Goal: Task Accomplishment & Management: Complete application form

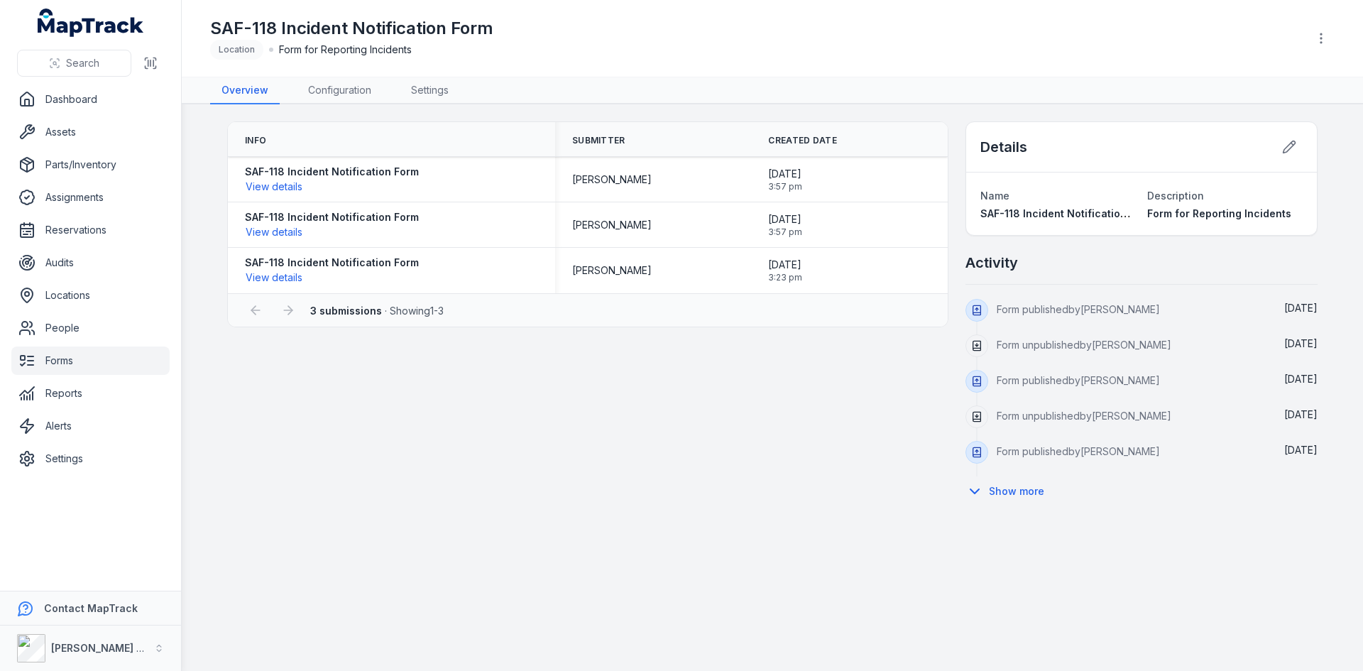
drag, startPoint x: 82, startPoint y: 367, endPoint x: 72, endPoint y: 366, distance: 10.7
click at [82, 367] on link "Forms" at bounding box center [90, 360] width 158 height 28
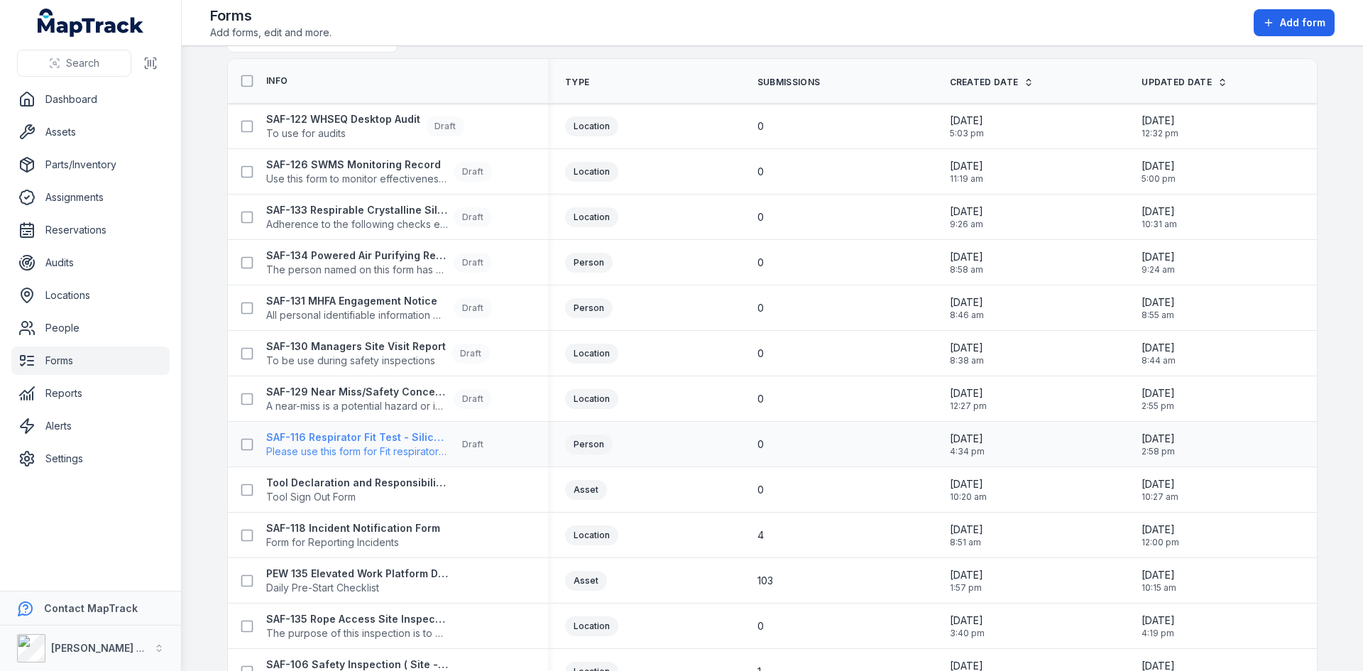
scroll to position [71, 0]
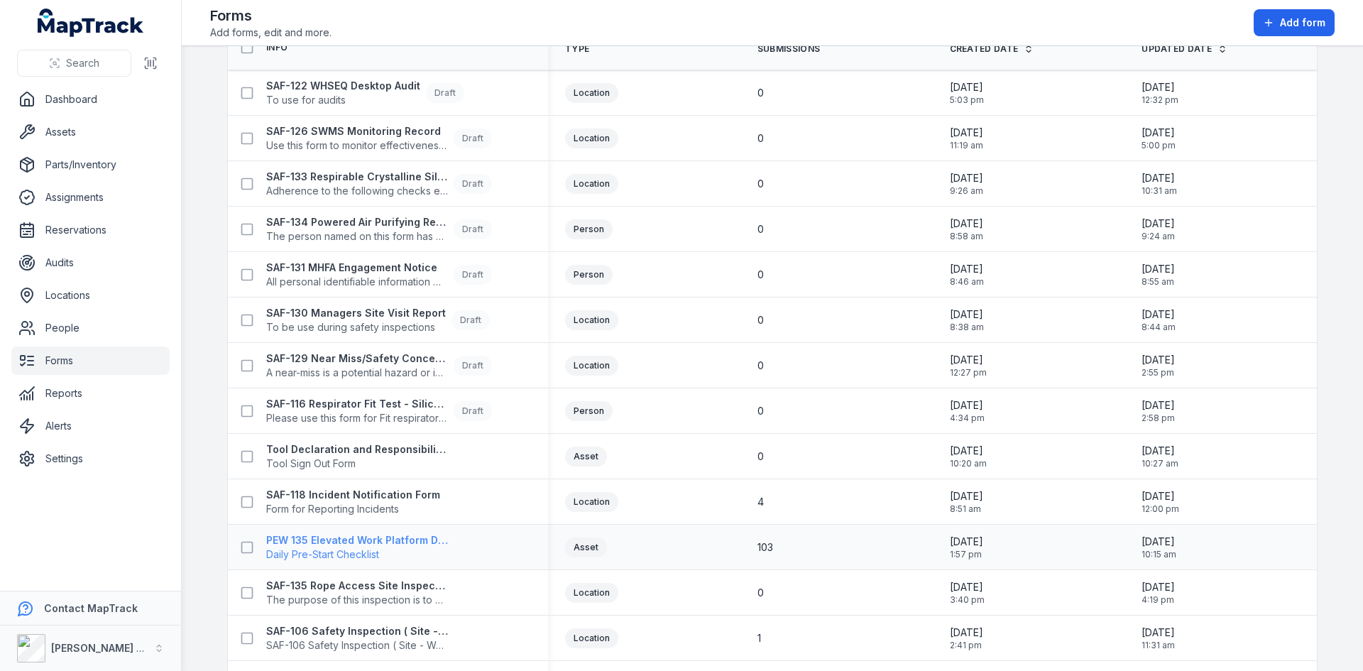
click at [354, 539] on strong "PEW 135 Elevated Work Platform Daily Pre-Start Checklist" at bounding box center [357, 540] width 182 height 14
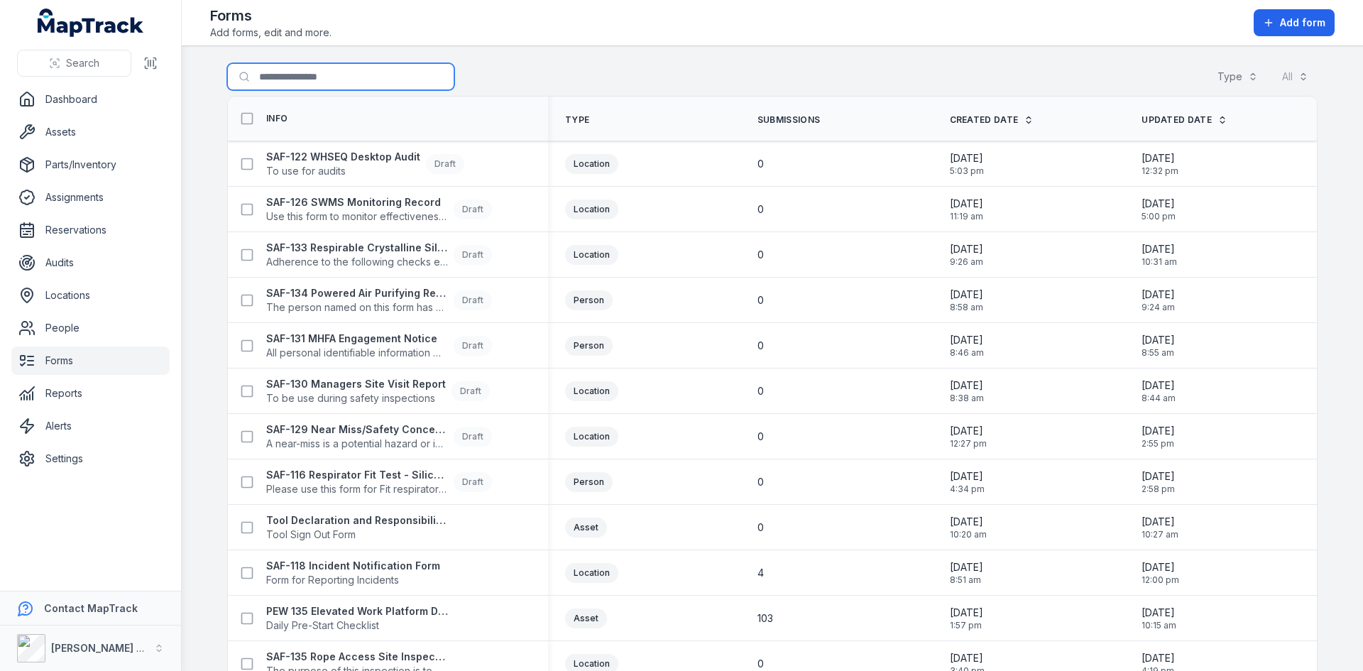
click at [300, 78] on input "Search for forms" at bounding box center [340, 76] width 227 height 27
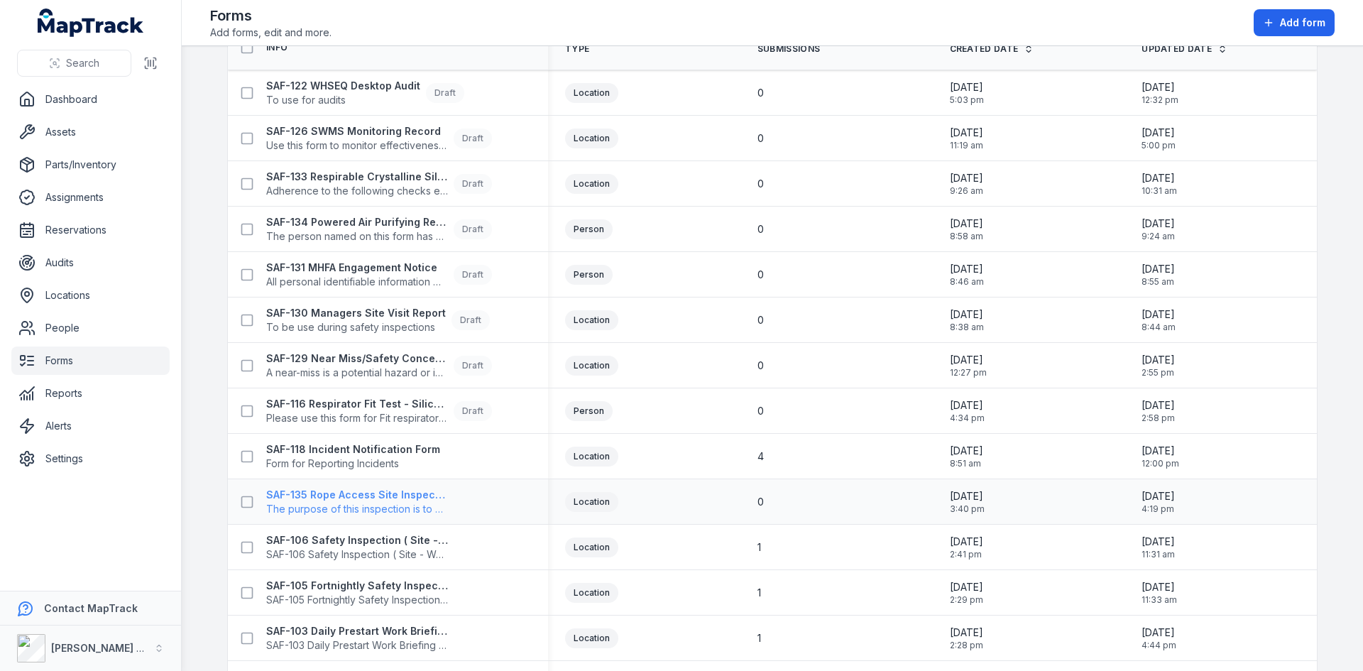
type input "***"
click at [367, 491] on strong "SAF-135 Rope Access Site Inspection" at bounding box center [357, 495] width 182 height 14
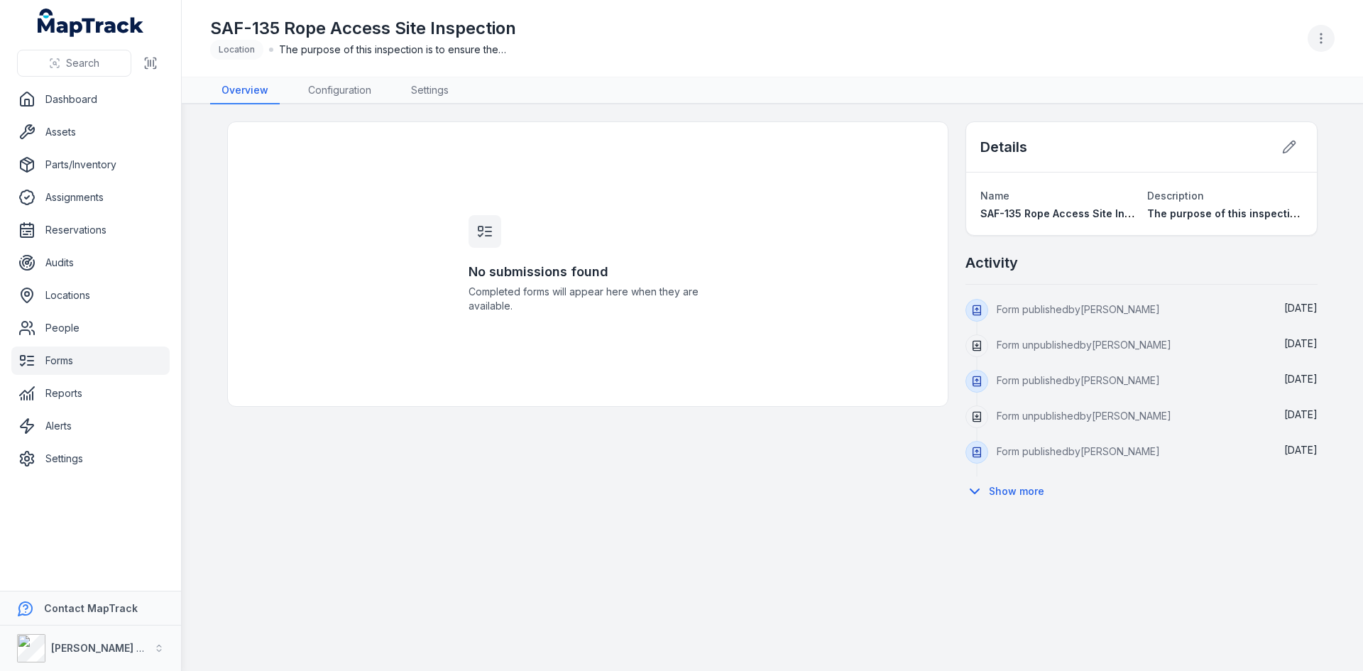
click at [1325, 33] on icon "button" at bounding box center [1321, 38] width 14 height 14
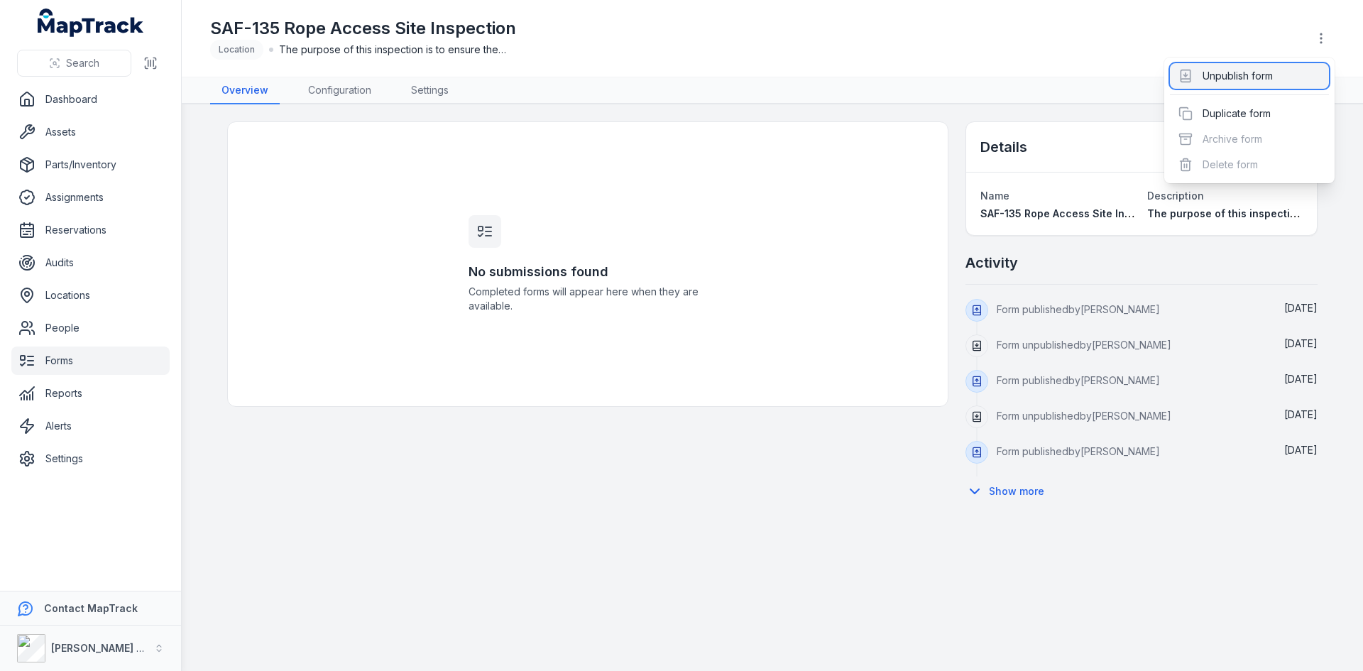
click at [1257, 79] on div "Unpublish form" at bounding box center [1249, 76] width 159 height 26
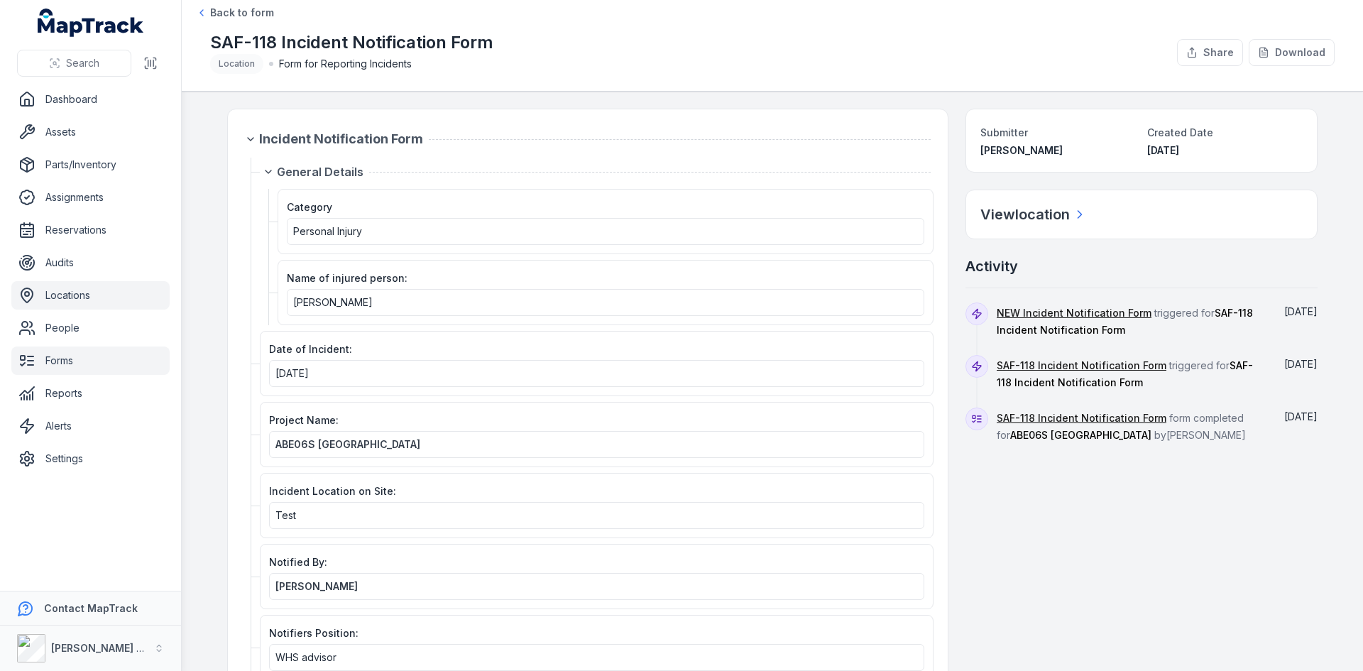
click at [72, 300] on link "Locations" at bounding box center [90, 295] width 158 height 28
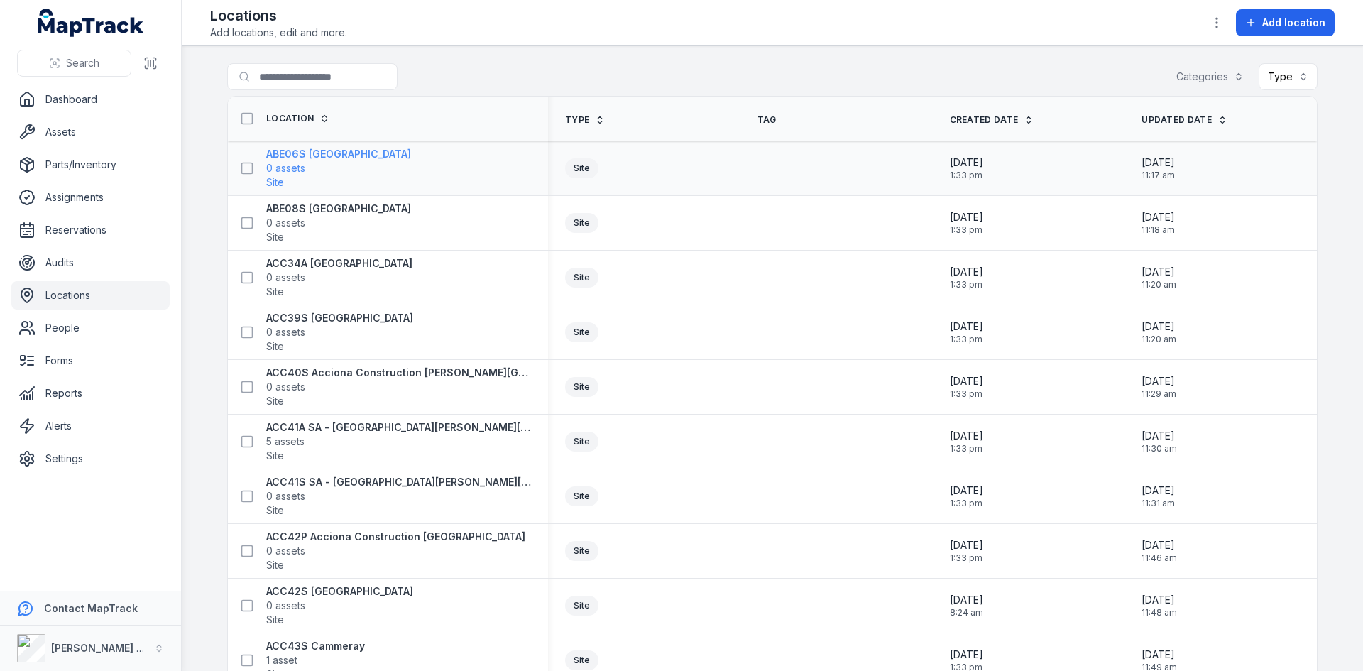
click at [289, 158] on strong "ABE06S [GEOGRAPHIC_DATA]" at bounding box center [338, 154] width 145 height 14
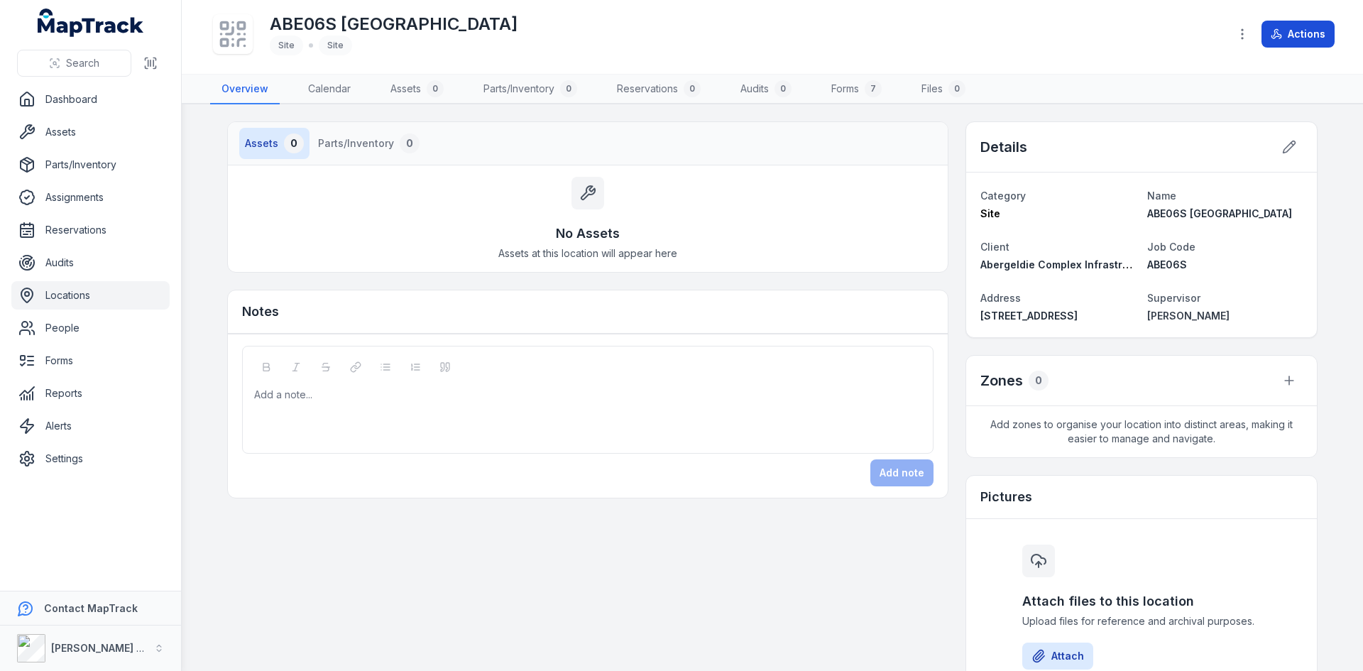
click at [1291, 28] on button "Actions" at bounding box center [1298, 34] width 73 height 27
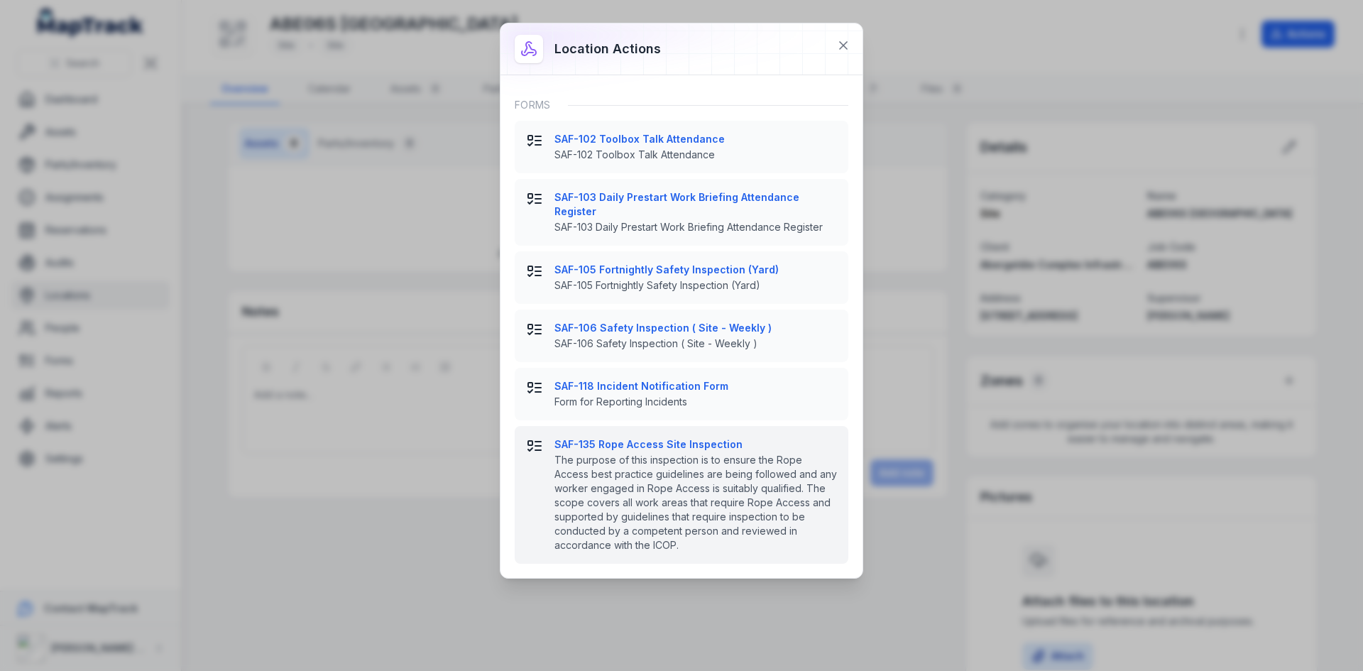
click at [664, 437] on strong "SAF-135 Rope Access Site Inspection" at bounding box center [695, 444] width 283 height 14
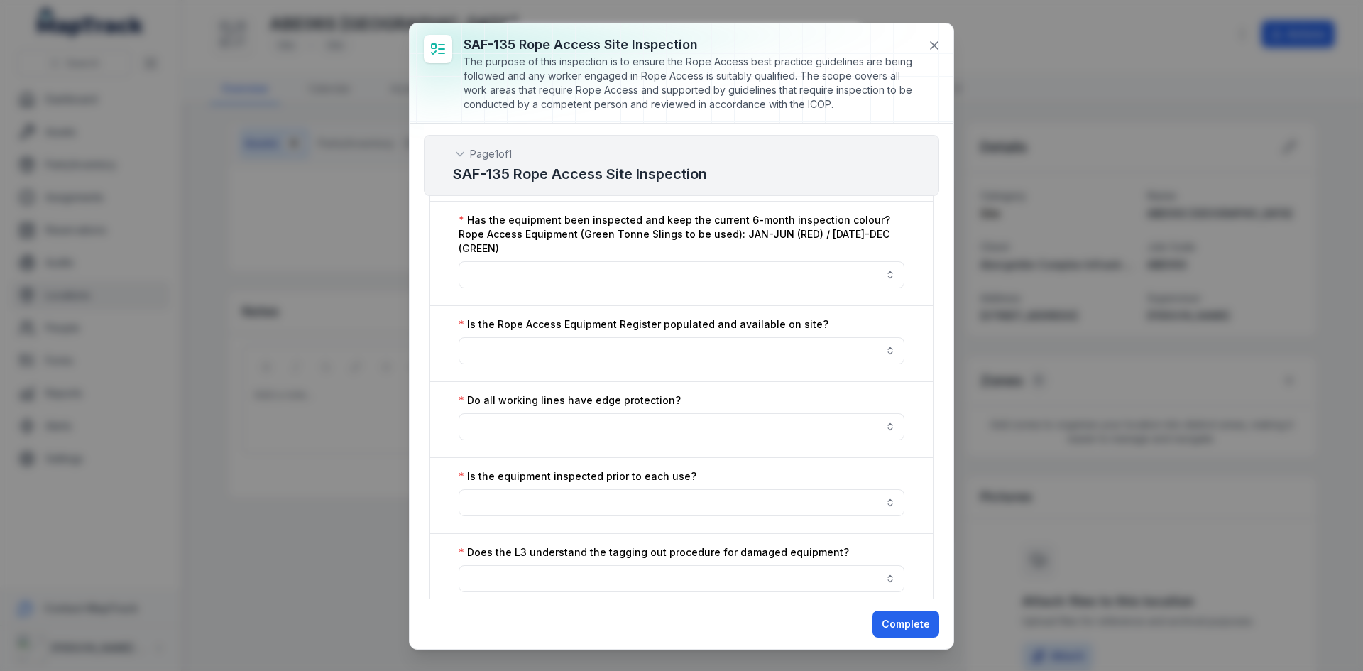
scroll to position [1328, 0]
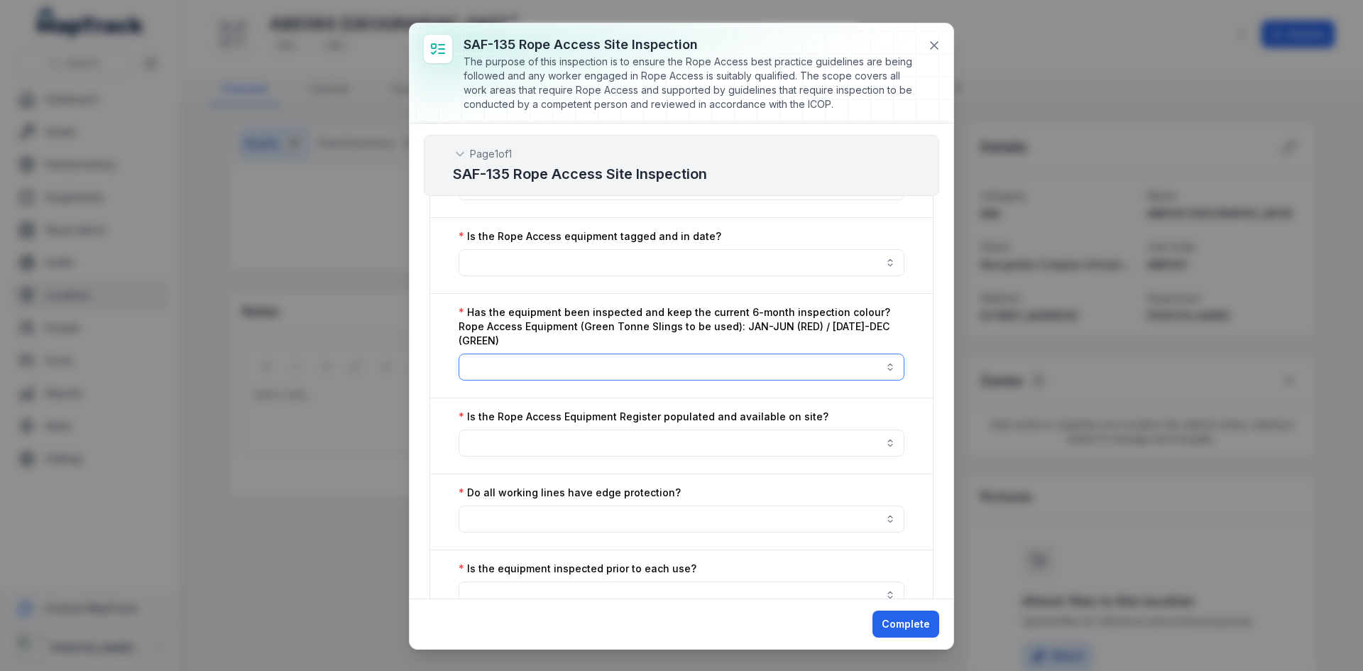
click at [596, 375] on button "button" at bounding box center [682, 367] width 446 height 27
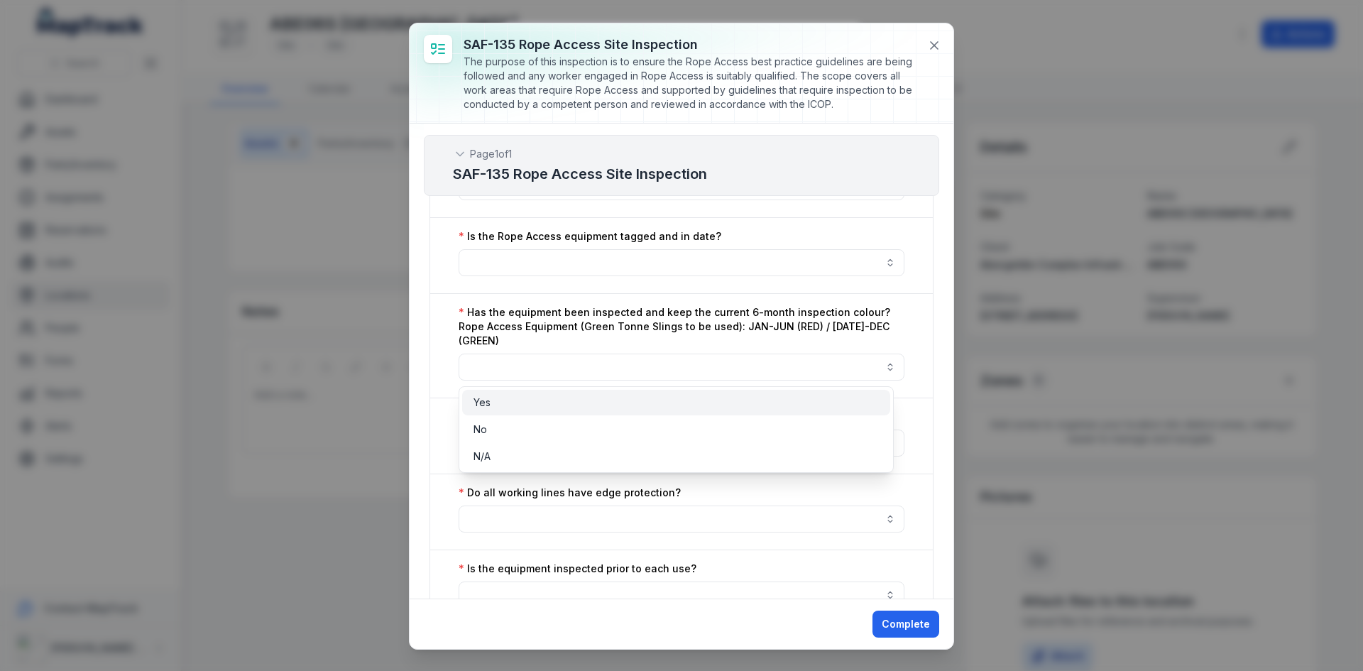
click at [553, 398] on div "Yes" at bounding box center [676, 402] width 405 height 14
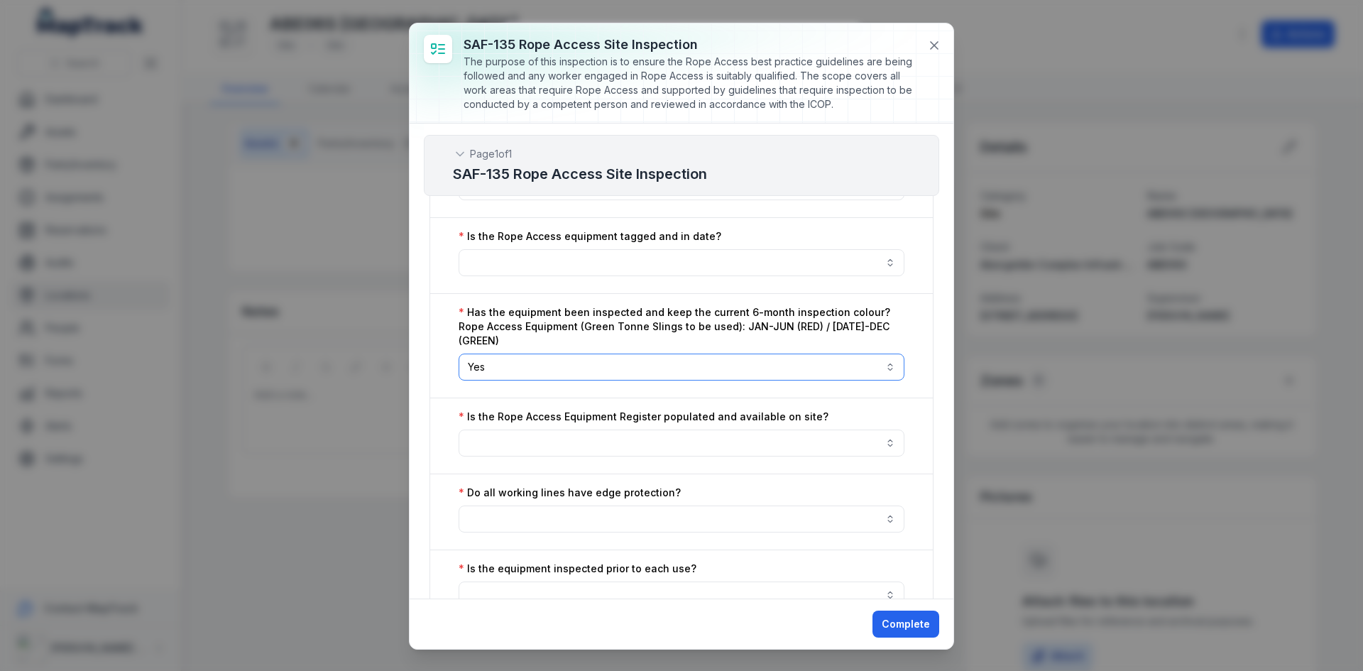
click at [570, 358] on button "Yes ***" at bounding box center [682, 367] width 446 height 27
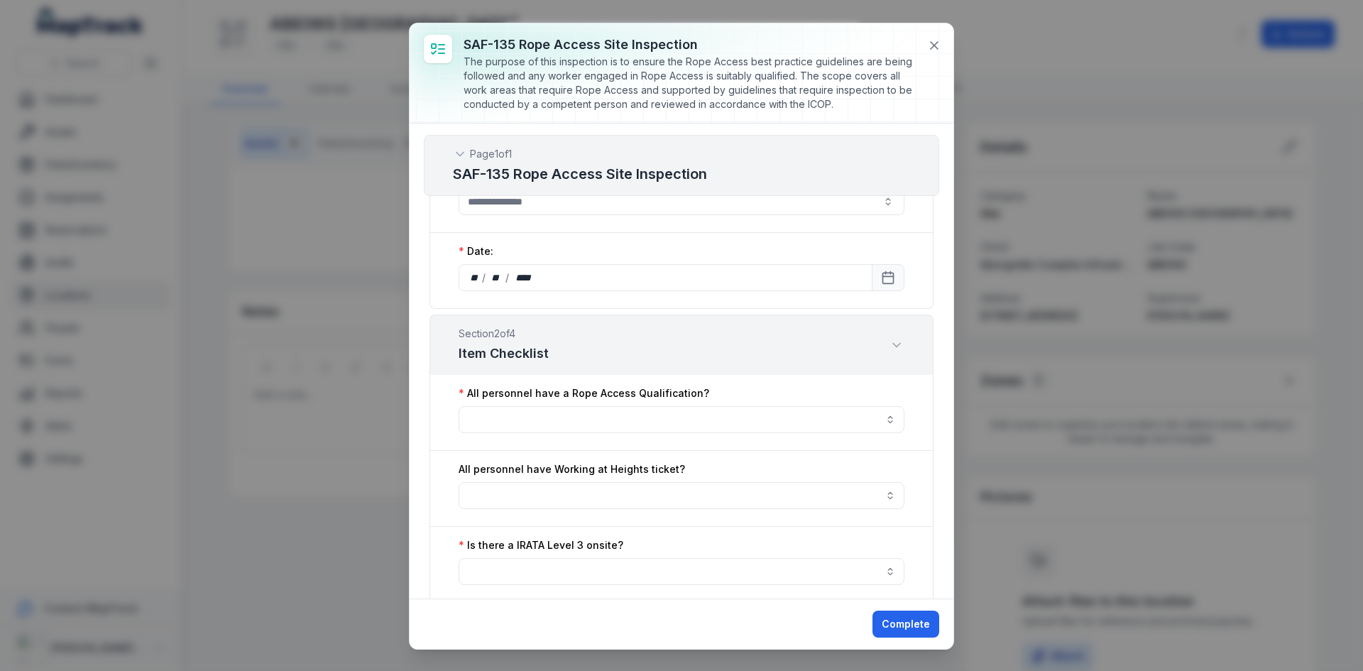
scroll to position [334, 0]
drag, startPoint x: 936, startPoint y: 48, endPoint x: 1303, endPoint y: 116, distance: 372.5
click at [936, 48] on div "SAF-135 Rope Access Site Inspection The purpose of this inspection is to ensure…" at bounding box center [682, 335] width 544 height 625
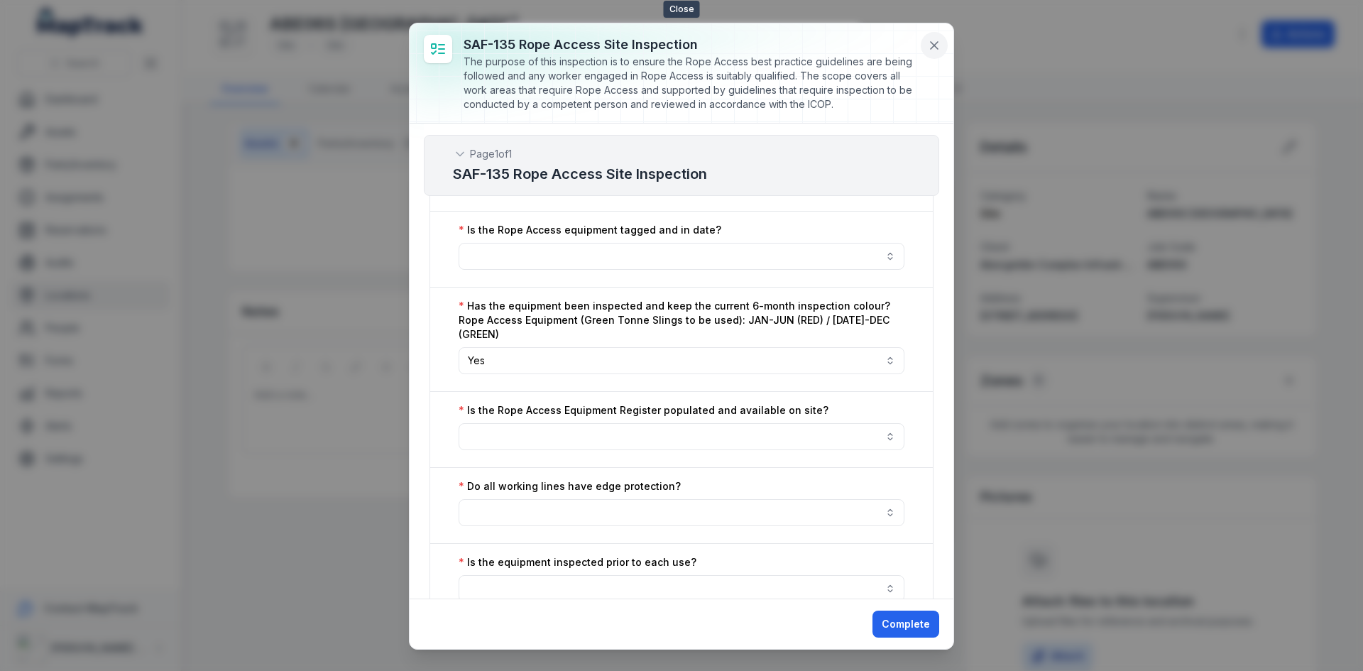
click at [931, 43] on icon at bounding box center [934, 45] width 7 height 7
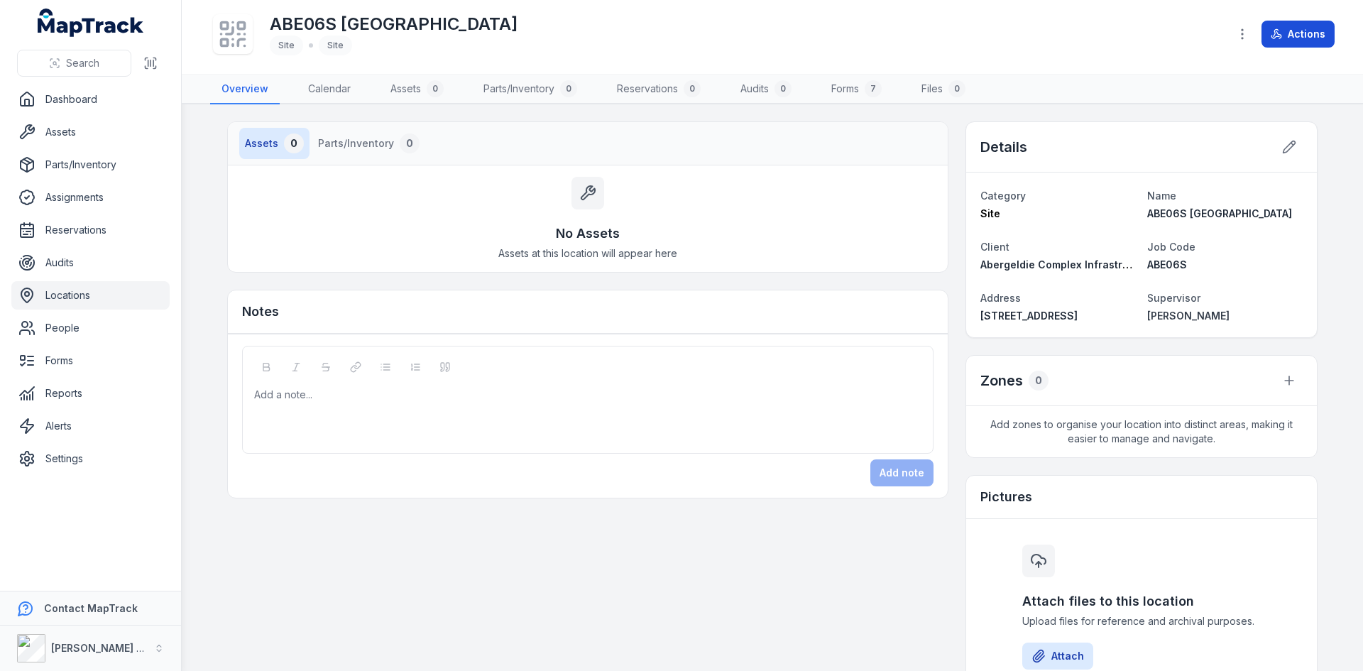
click at [1305, 44] on button "Actions" at bounding box center [1298, 34] width 73 height 27
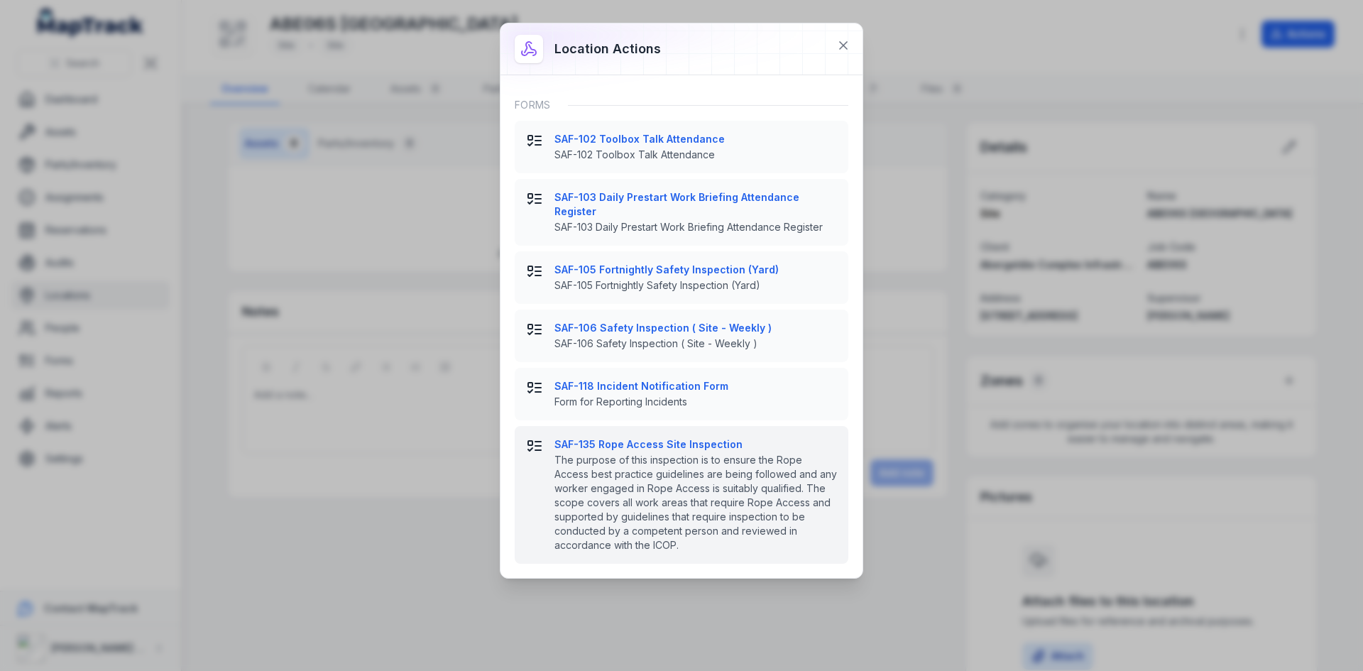
click at [679, 437] on strong "SAF-135 Rope Access Site Inspection" at bounding box center [695, 444] width 283 height 14
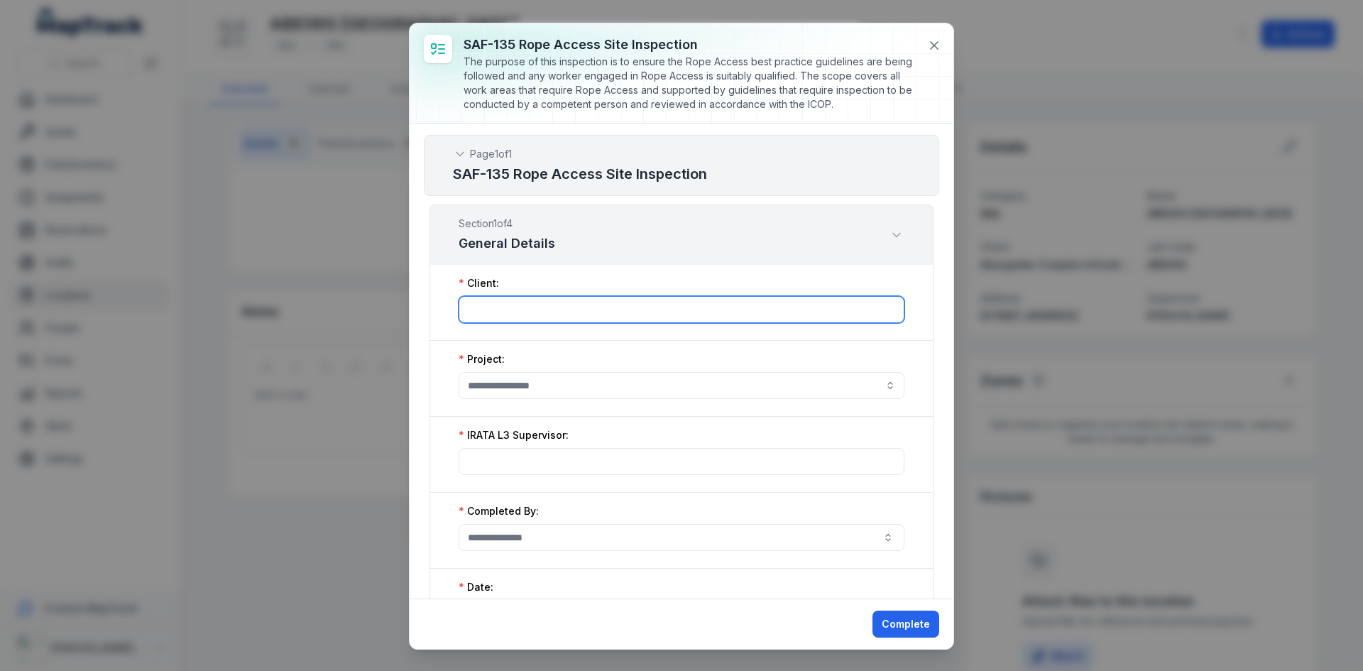
click at [564, 312] on input ":r73:-form-item-label" at bounding box center [682, 309] width 446 height 27
click at [539, 372] on button "button" at bounding box center [682, 385] width 446 height 27
type input "****"
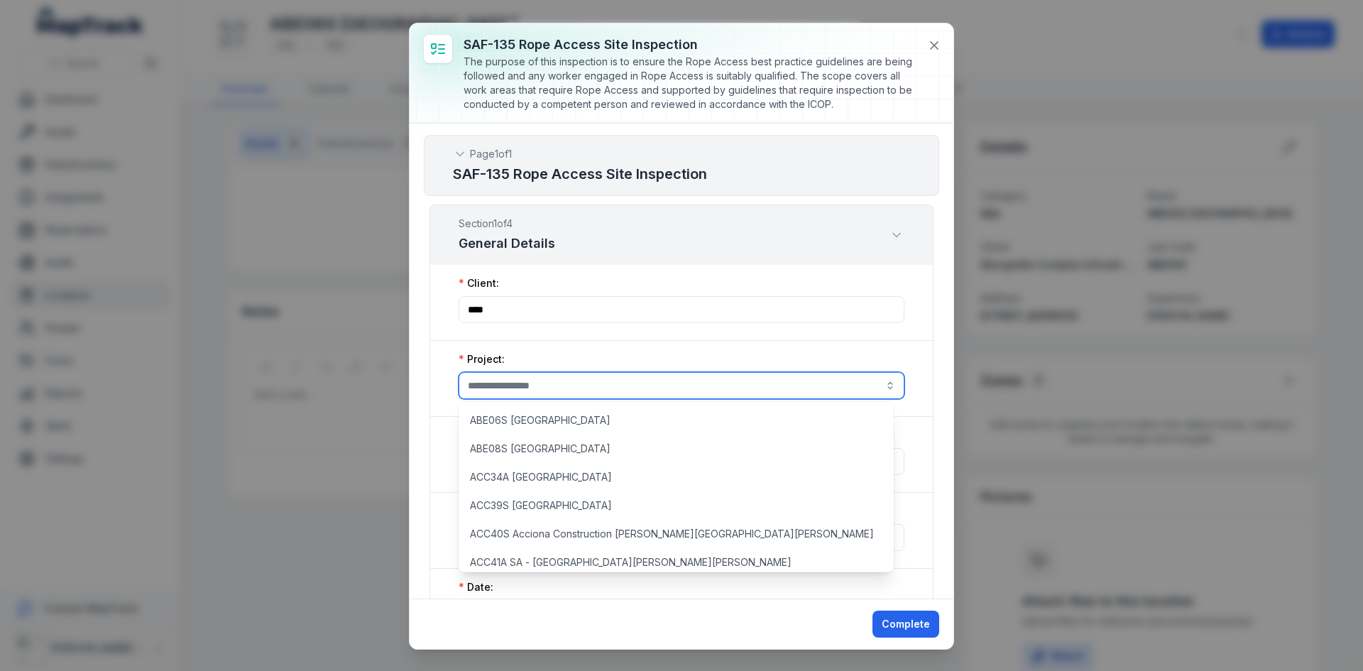
click at [515, 392] on button "button" at bounding box center [682, 385] width 446 height 27
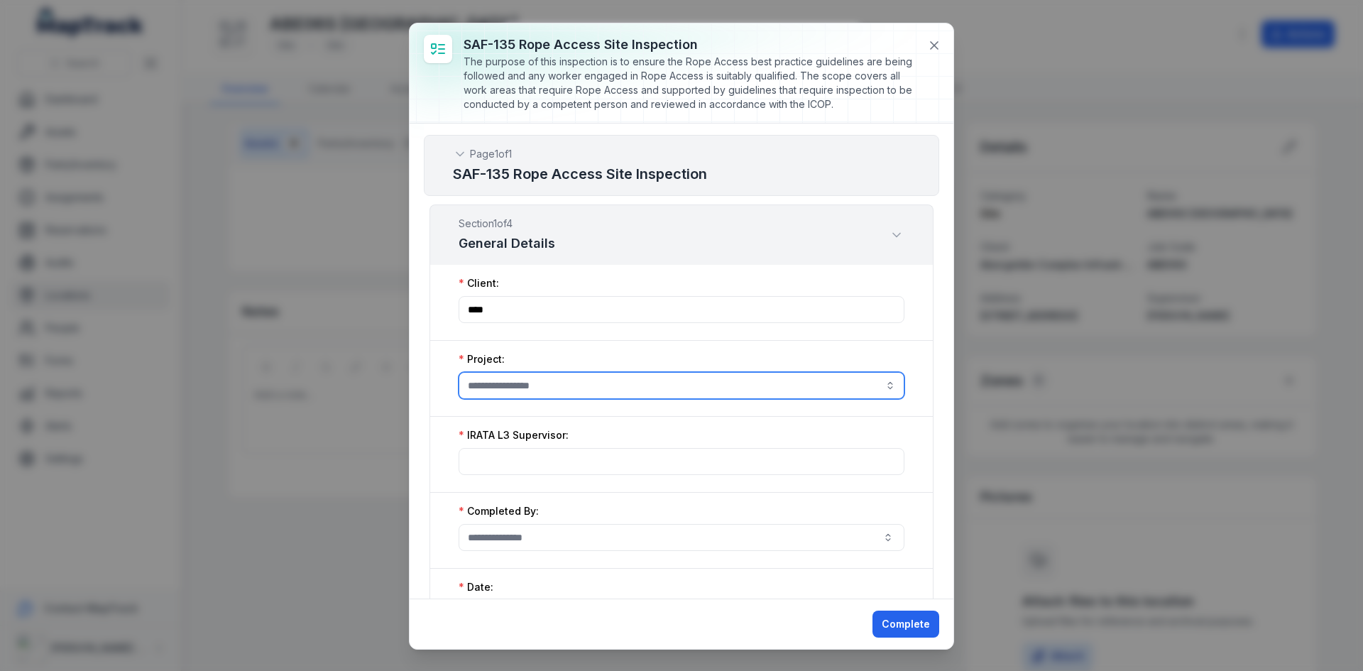
click at [504, 388] on button "button" at bounding box center [682, 385] width 446 height 27
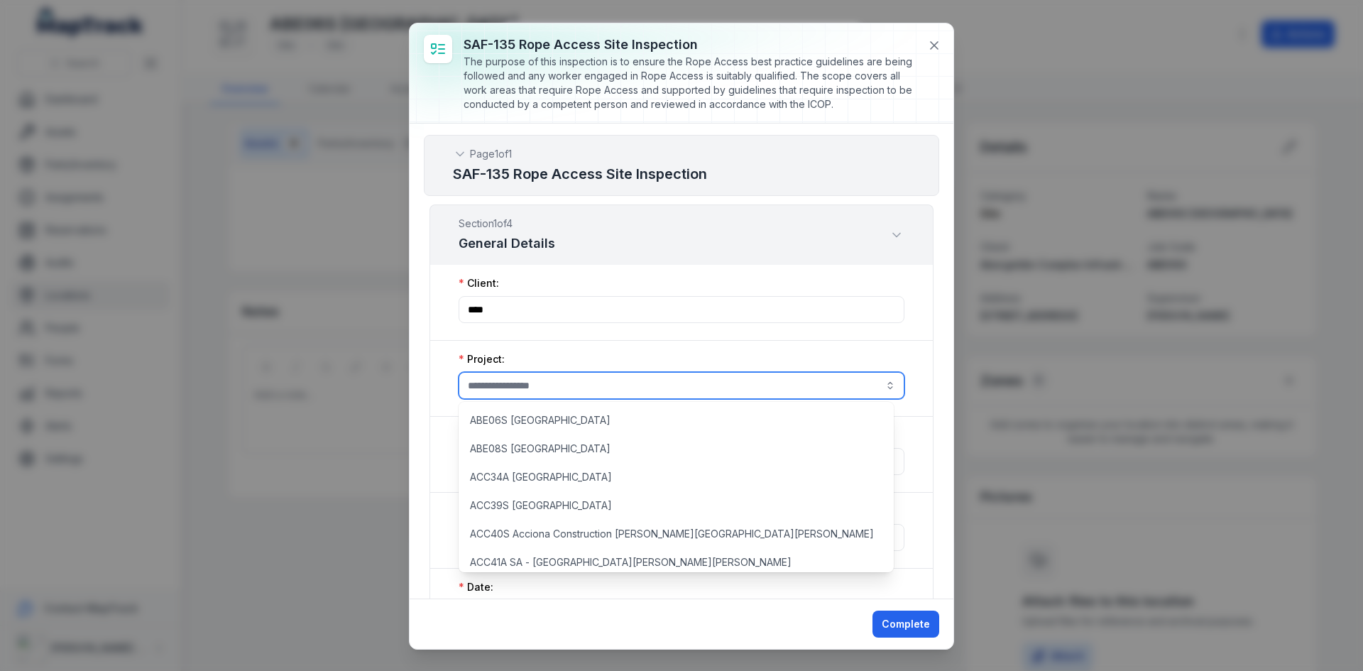
click at [506, 381] on button "button" at bounding box center [682, 385] width 446 height 27
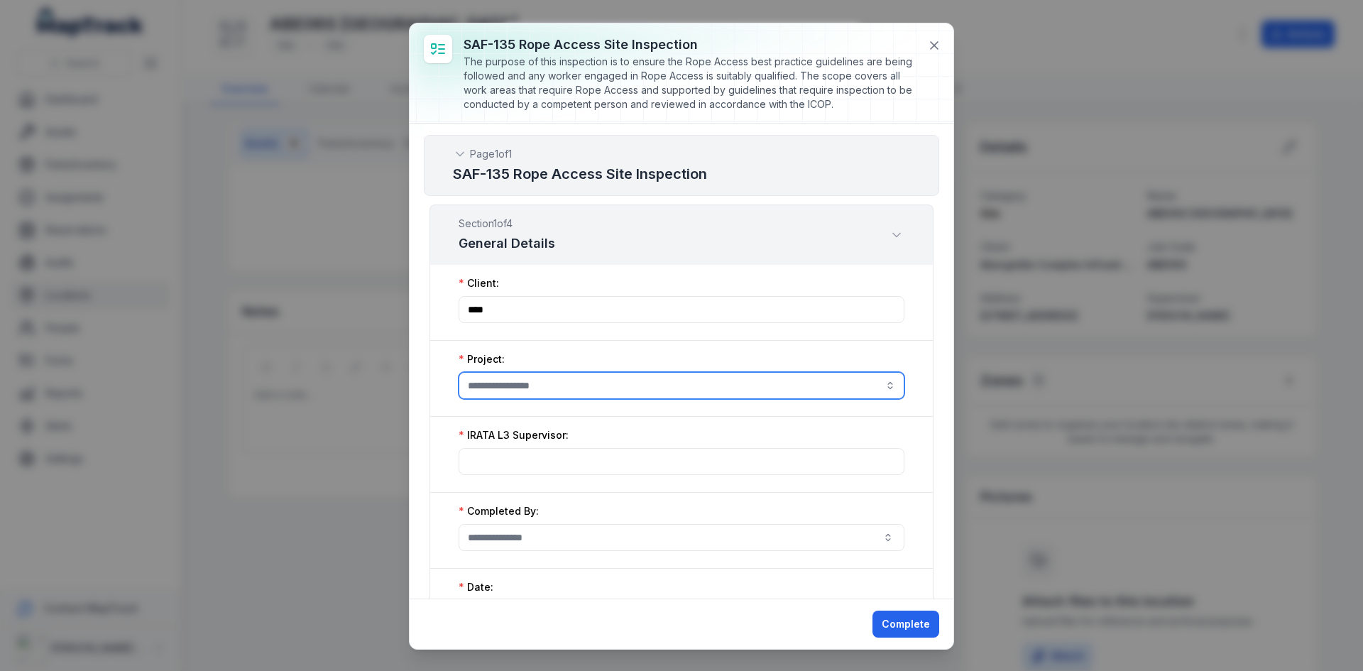
click at [586, 395] on button "button" at bounding box center [682, 385] width 446 height 27
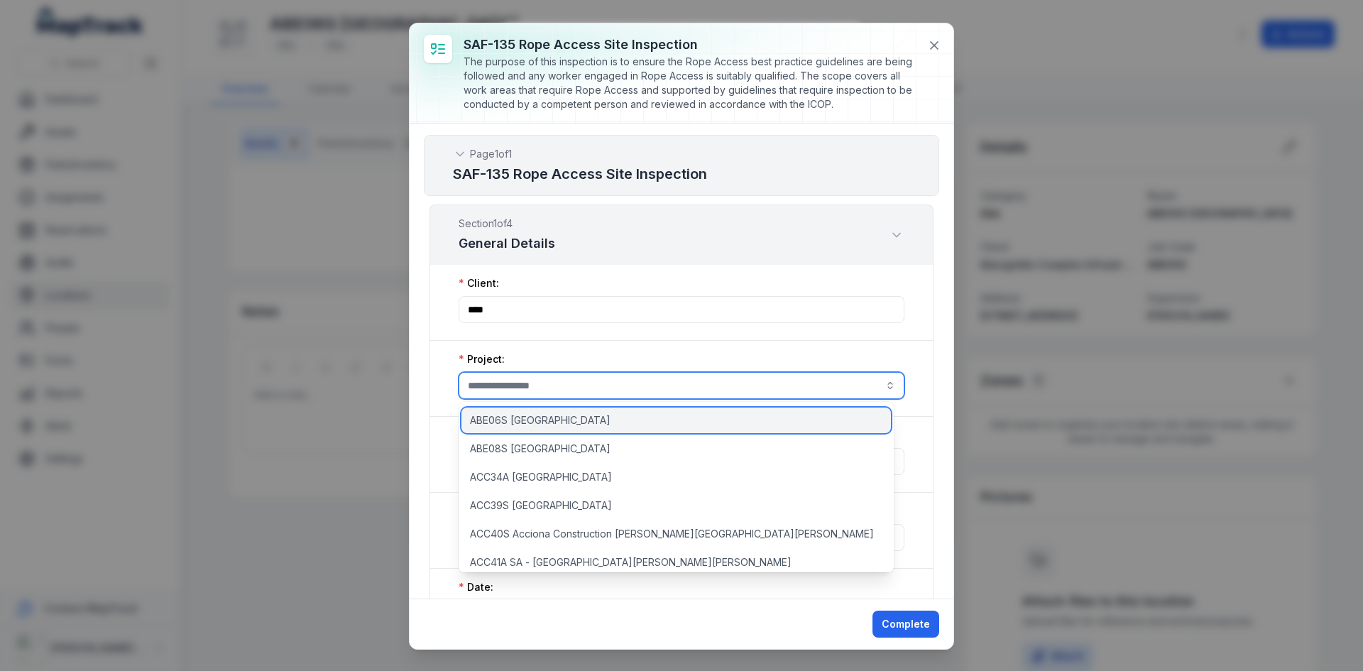
click at [539, 413] on span "ABE06S [GEOGRAPHIC_DATA]" at bounding box center [540, 420] width 141 height 14
type input "**********"
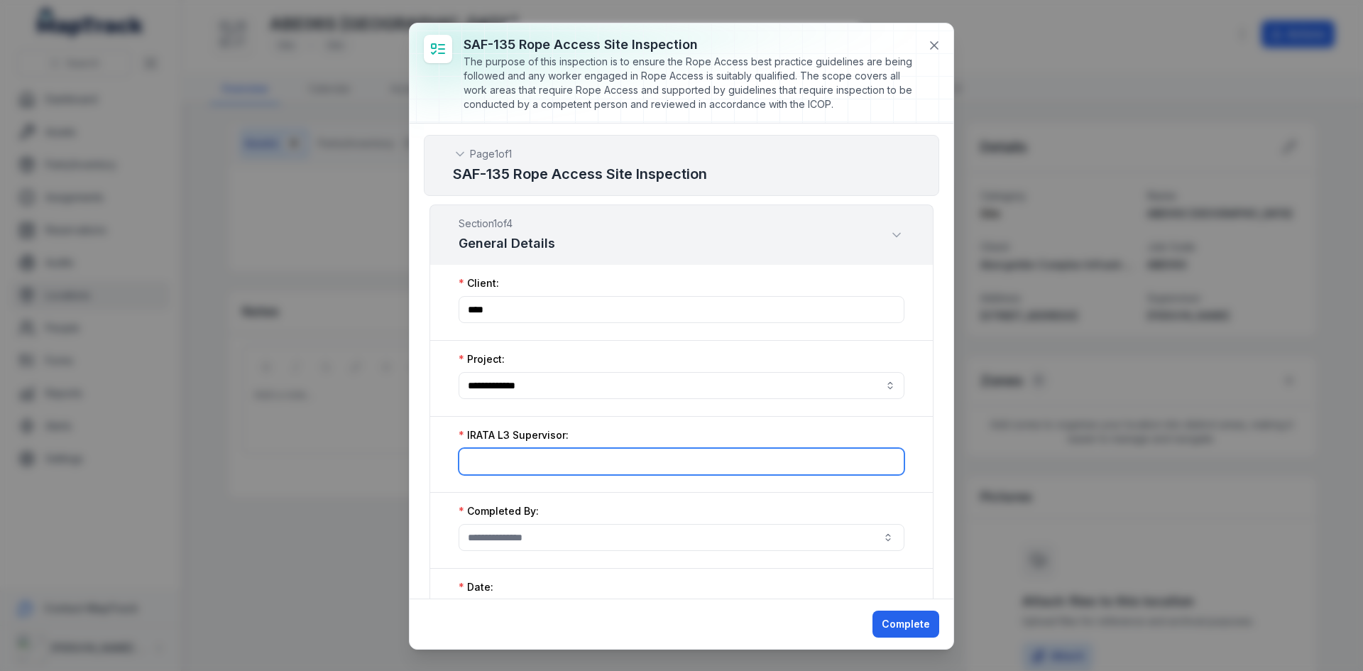
click at [530, 449] on input ":r78:-form-item-label" at bounding box center [682, 461] width 446 height 27
type input "****"
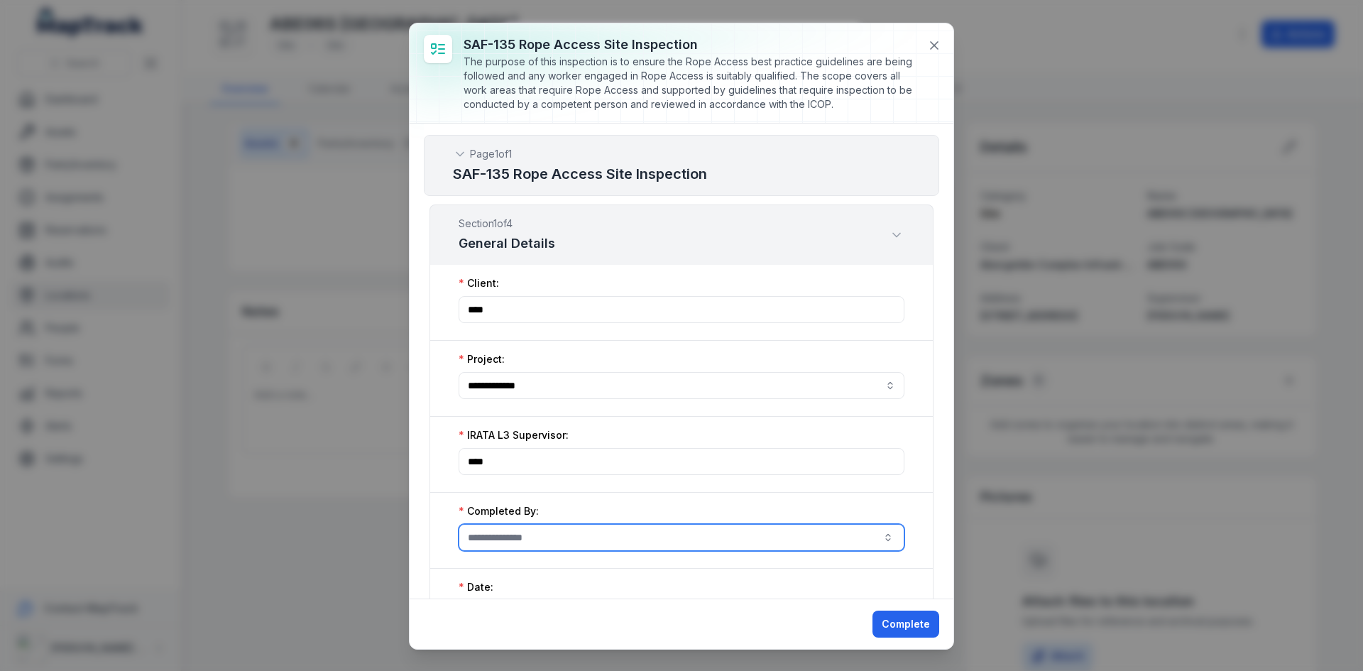
click at [513, 536] on input ":r79:-form-item-label" at bounding box center [682, 537] width 446 height 27
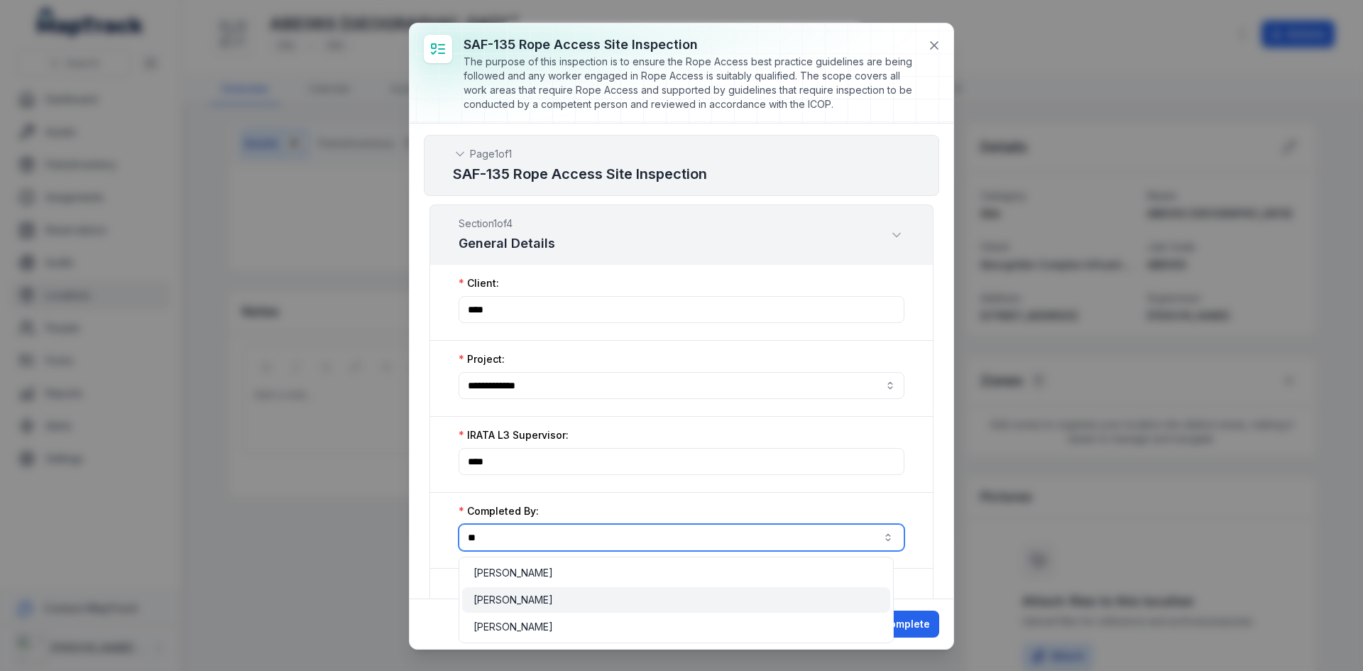
click at [519, 628] on span "[PERSON_NAME]" at bounding box center [514, 627] width 80 height 14
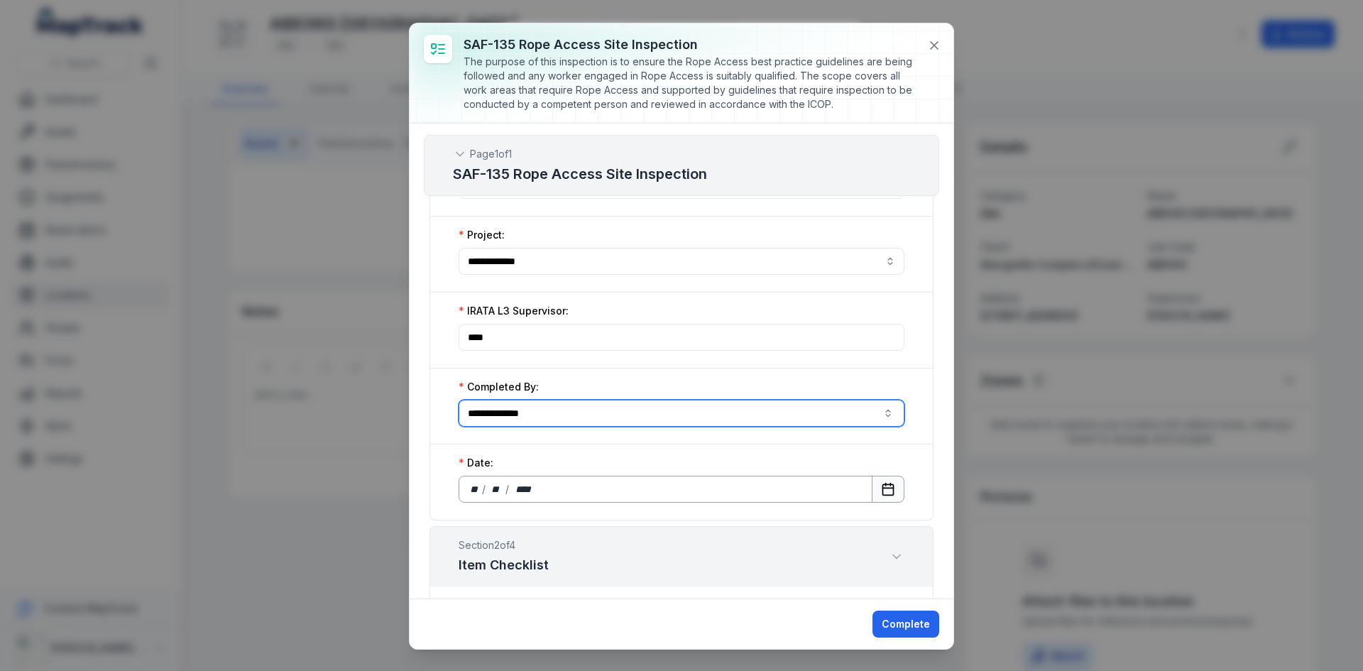
scroll to position [142, 0]
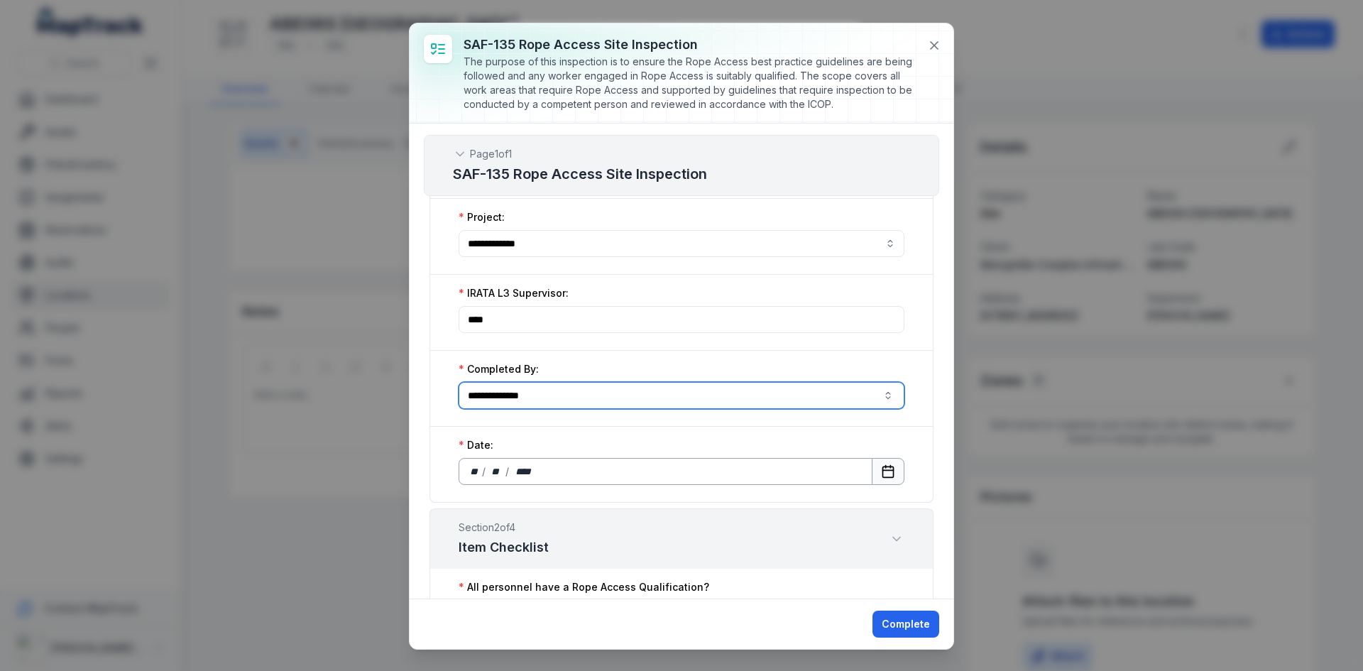
type input "**********"
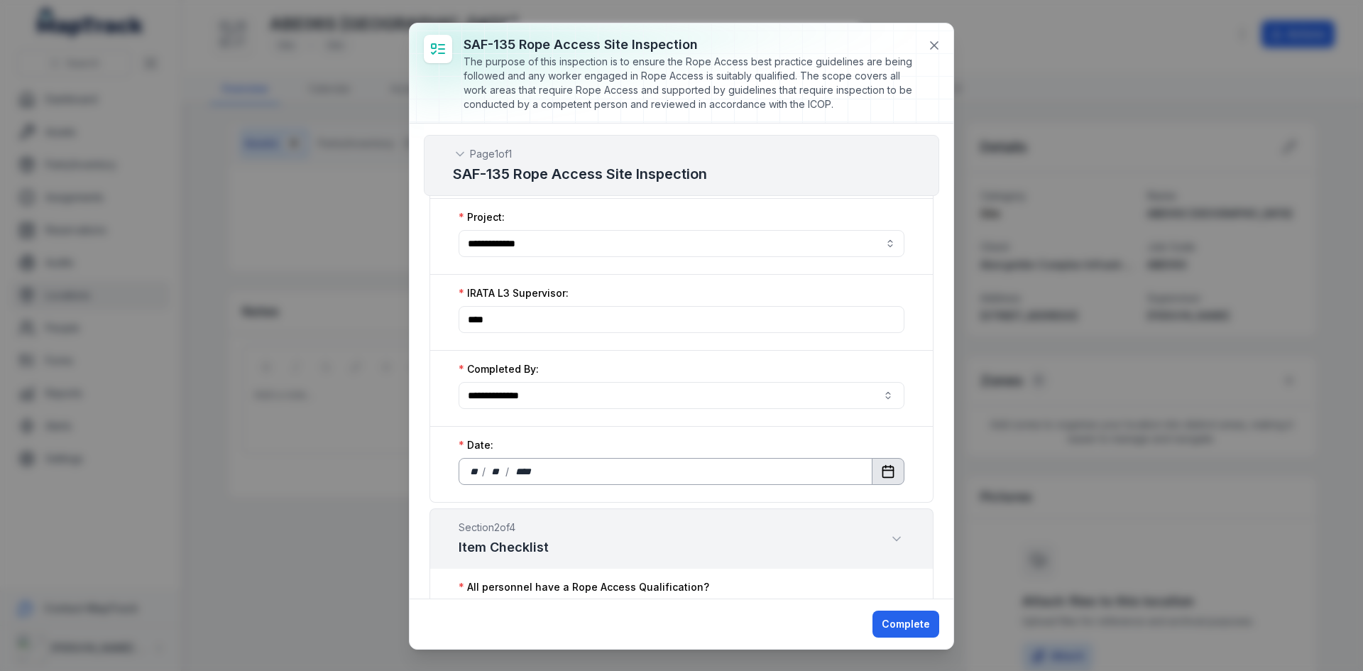
click at [874, 461] on button "Calendar" at bounding box center [888, 471] width 33 height 27
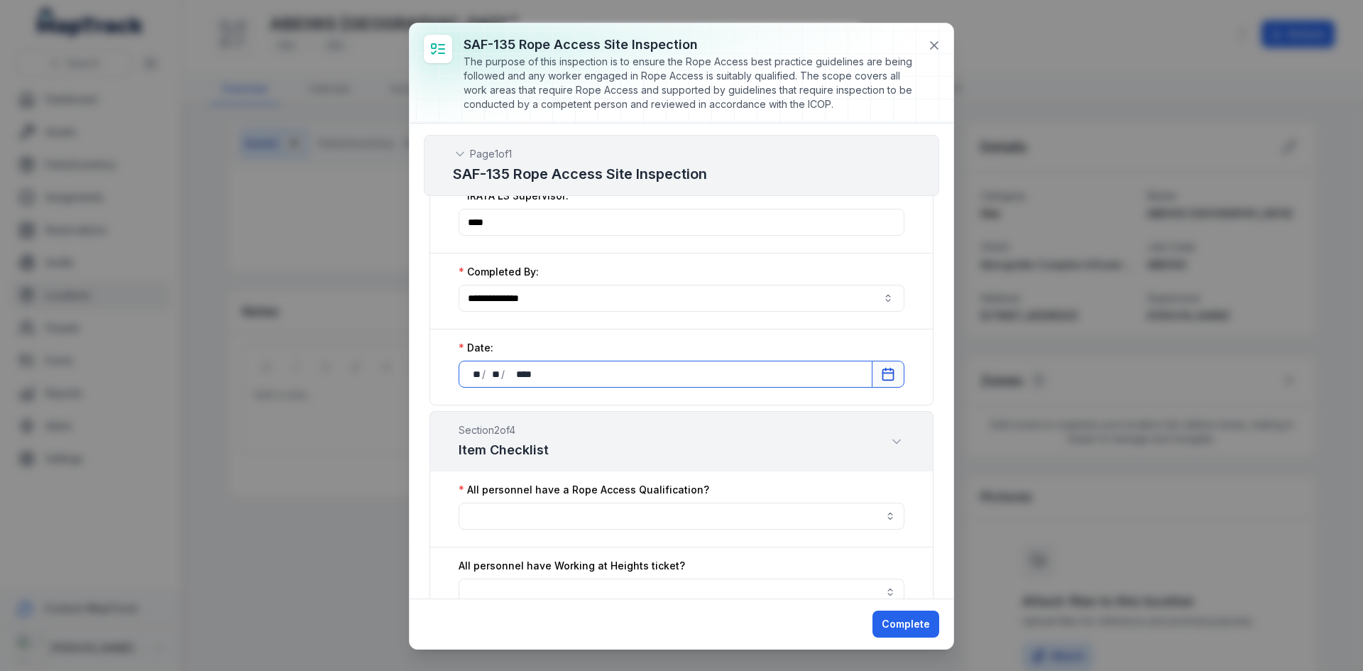
scroll to position [284, 0]
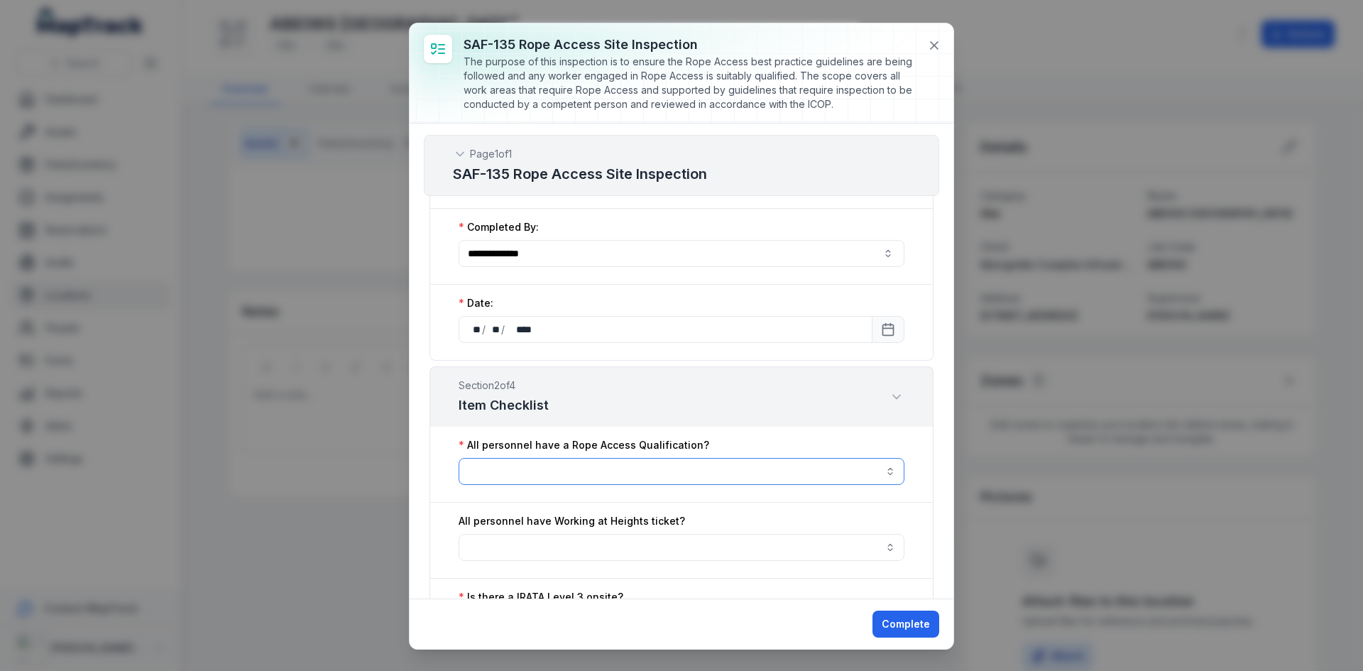
click at [617, 465] on button "button" at bounding box center [682, 471] width 446 height 27
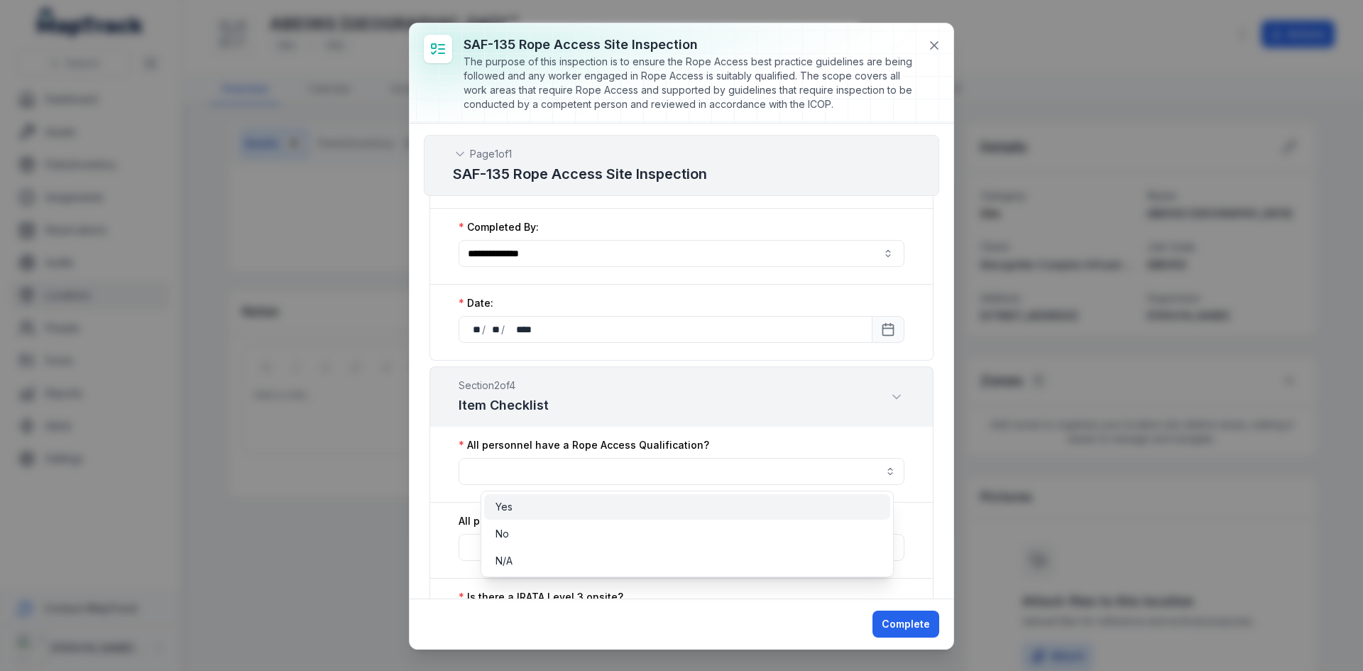
click at [508, 505] on span "Yes" at bounding box center [504, 507] width 17 height 14
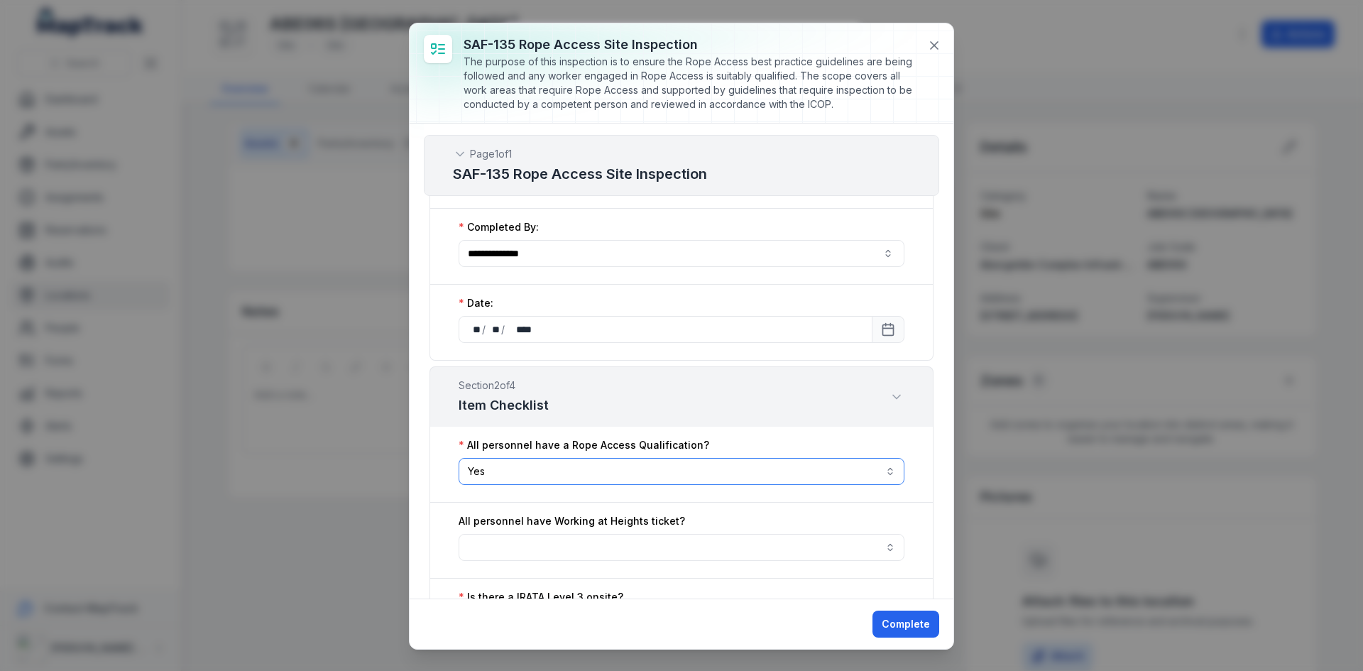
click at [653, 476] on button "Yes ***" at bounding box center [682, 471] width 446 height 27
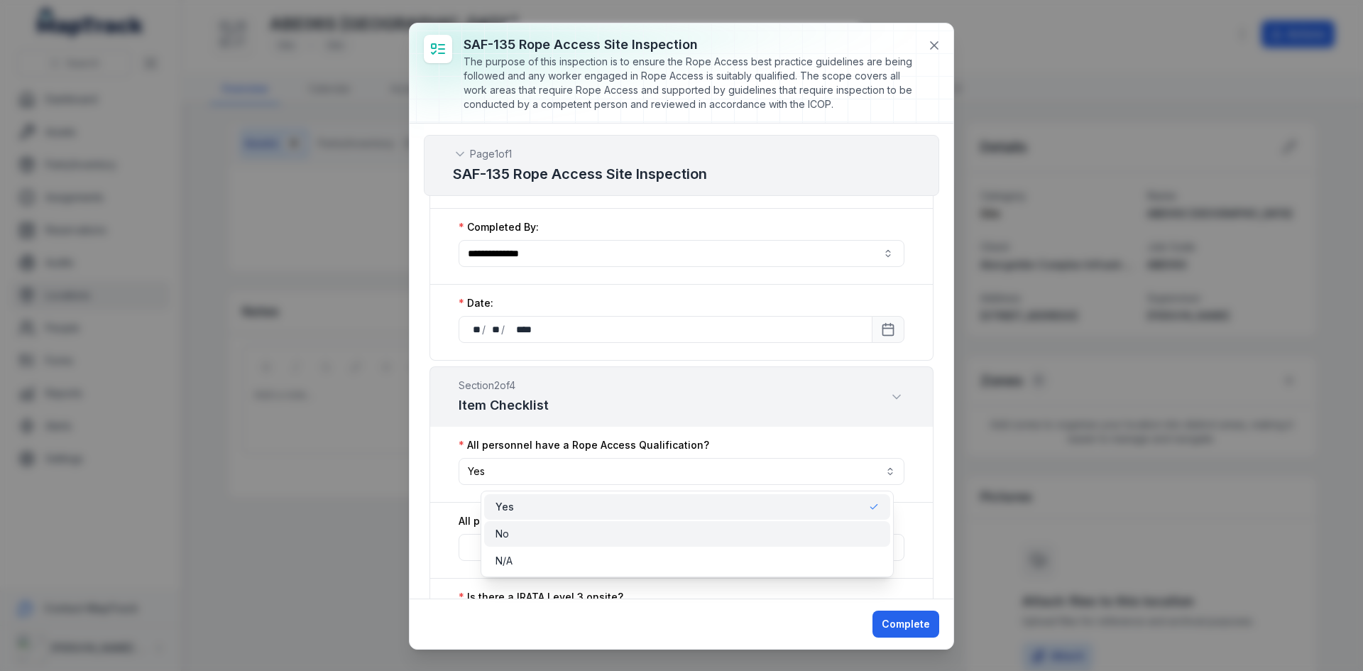
click at [526, 532] on div "No" at bounding box center [687, 534] width 383 height 14
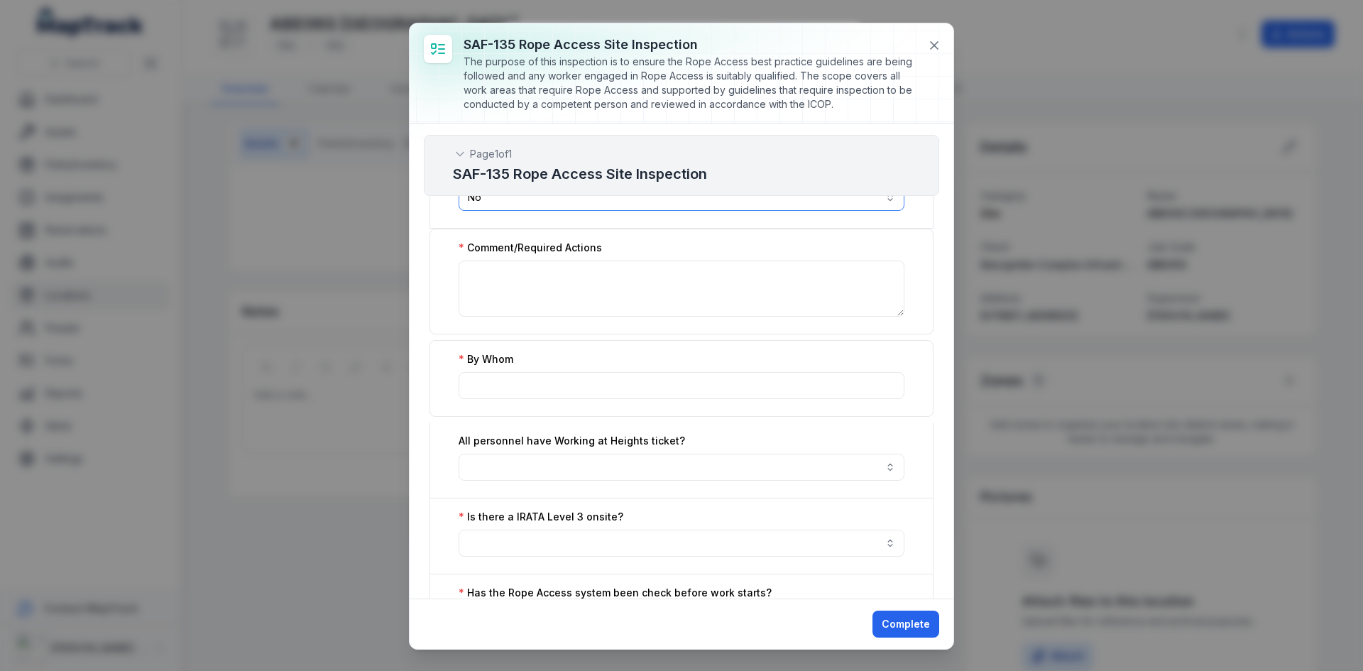
scroll to position [568, 0]
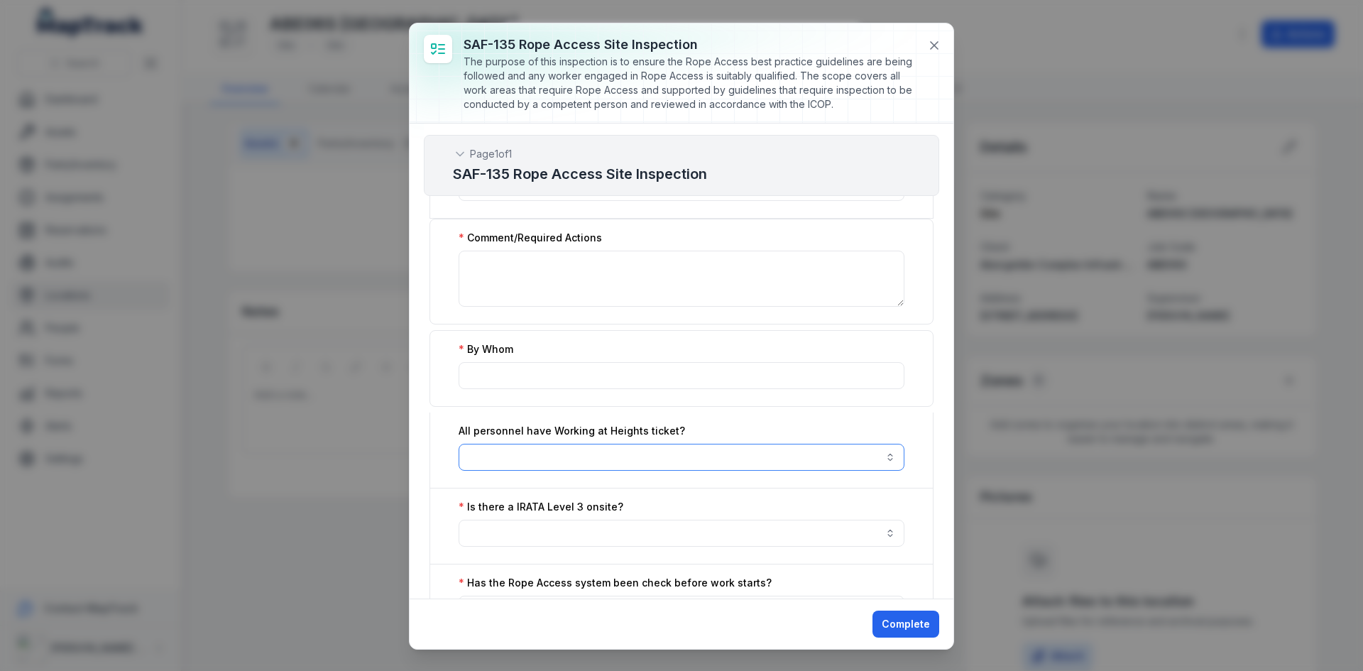
click at [625, 452] on button "button" at bounding box center [682, 457] width 446 height 27
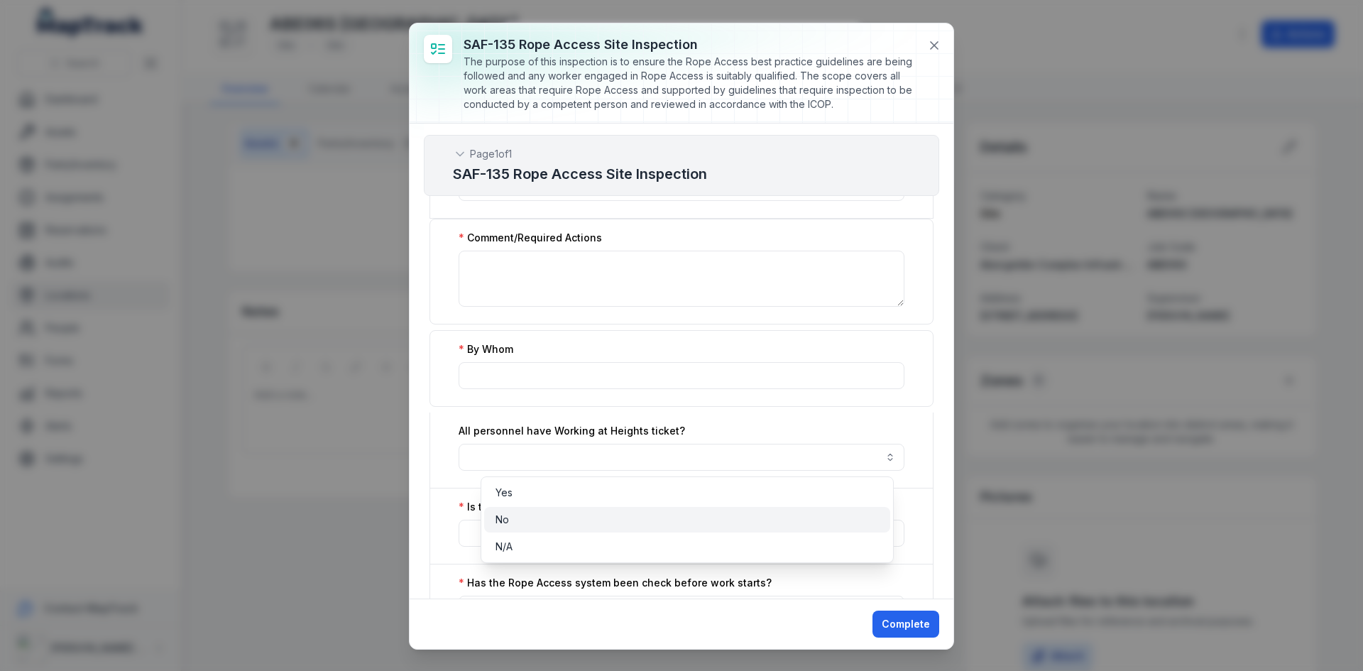
click at [548, 516] on div "No" at bounding box center [687, 520] width 383 height 14
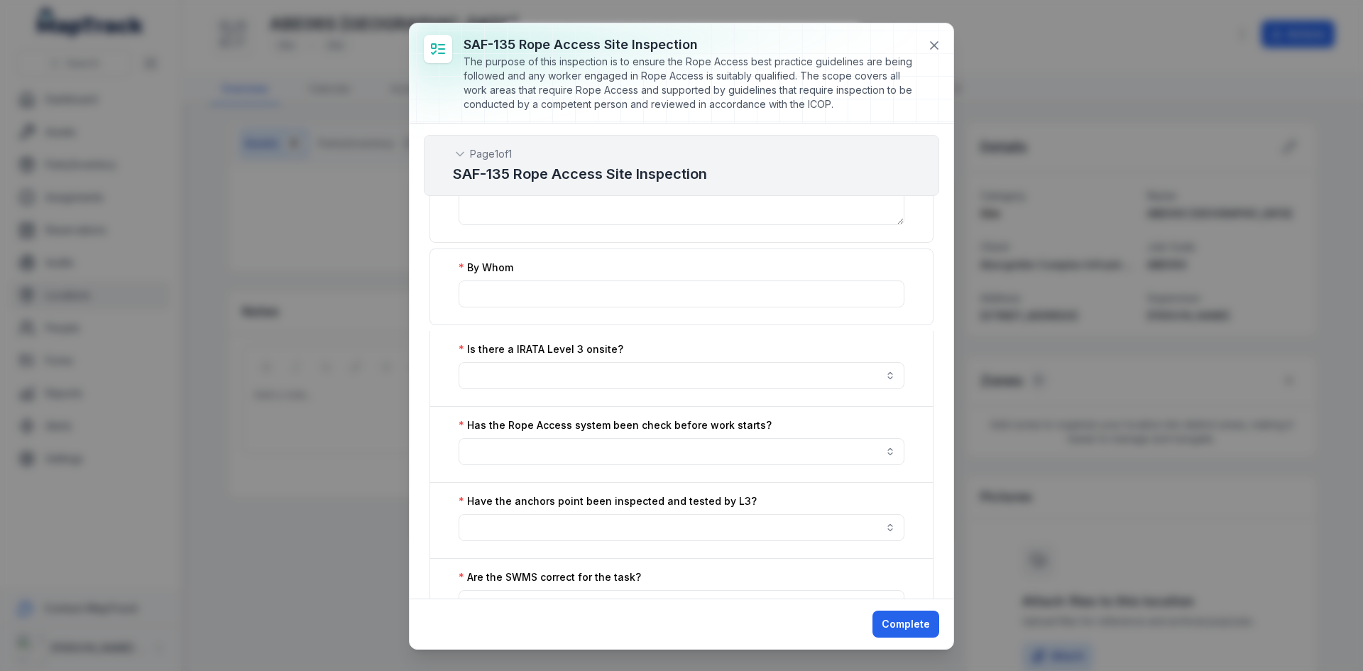
scroll to position [923, 0]
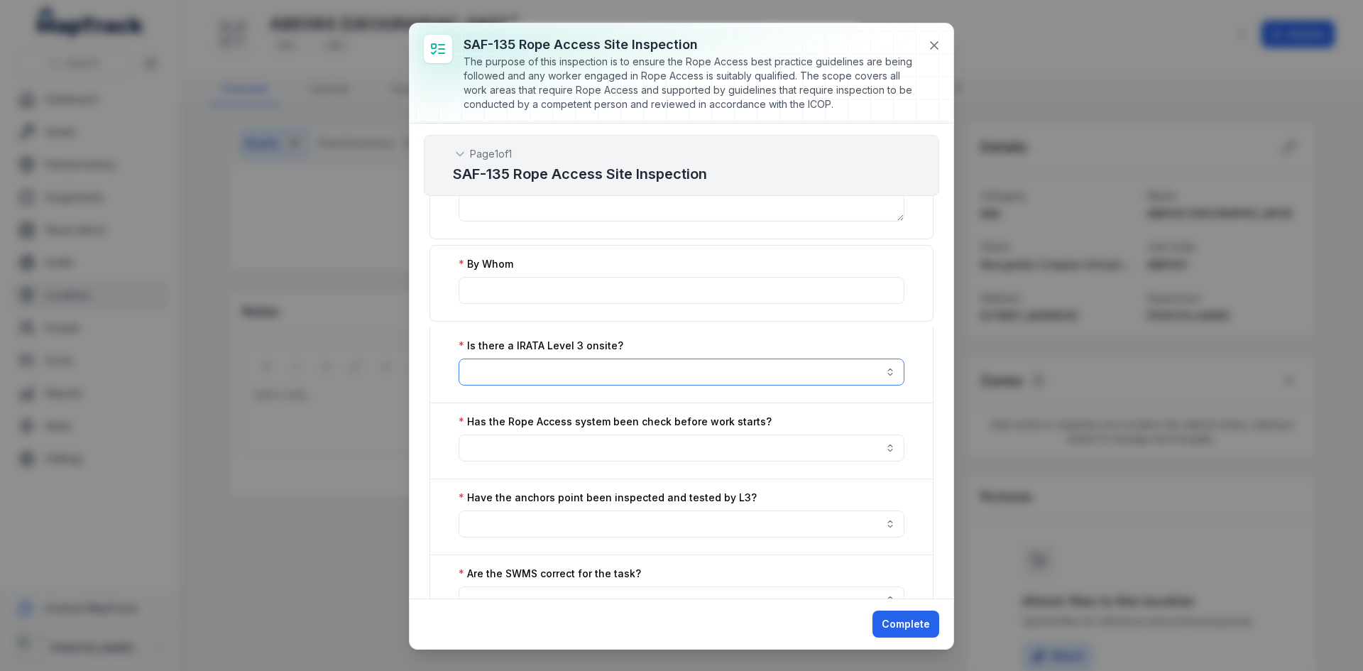
click at [590, 363] on button "button" at bounding box center [682, 372] width 446 height 27
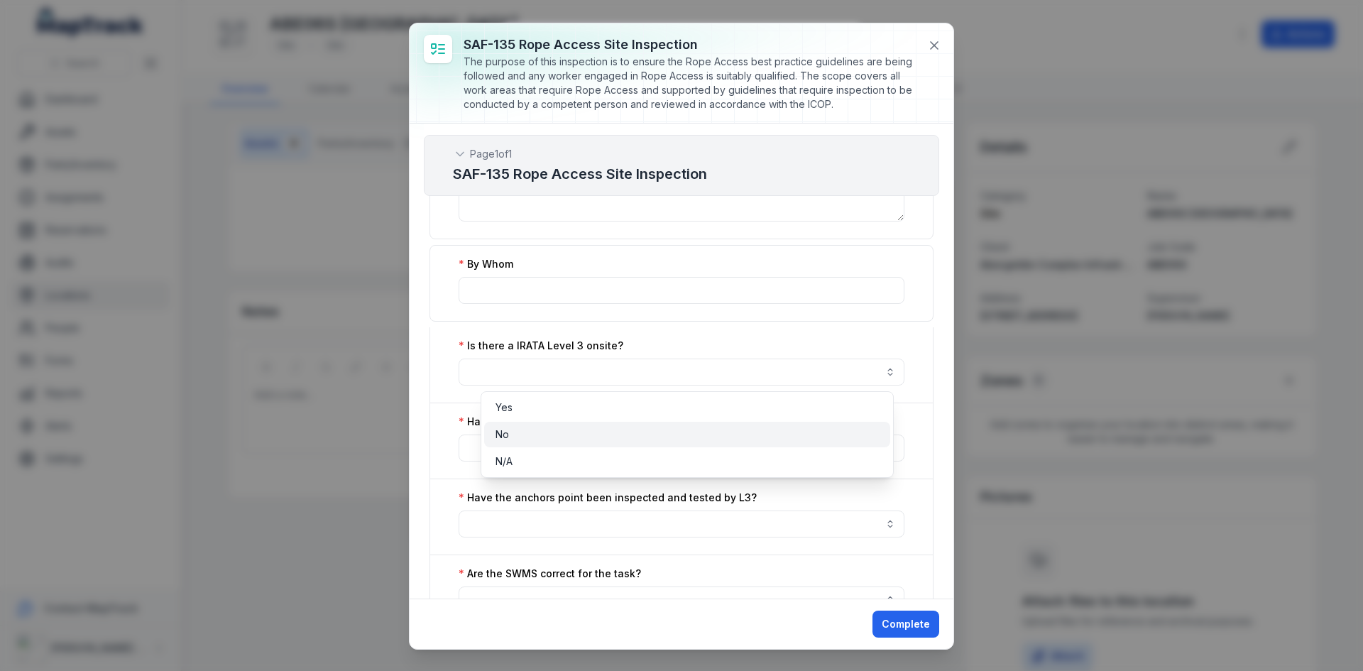
click at [540, 432] on div "No" at bounding box center [687, 434] width 383 height 14
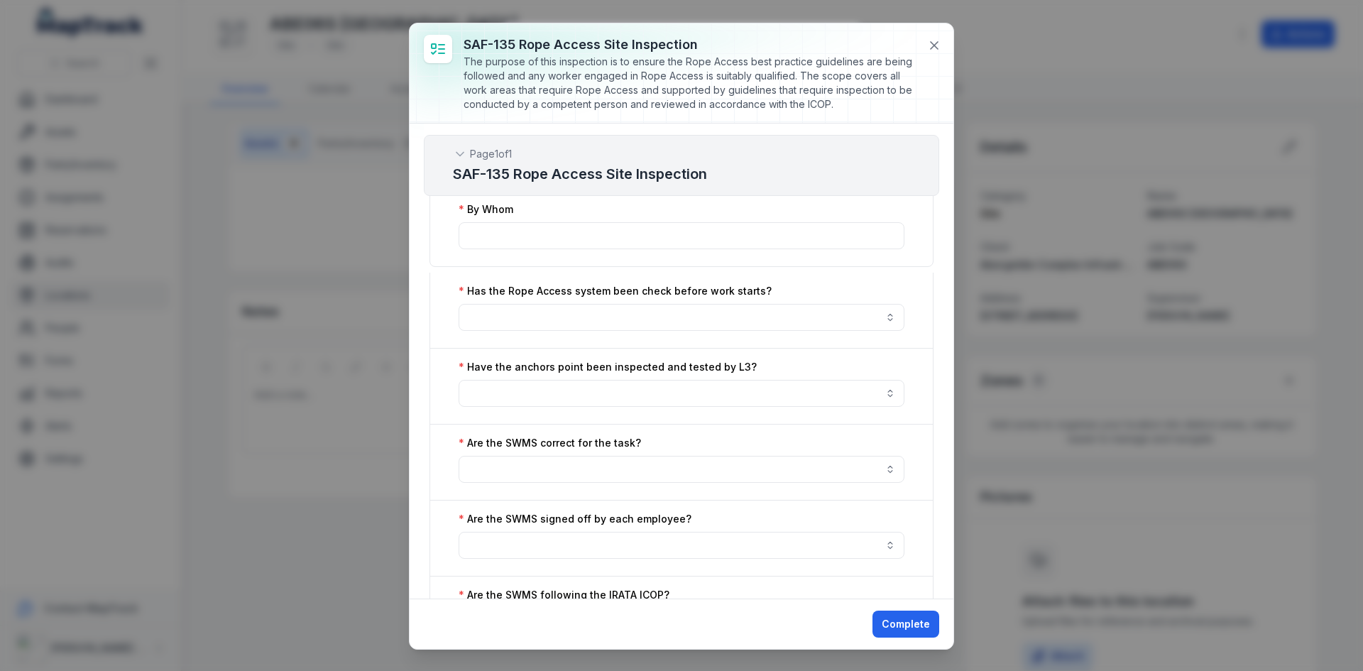
scroll to position [1278, 0]
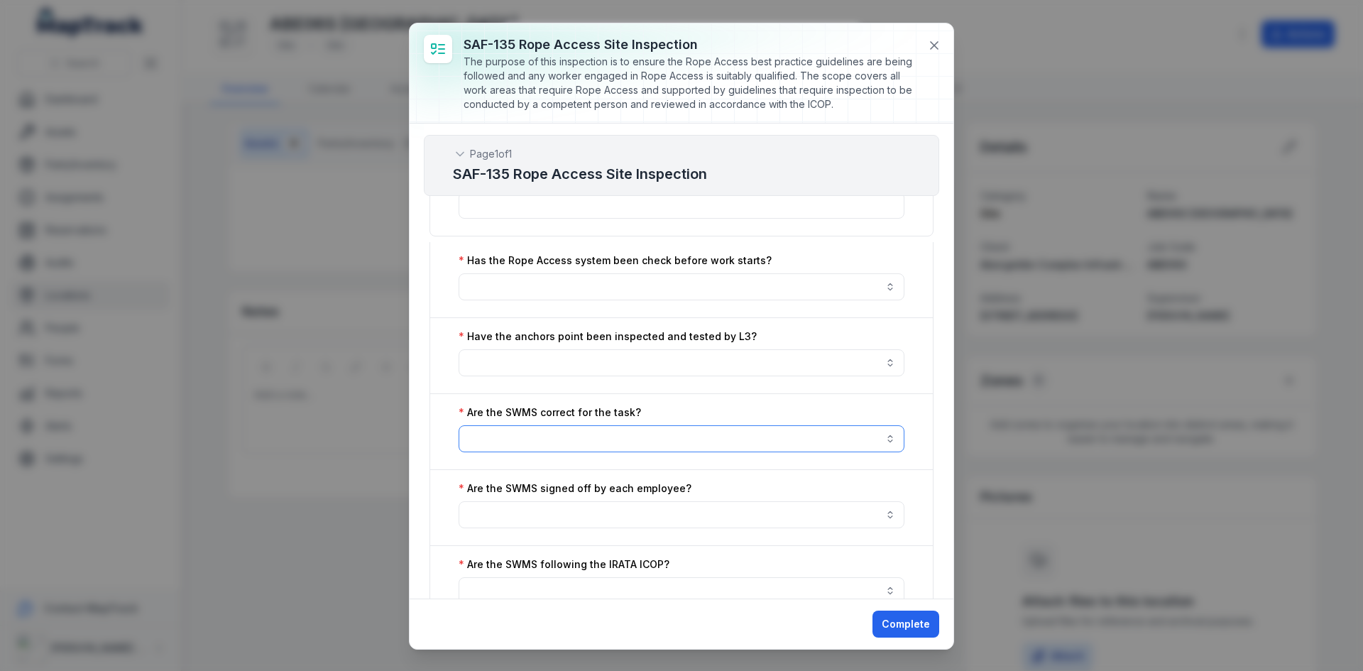
click at [576, 439] on button "button" at bounding box center [682, 438] width 446 height 27
click at [554, 471] on div "Yes" at bounding box center [687, 474] width 383 height 14
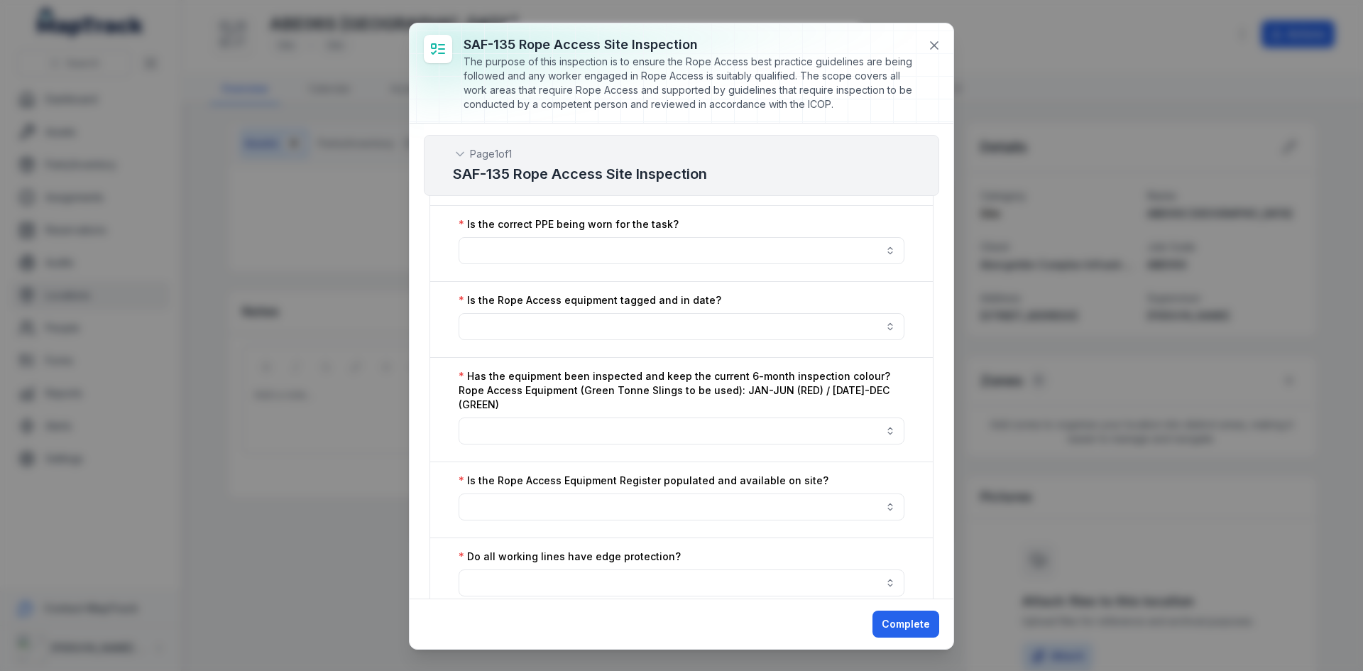
scroll to position [1775, 0]
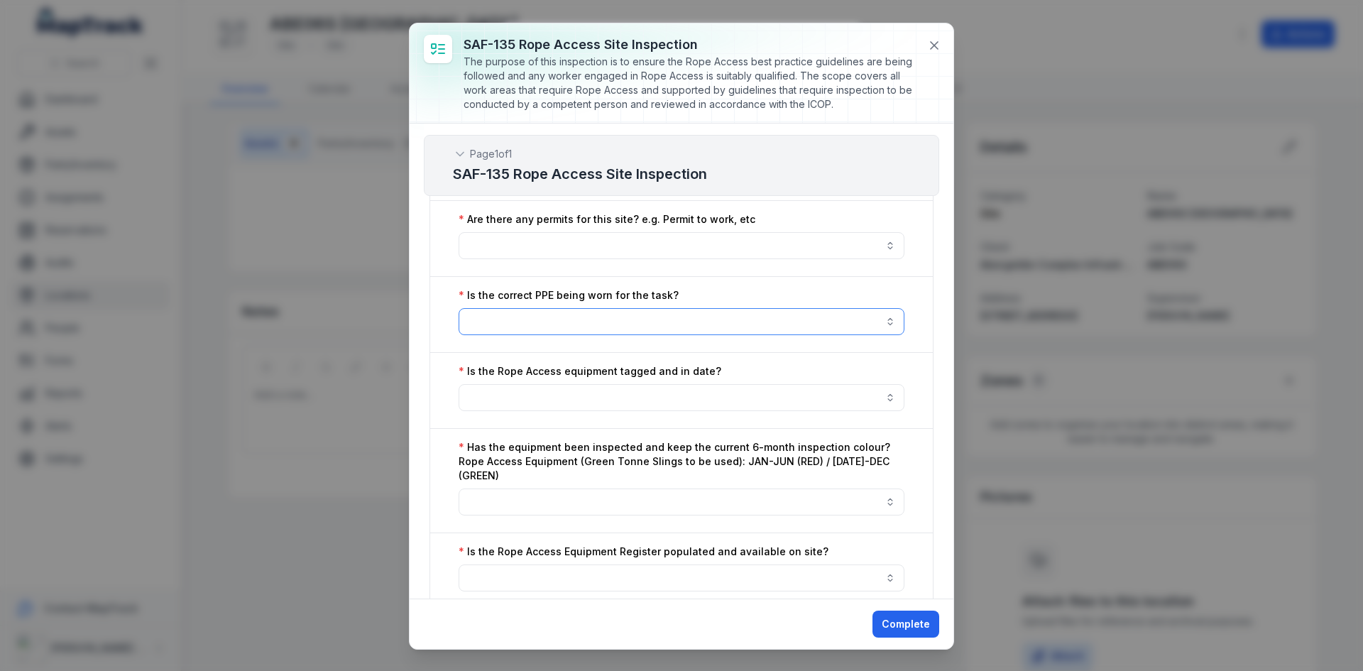
click at [619, 328] on button "button" at bounding box center [682, 321] width 446 height 27
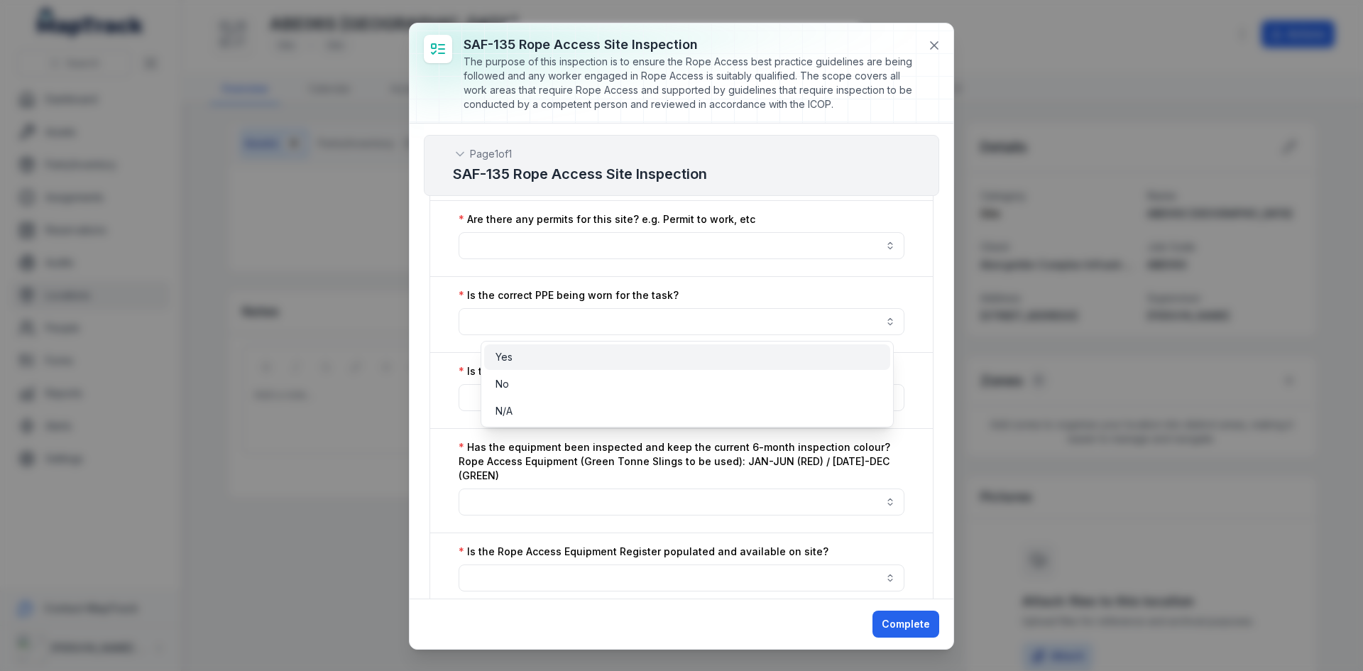
click at [566, 352] on div "Yes" at bounding box center [687, 357] width 383 height 14
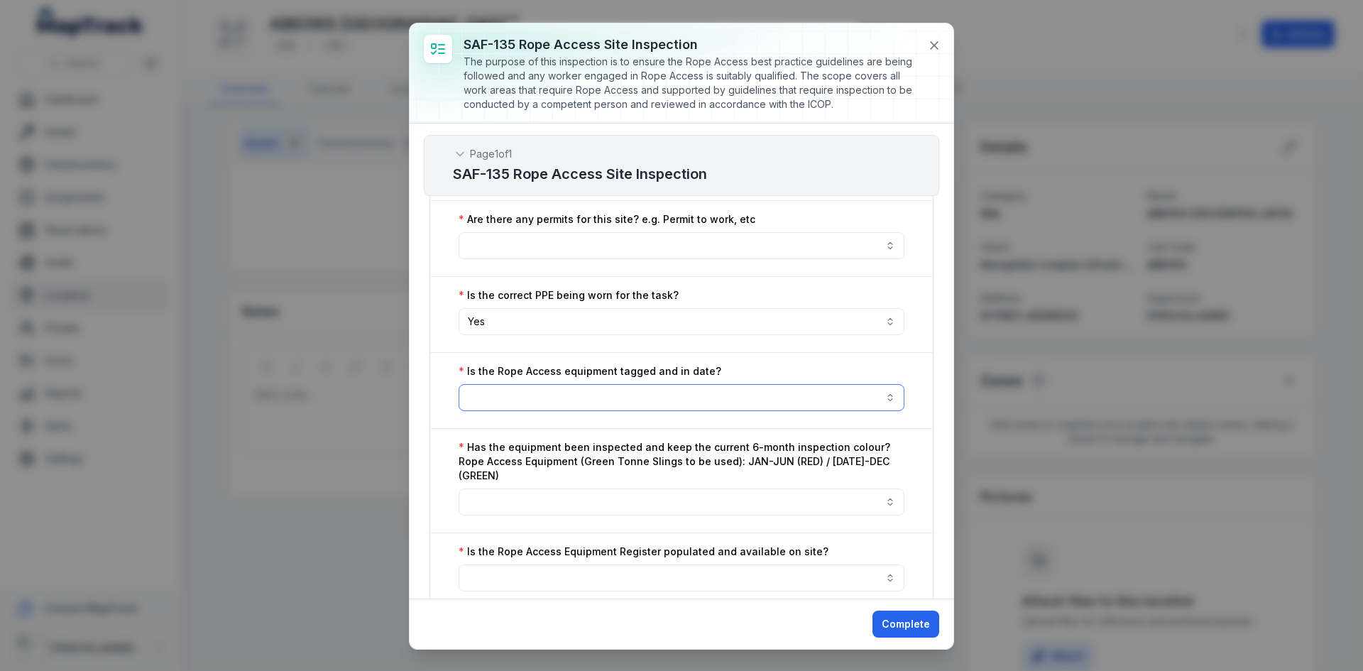
click at [629, 394] on button "button" at bounding box center [682, 397] width 446 height 27
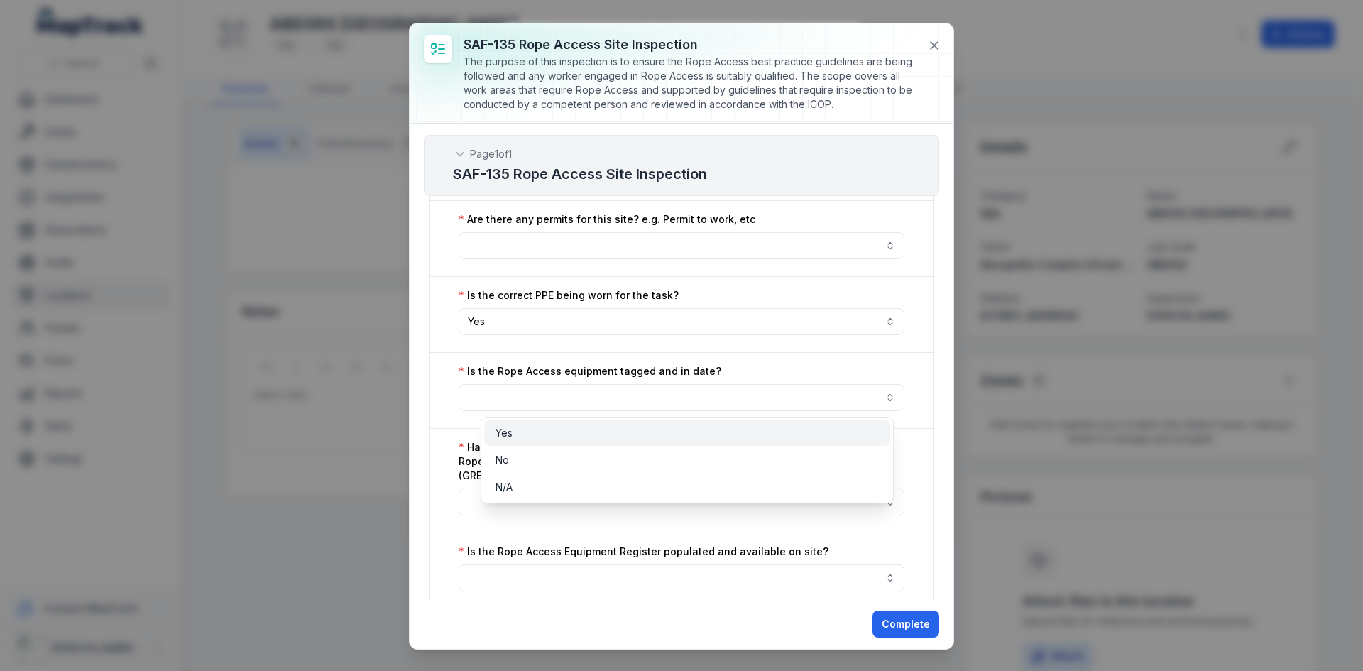
click at [582, 434] on div "Yes" at bounding box center [687, 433] width 383 height 14
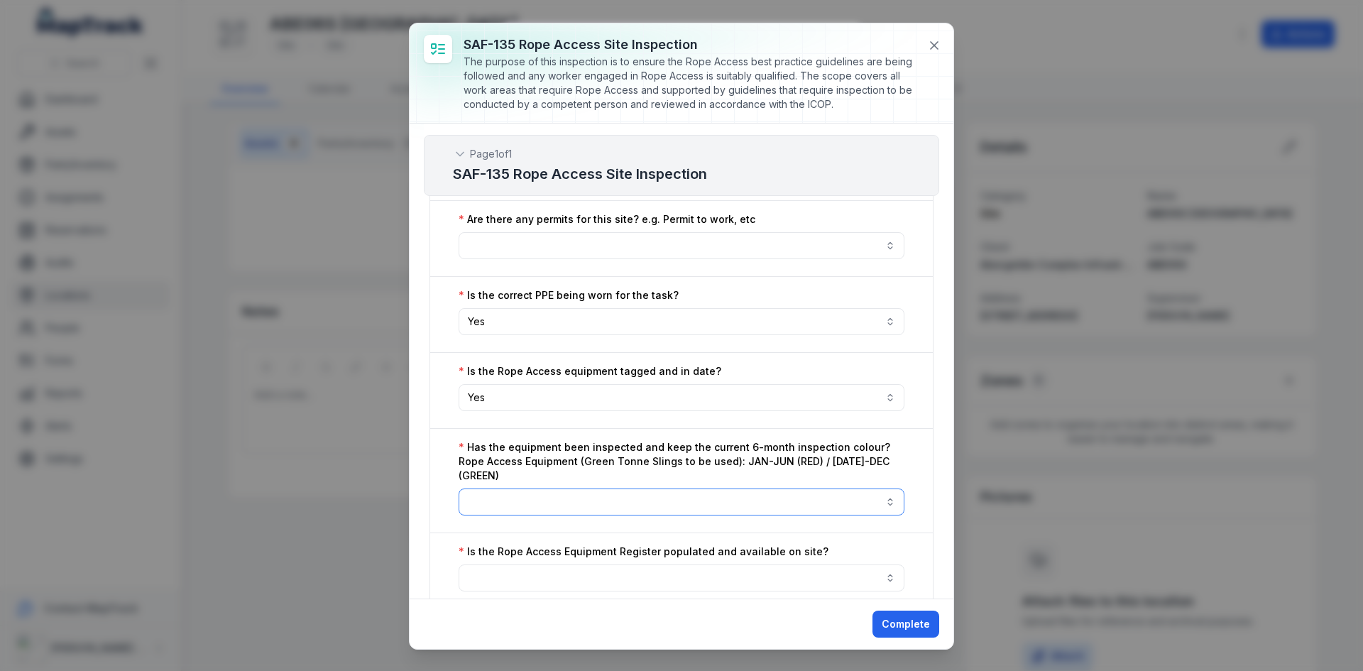
drag, startPoint x: 545, startPoint y: 509, endPoint x: 567, endPoint y: 501, distance: 23.4
click at [545, 510] on button "button" at bounding box center [682, 501] width 446 height 27
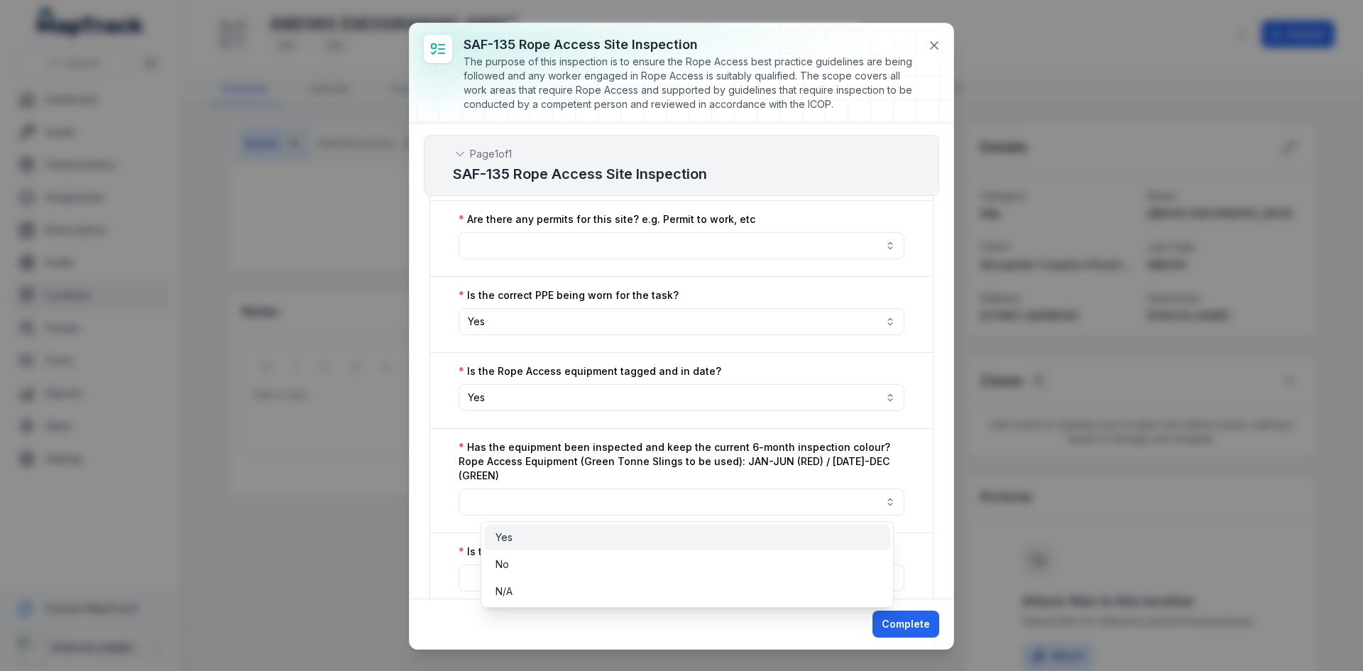
click at [518, 548] on div "Yes" at bounding box center [687, 538] width 406 height 26
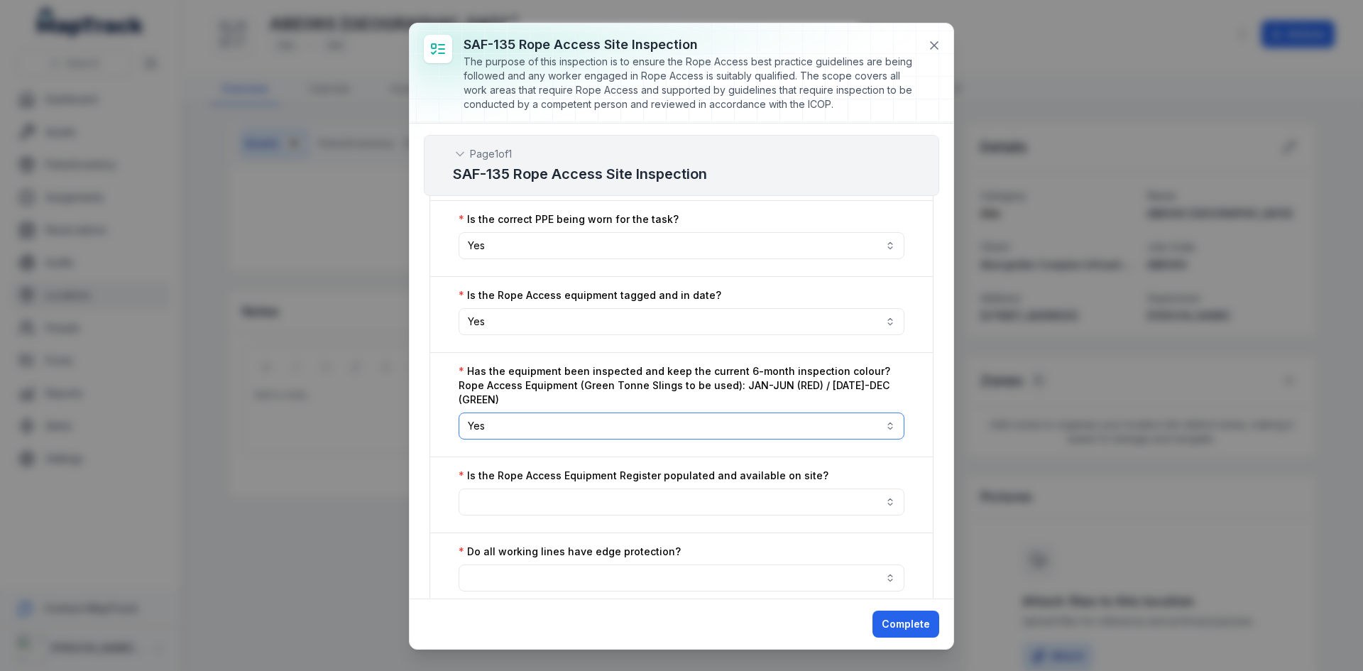
scroll to position [1917, 0]
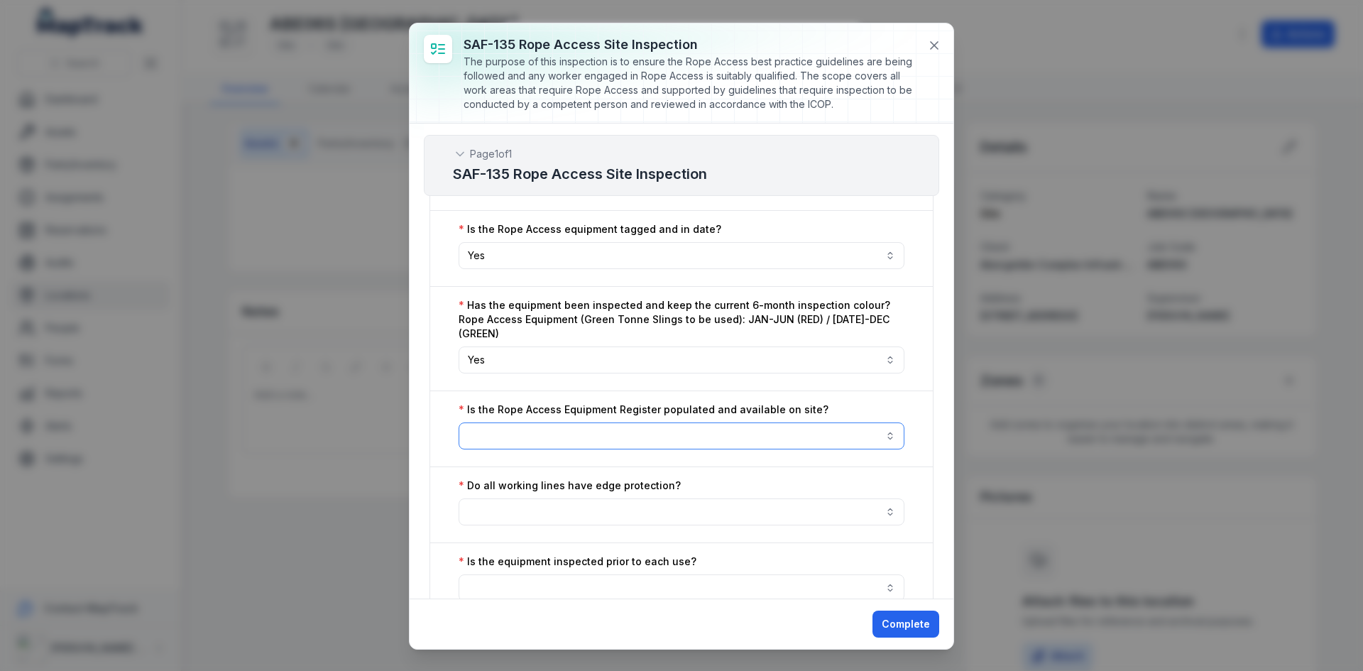
click at [600, 434] on button "button" at bounding box center [682, 435] width 446 height 27
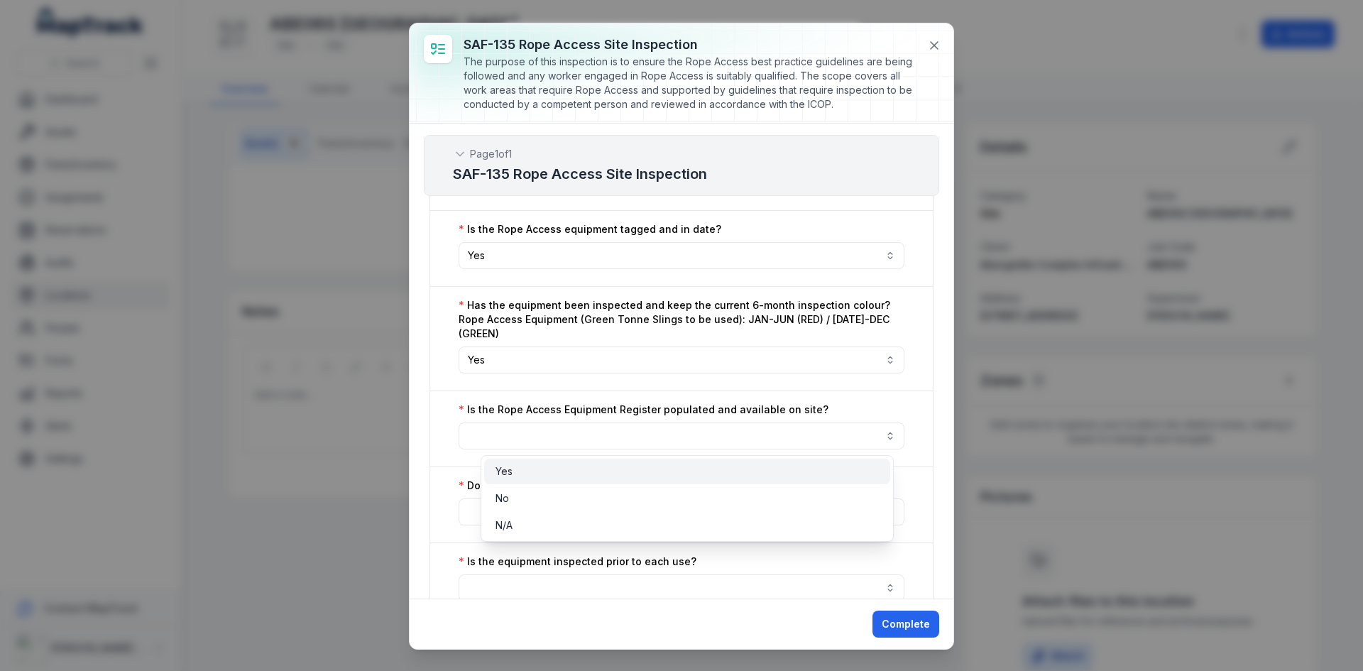
click at [568, 469] on div "Yes" at bounding box center [687, 471] width 383 height 14
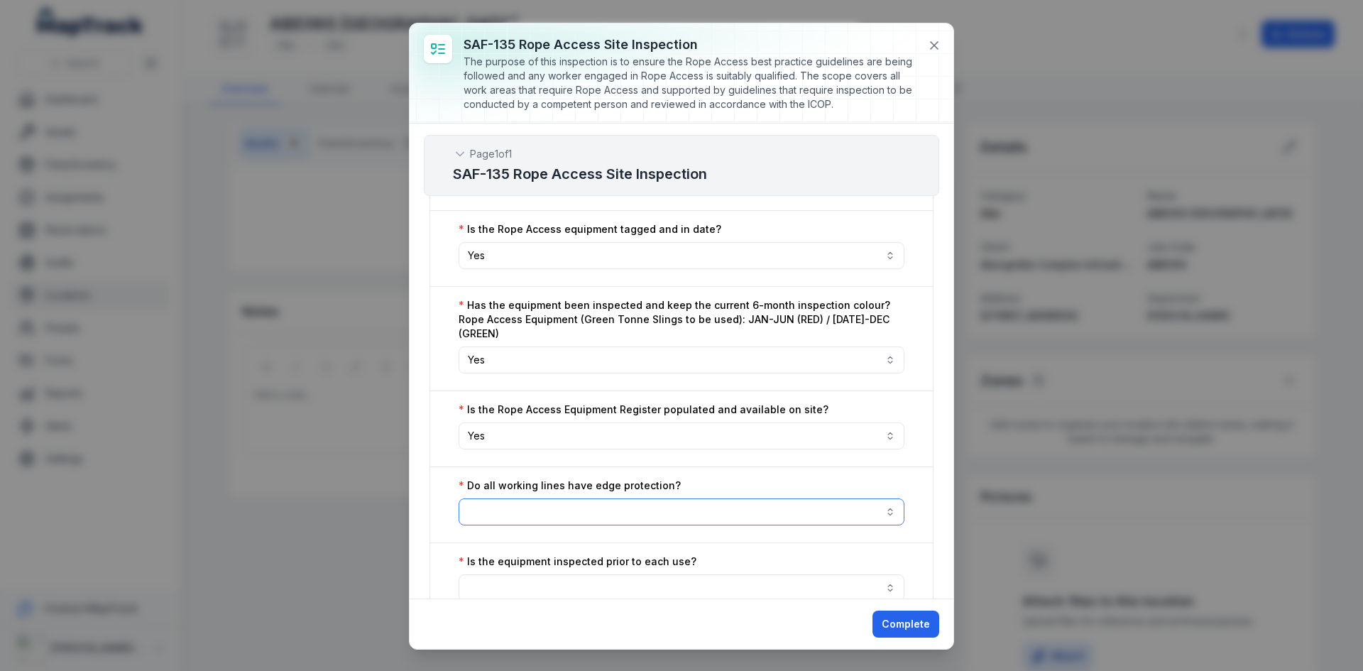
click at [561, 513] on button "button" at bounding box center [682, 511] width 446 height 27
click at [531, 554] on div "Yes" at bounding box center [687, 547] width 383 height 14
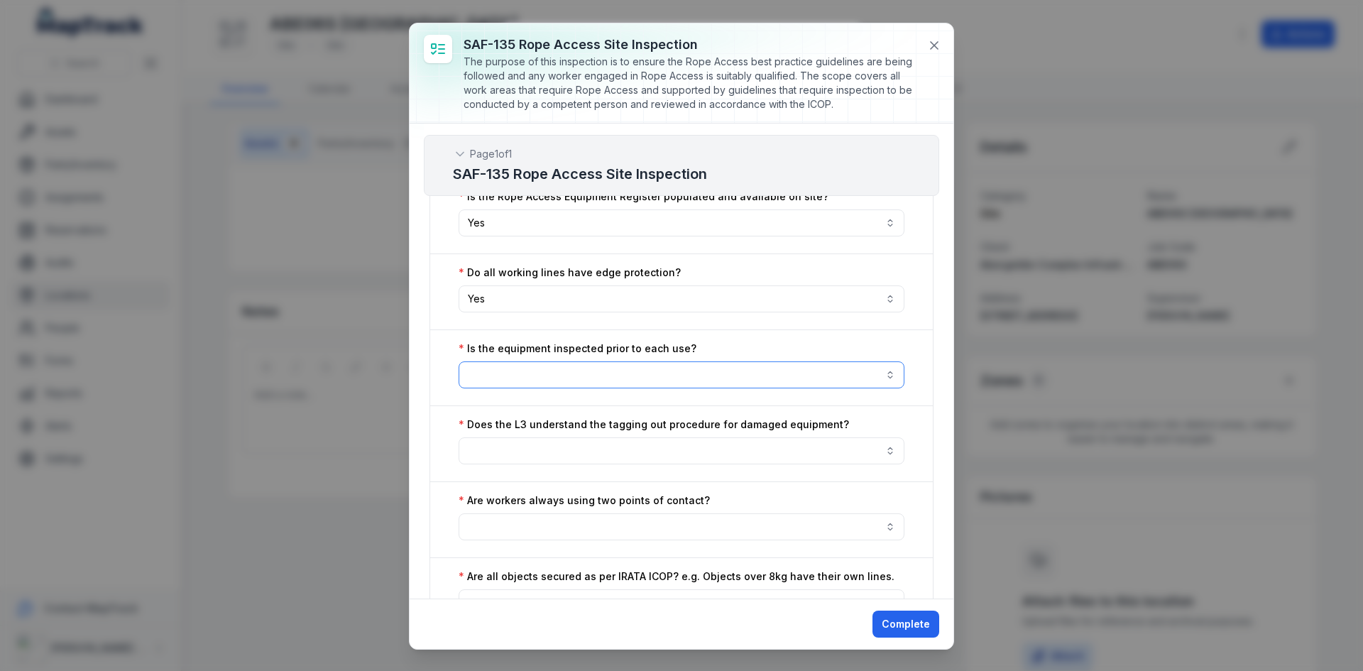
click at [537, 373] on button "button" at bounding box center [682, 374] width 446 height 27
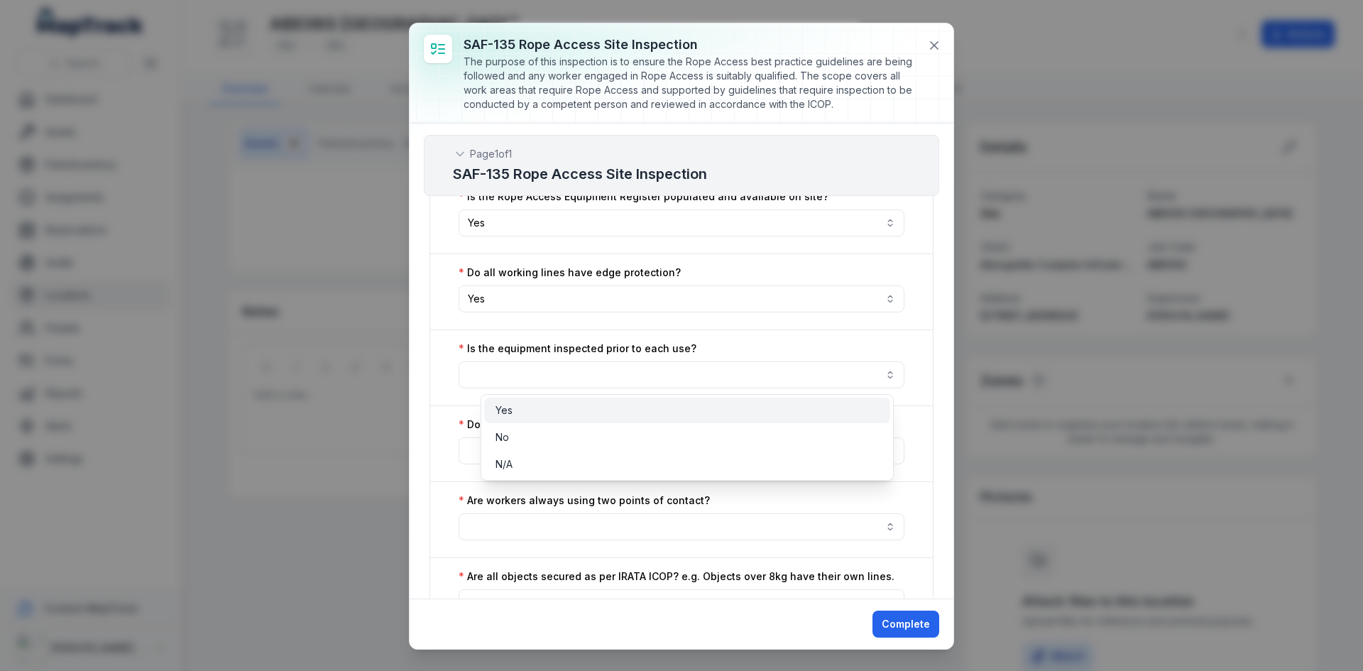
click at [526, 403] on div "Yes" at bounding box center [687, 411] width 406 height 26
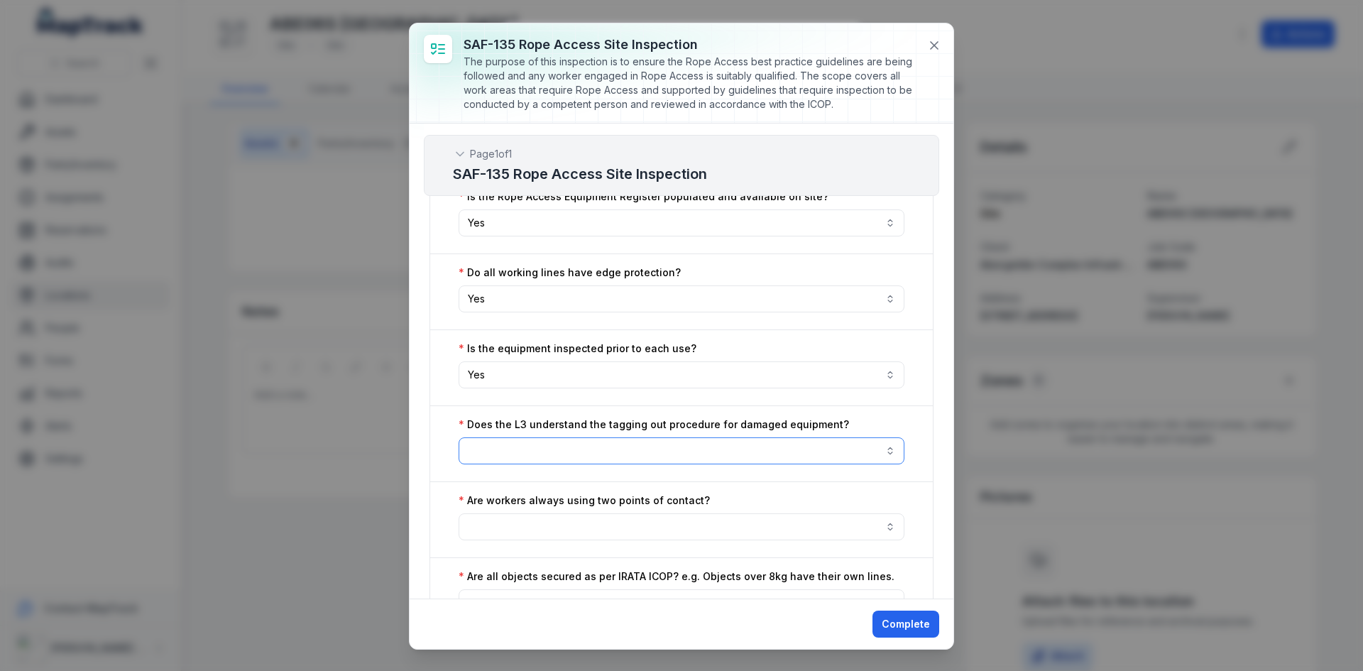
click at [529, 438] on button "button" at bounding box center [682, 450] width 446 height 27
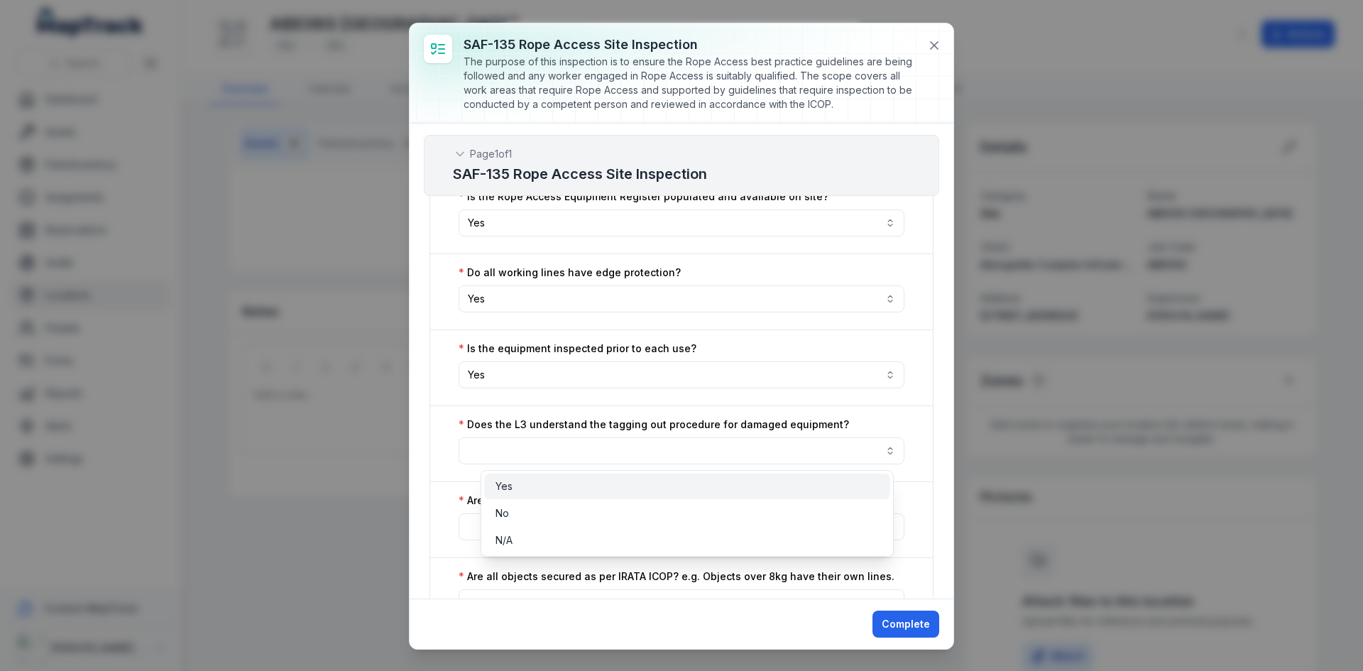
click at [519, 482] on div "Yes" at bounding box center [687, 486] width 383 height 14
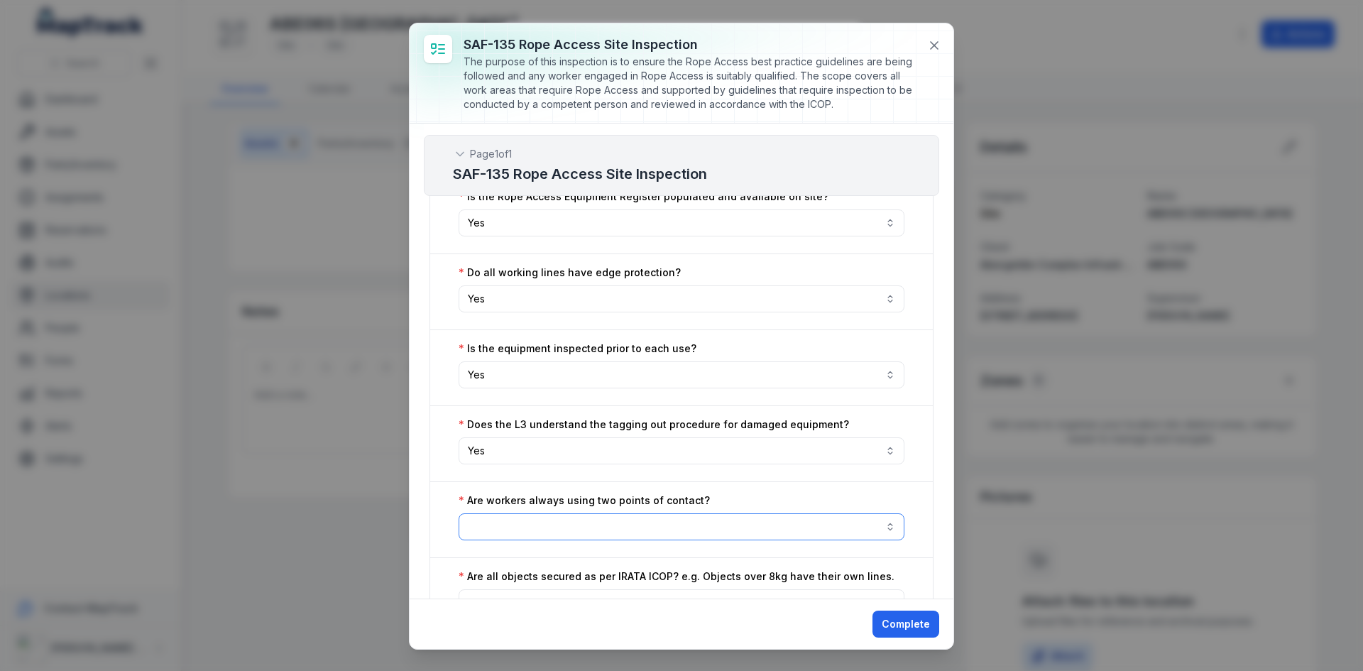
click at [527, 523] on button "button" at bounding box center [682, 526] width 446 height 27
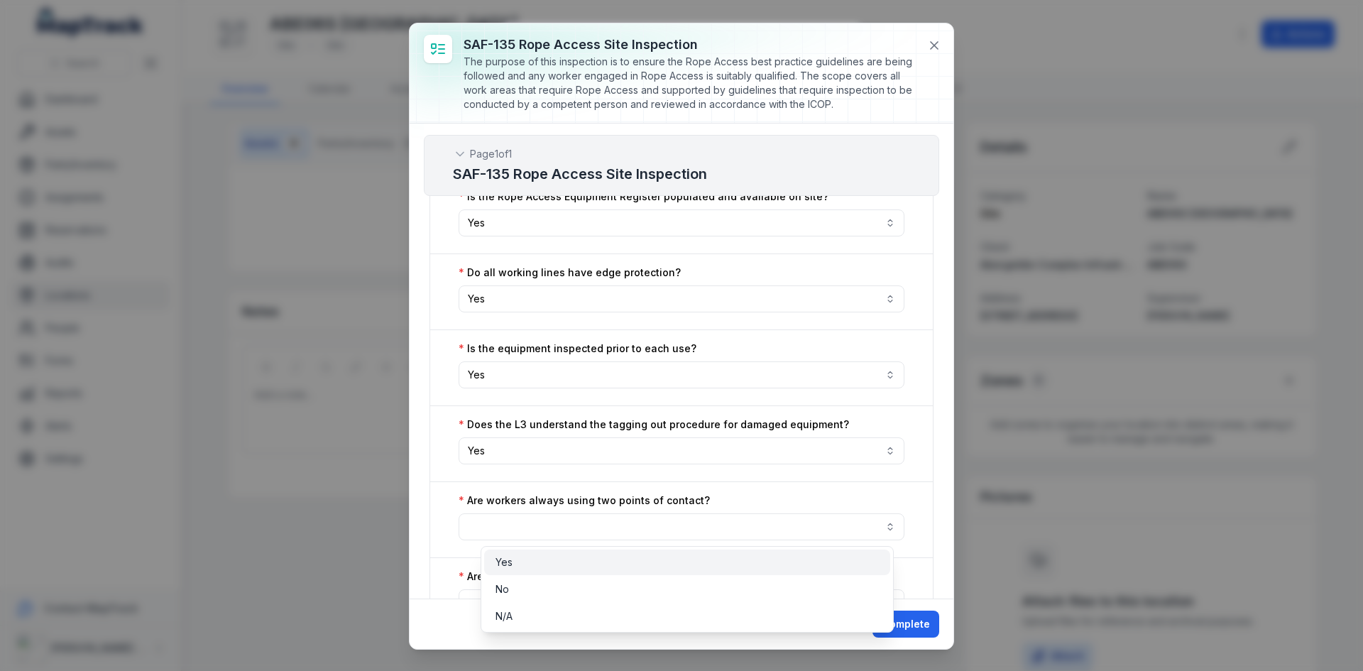
click at [523, 560] on div "Yes" at bounding box center [687, 562] width 383 height 14
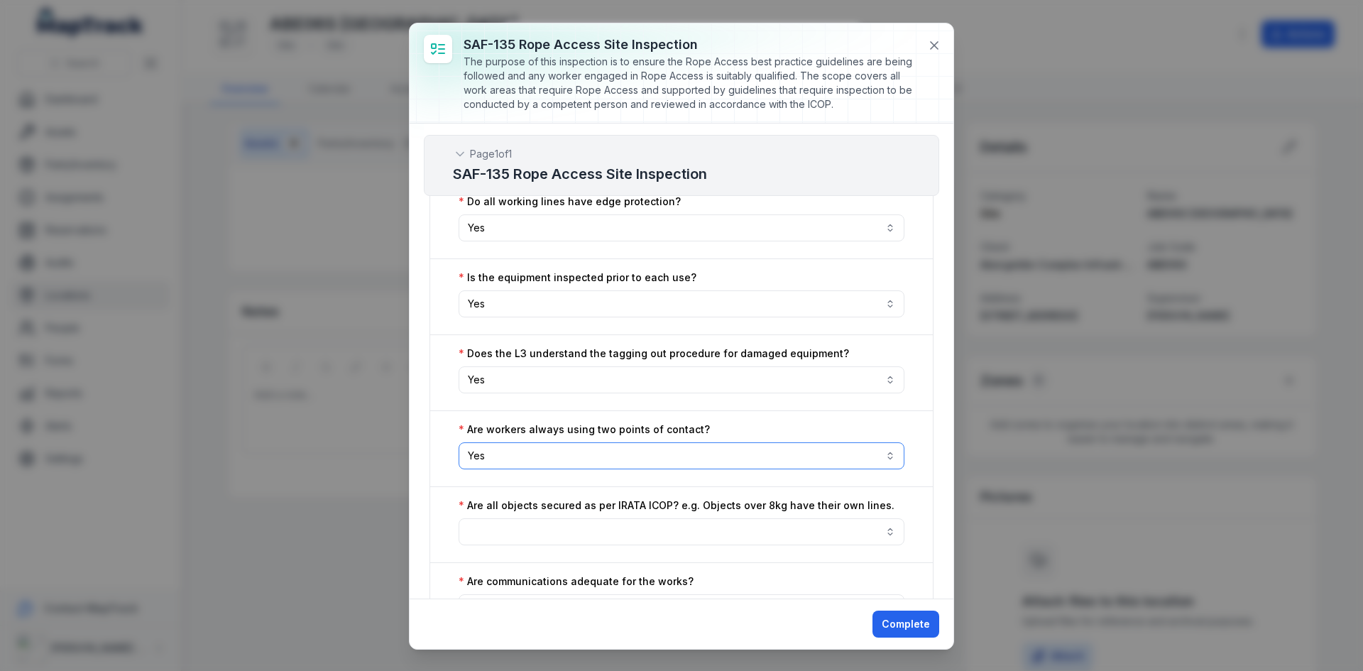
scroll to position [2272, 0]
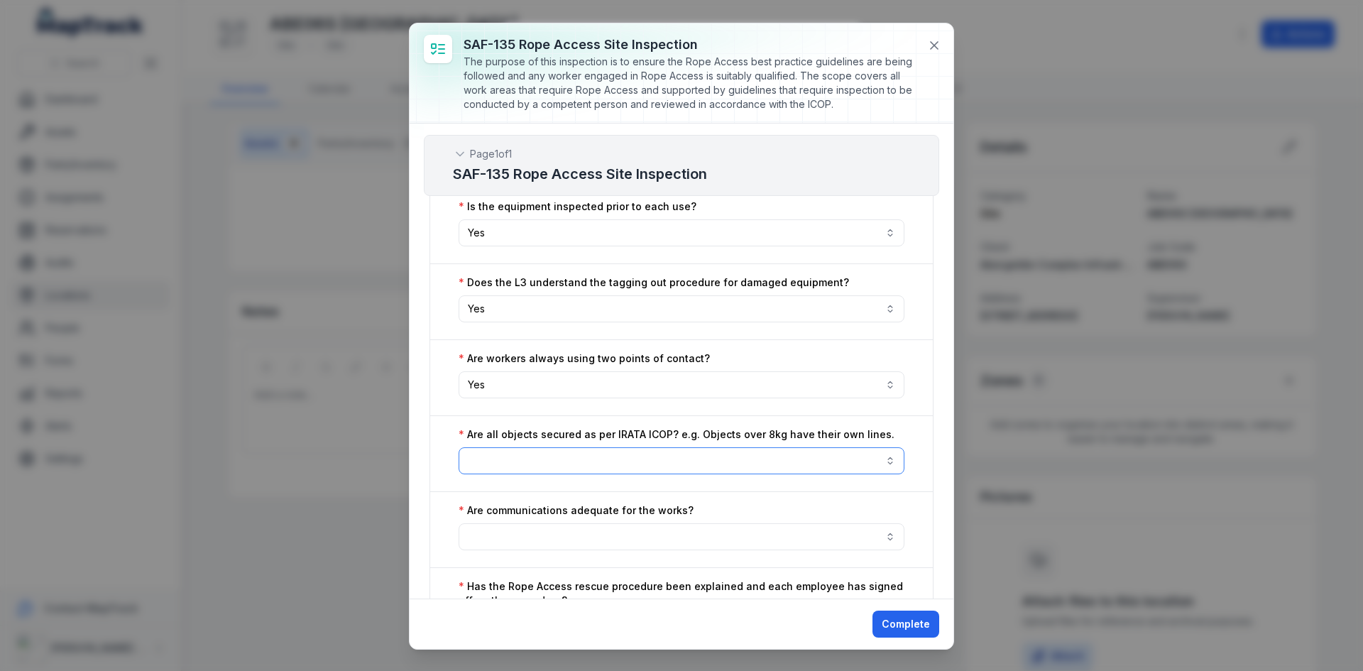
click at [606, 464] on button "button" at bounding box center [682, 460] width 446 height 27
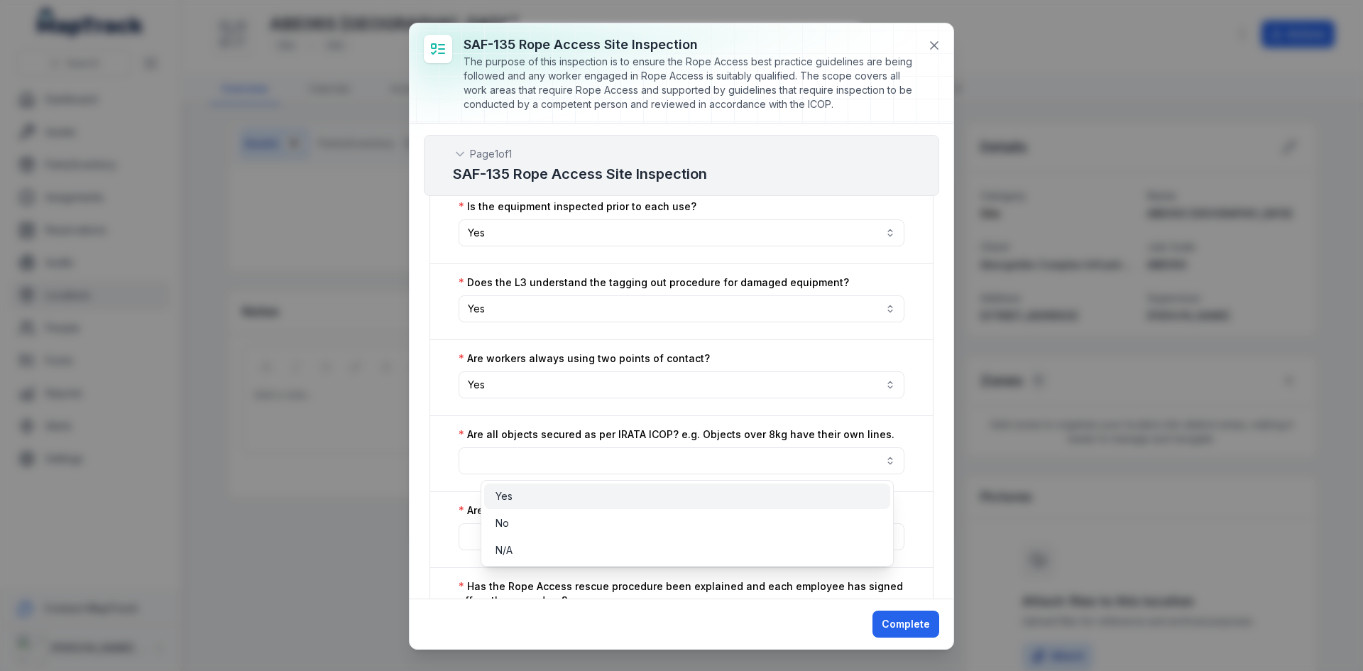
click at [574, 501] on div "Yes" at bounding box center [687, 496] width 383 height 14
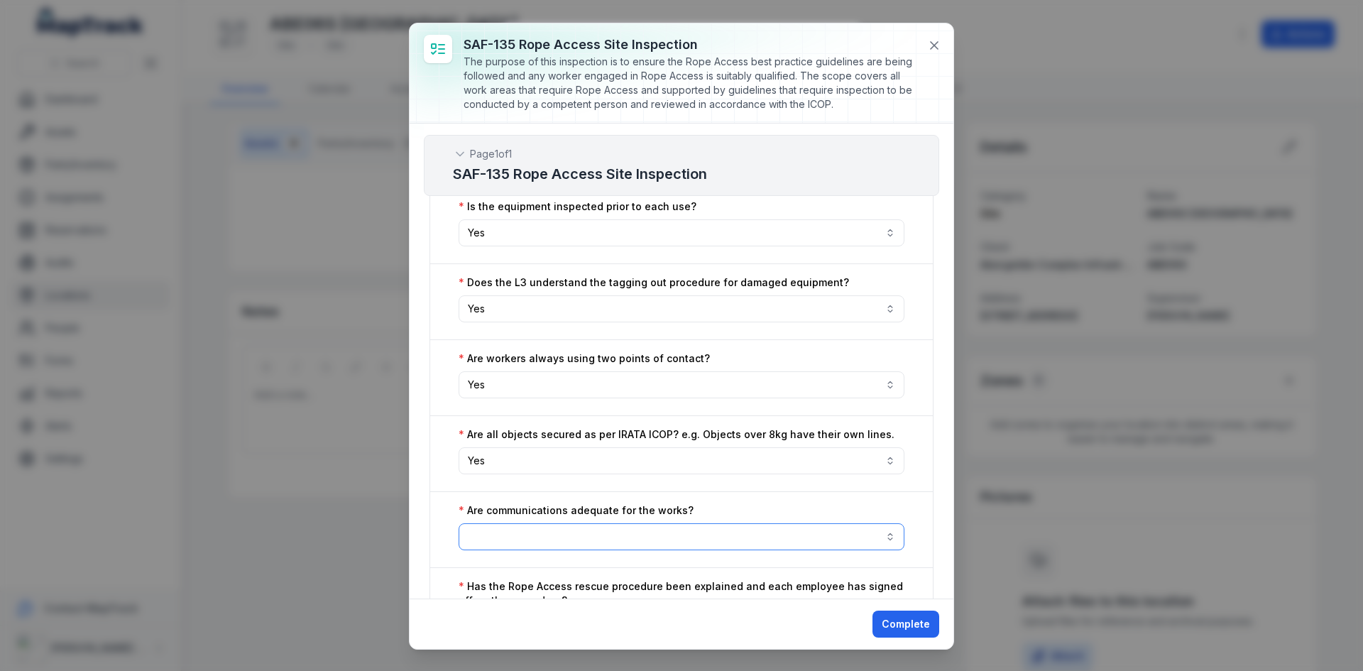
click at [566, 531] on button "button" at bounding box center [682, 536] width 446 height 27
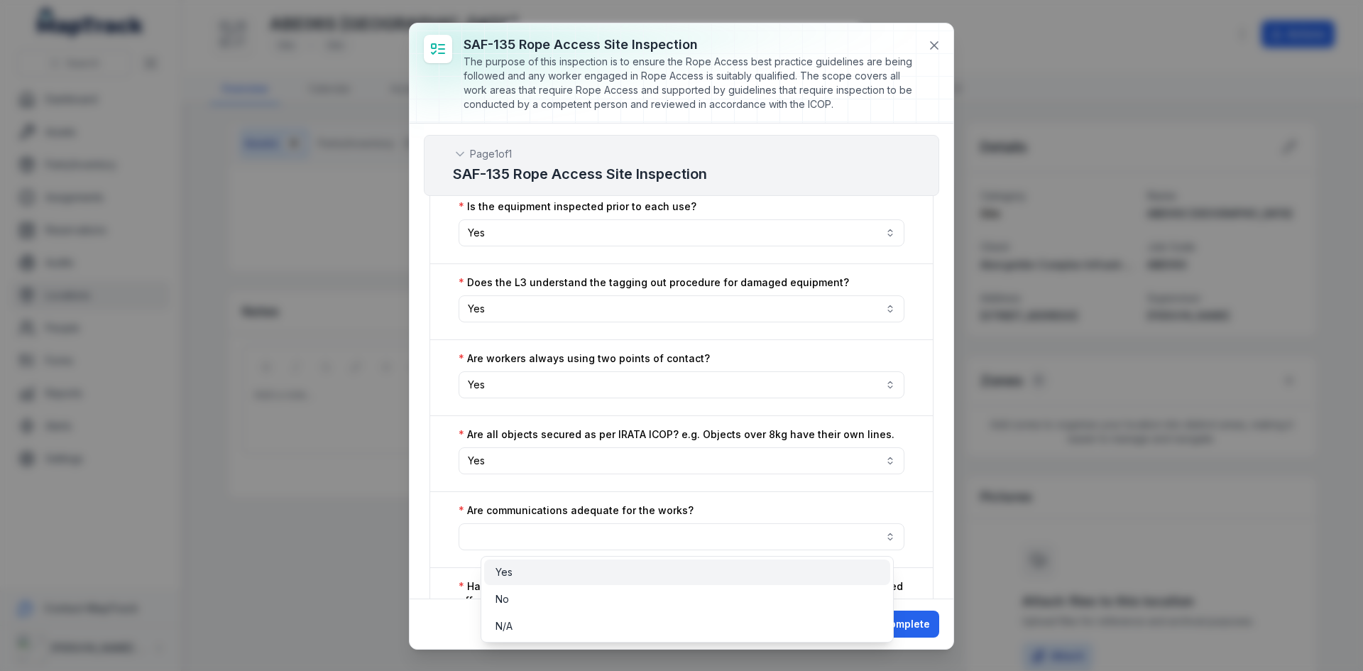
click at [543, 574] on div "Yes" at bounding box center [687, 572] width 383 height 14
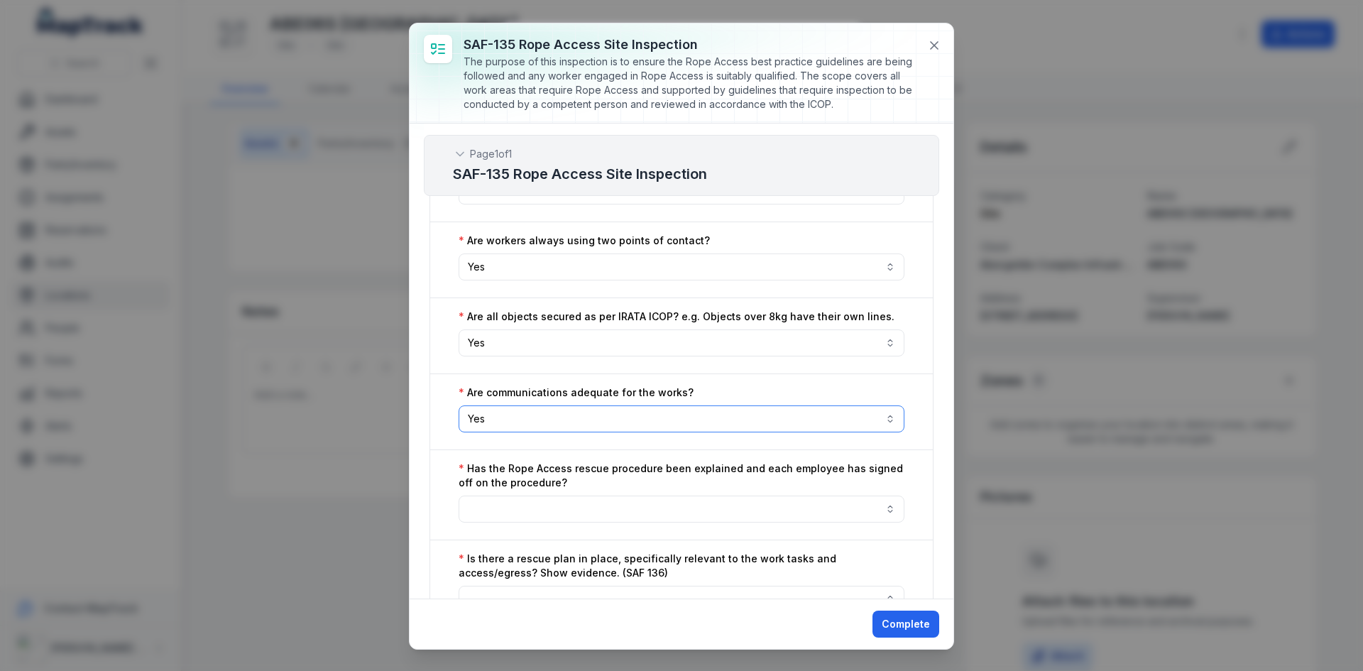
scroll to position [2414, 0]
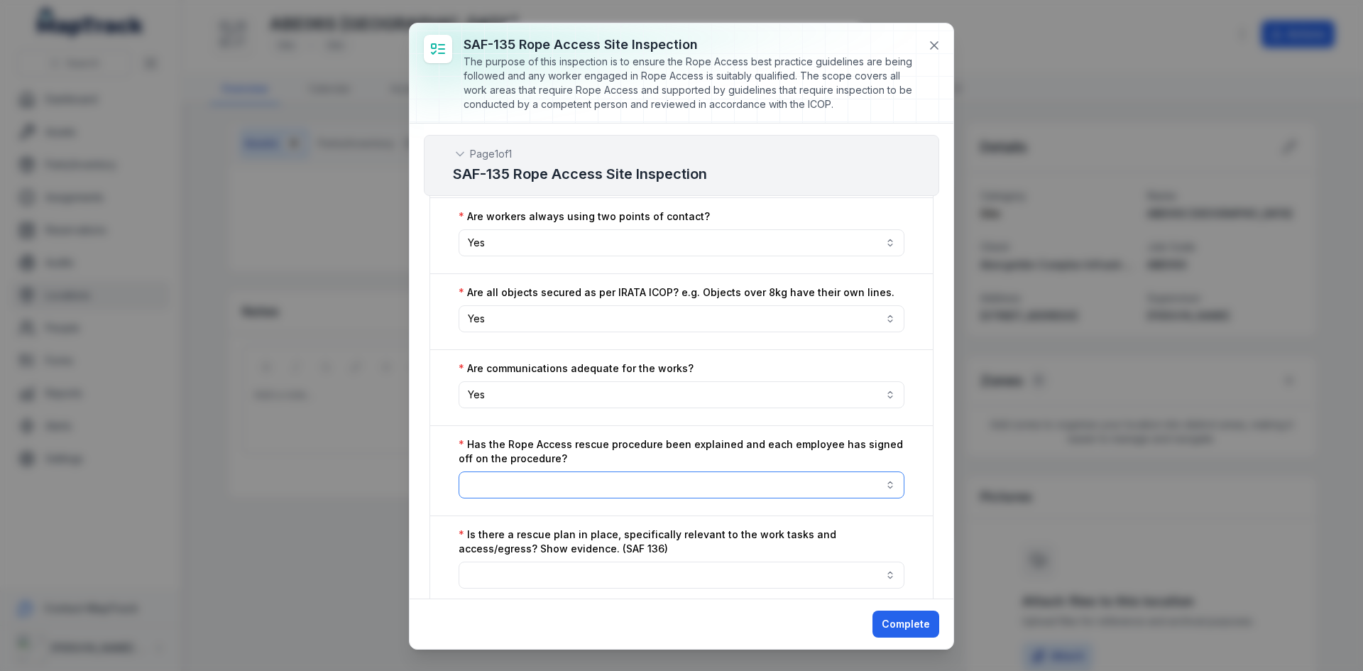
click at [603, 493] on button "button" at bounding box center [682, 484] width 446 height 27
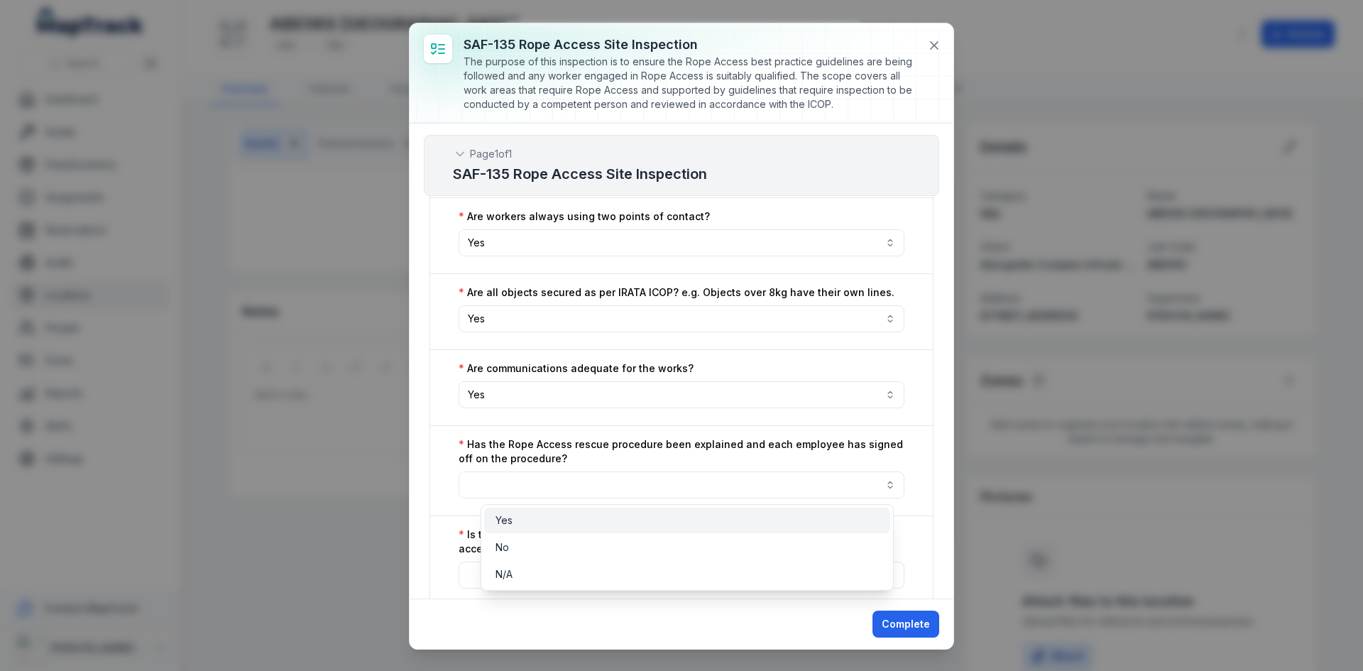
click at [542, 525] on div "Yes" at bounding box center [687, 520] width 383 height 14
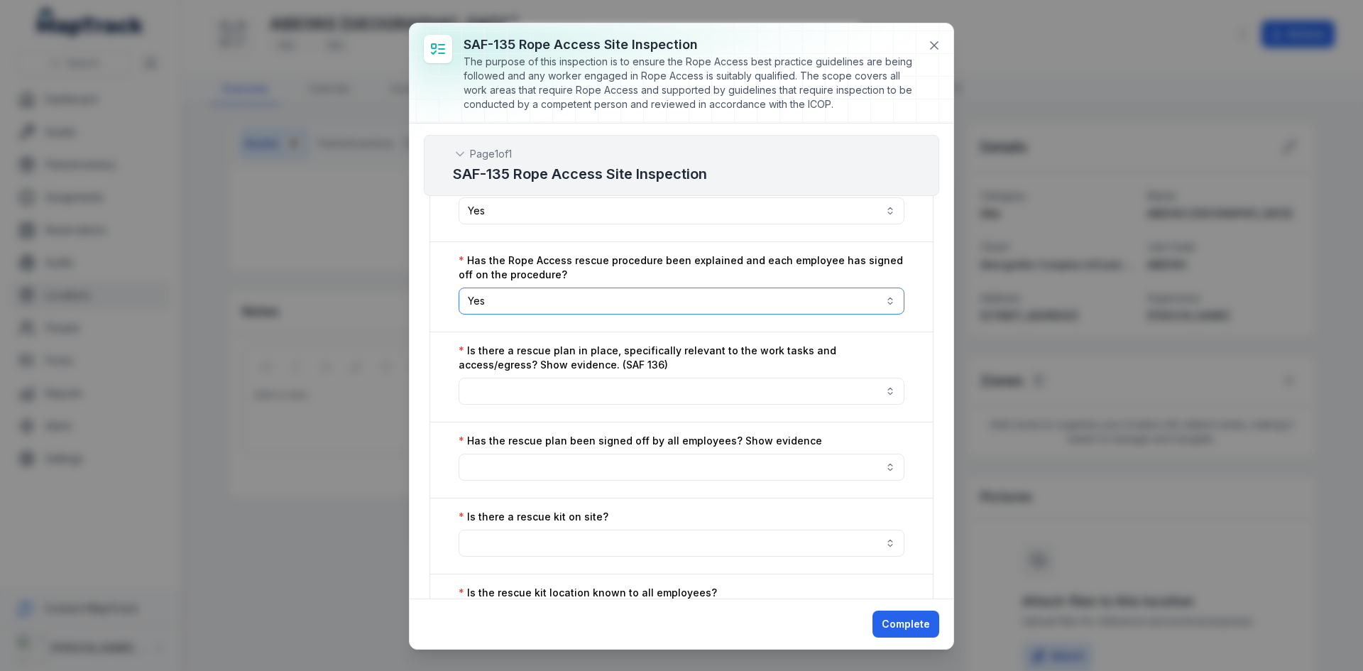
scroll to position [2627, 0]
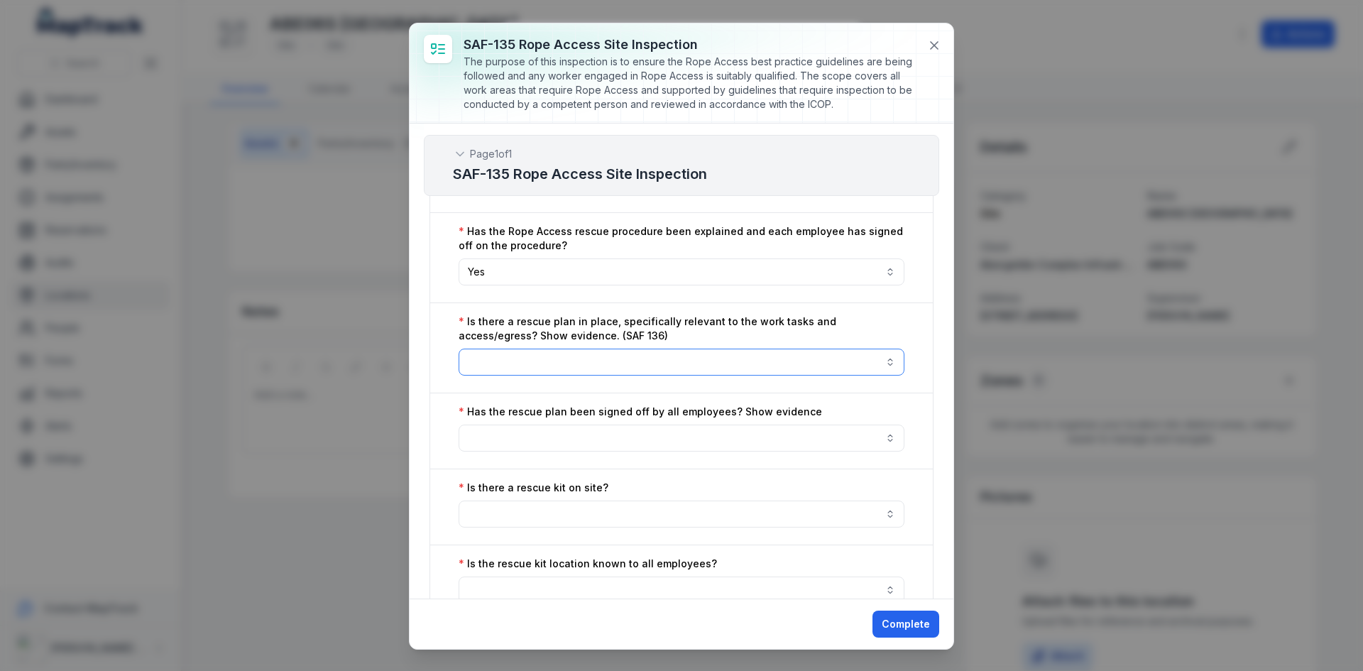
click at [584, 362] on button "button" at bounding box center [682, 362] width 446 height 27
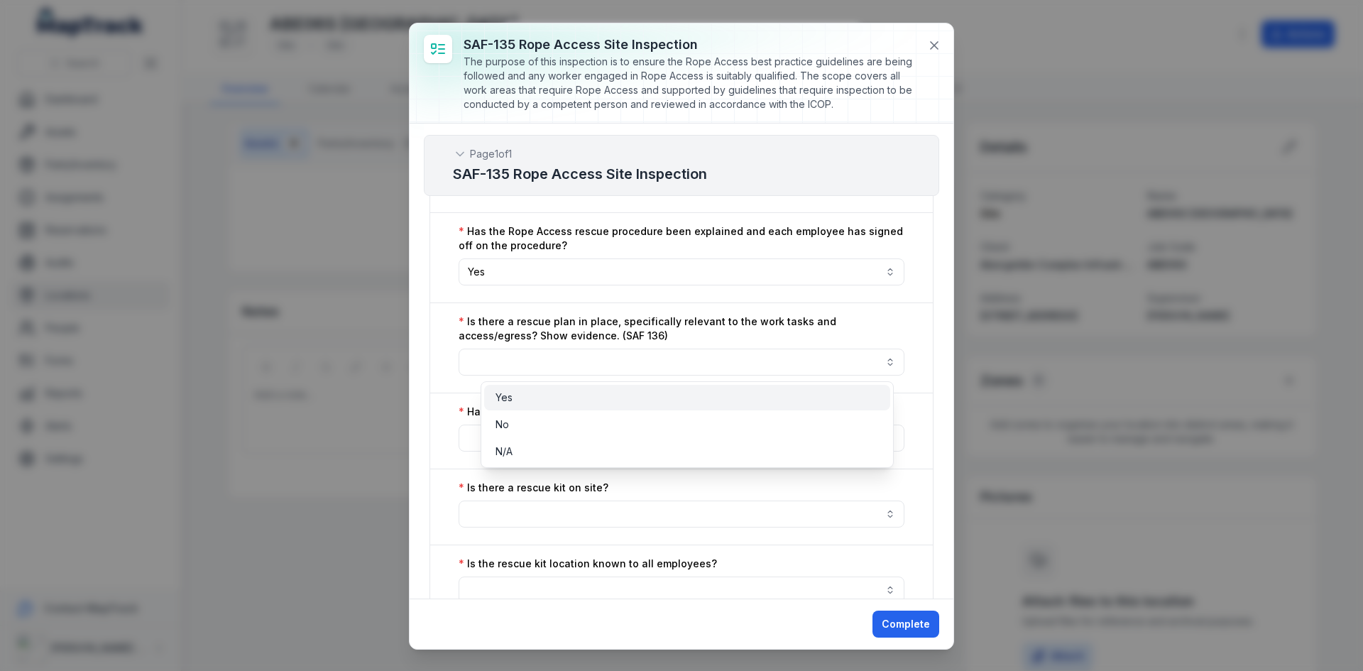
click at [542, 395] on div "Yes" at bounding box center [687, 397] width 383 height 14
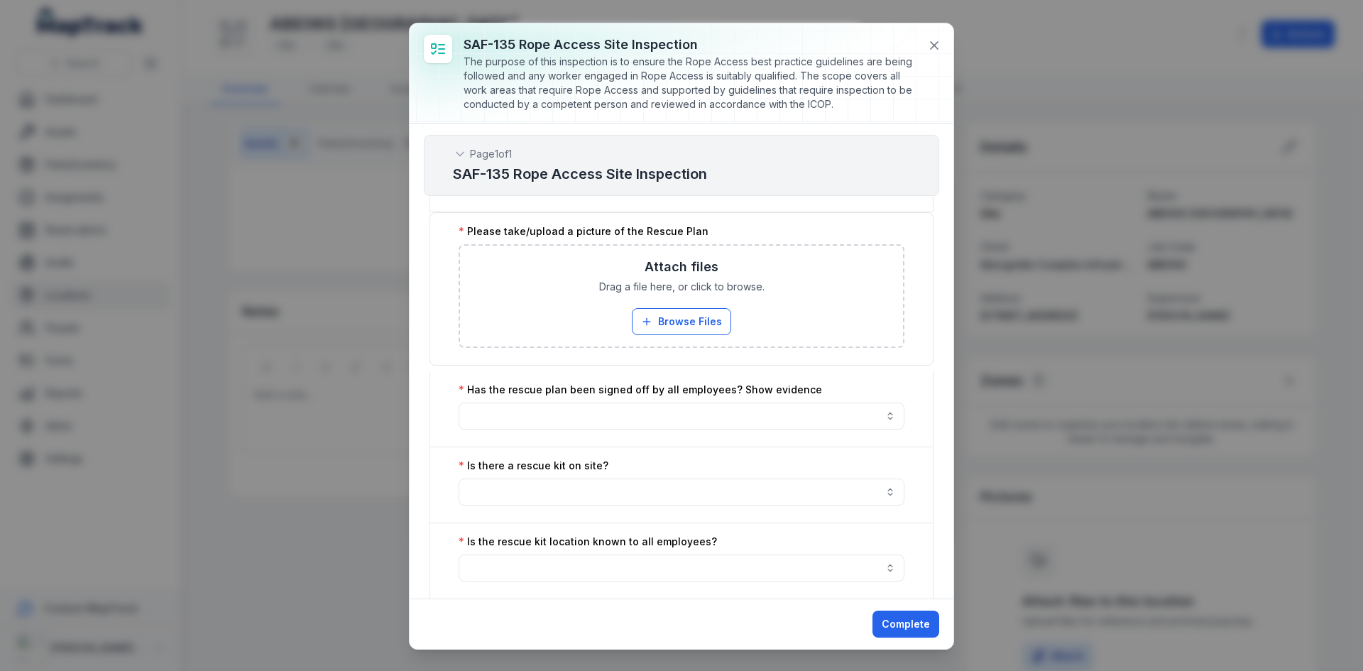
scroll to position [2840, 0]
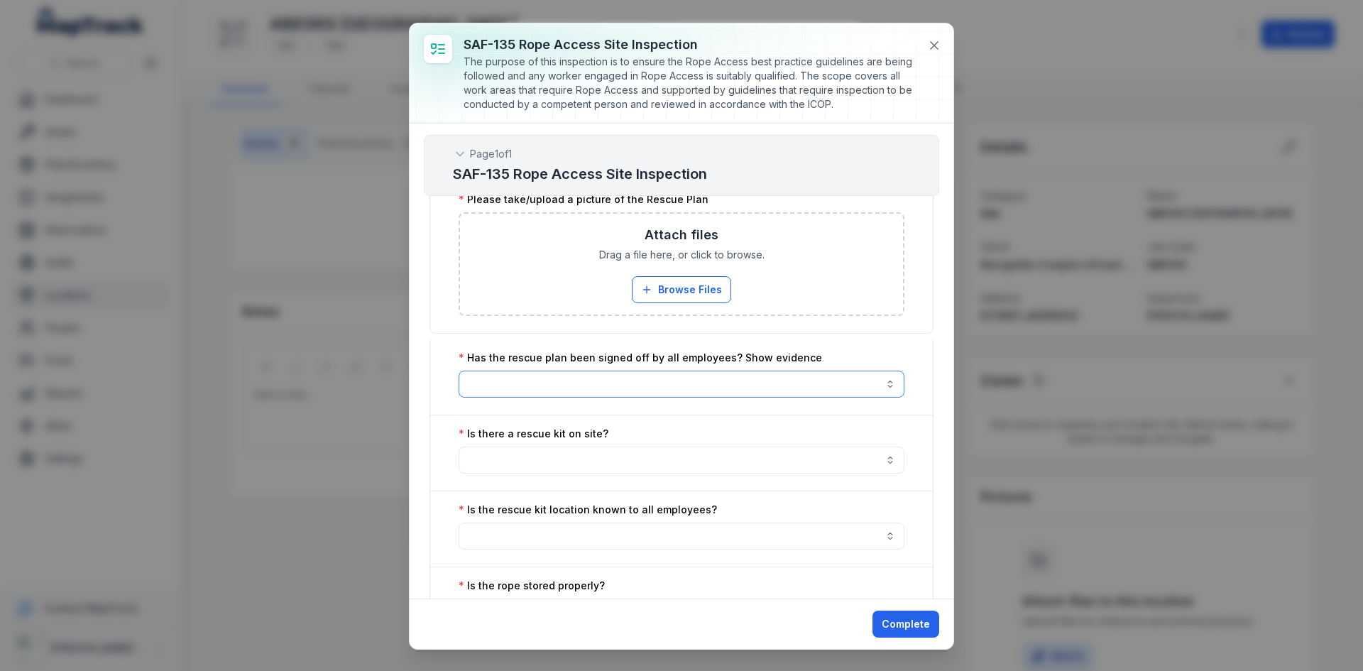
click at [590, 388] on button "button" at bounding box center [682, 384] width 446 height 27
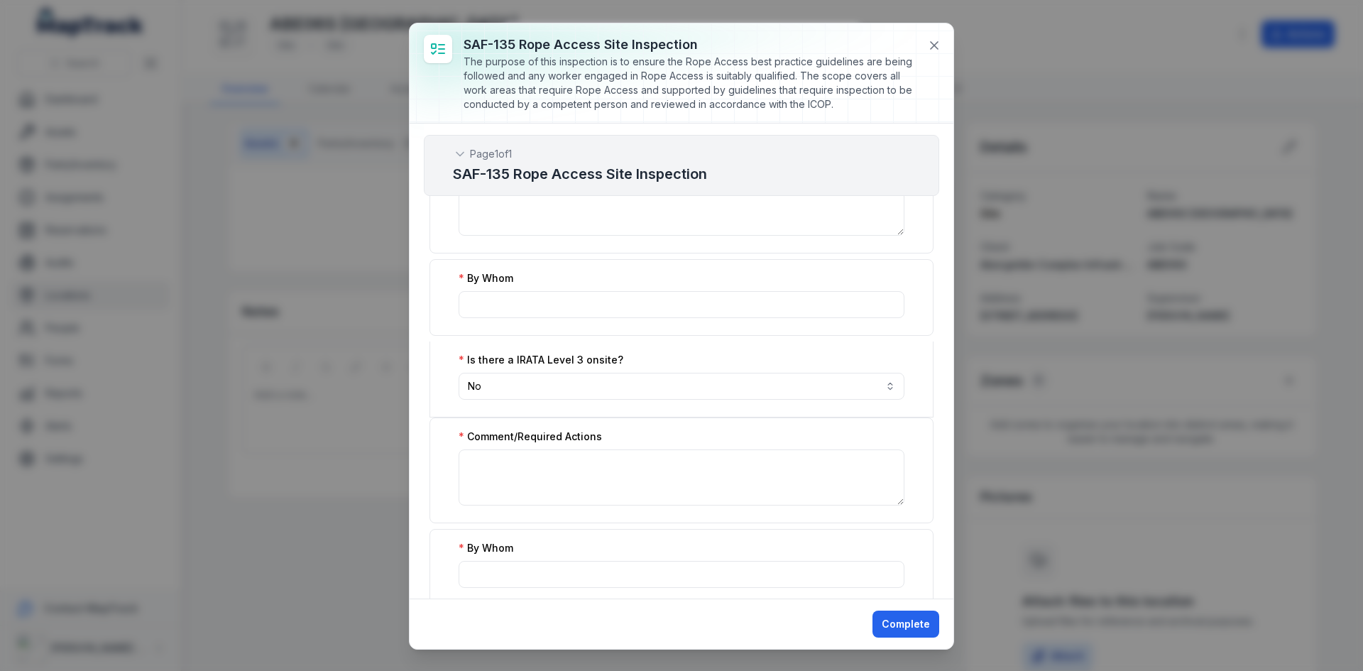
scroll to position [852, 0]
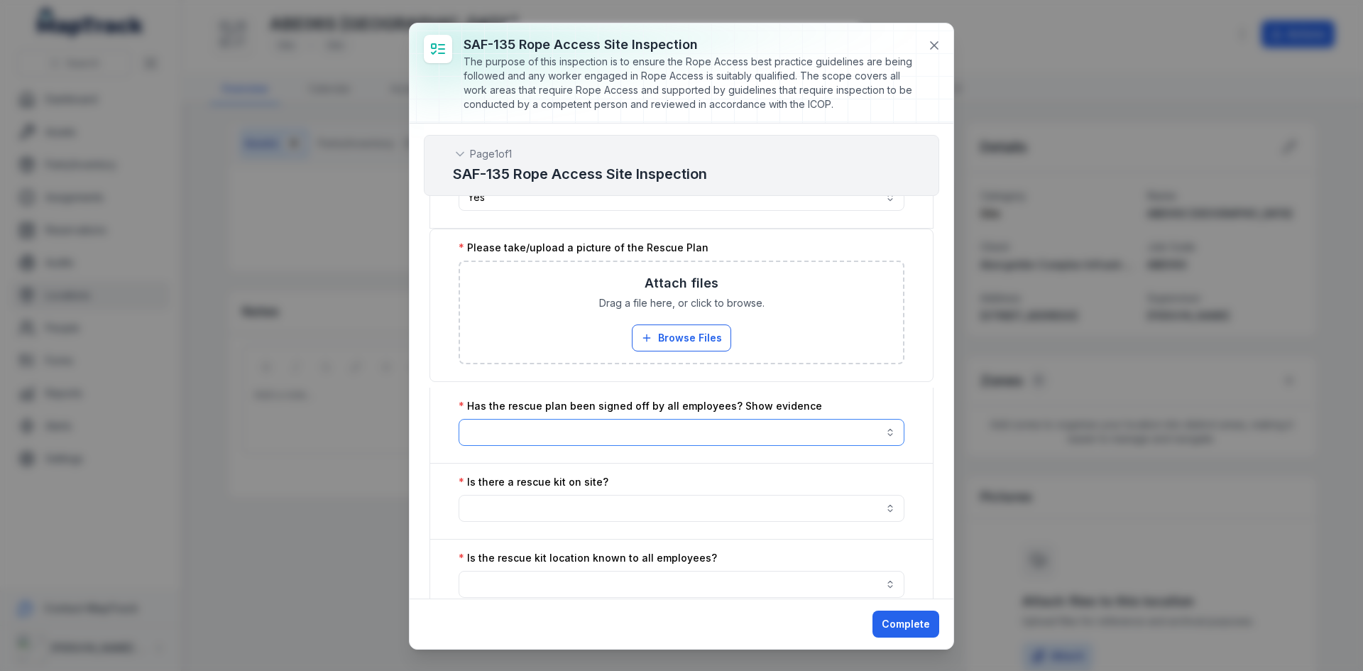
scroll to position [2769, 0]
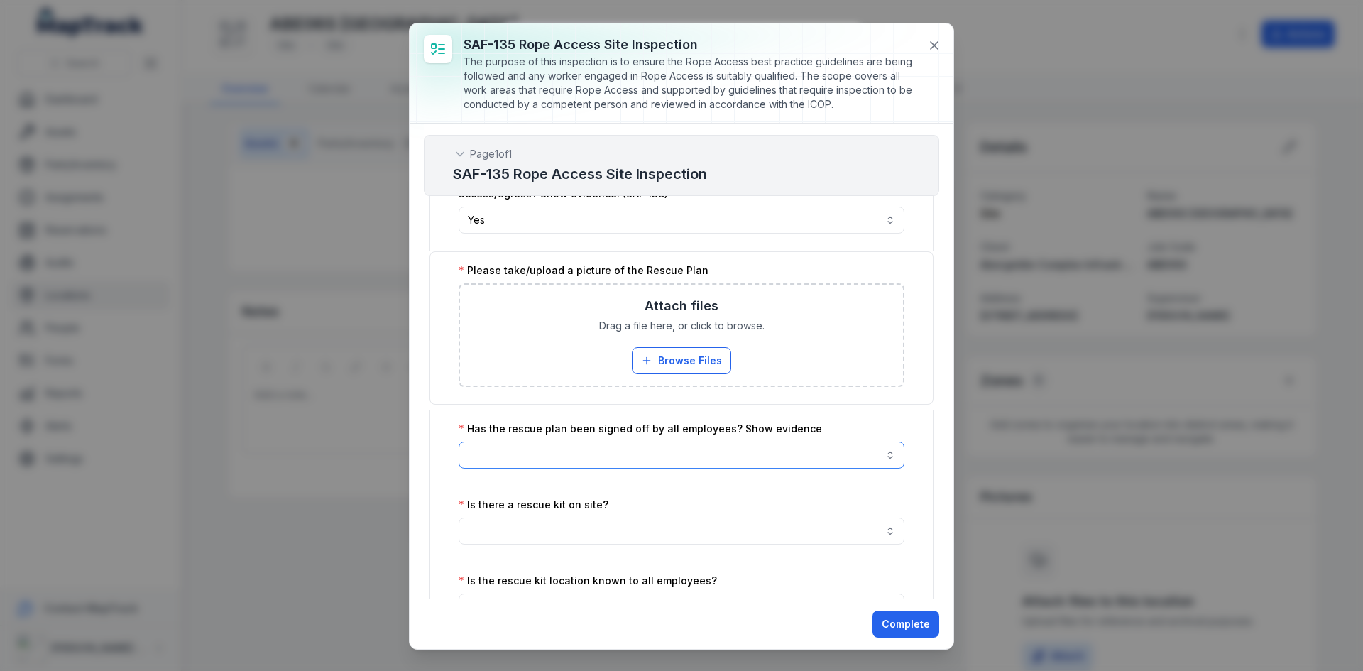
click at [674, 465] on button "button" at bounding box center [682, 455] width 446 height 27
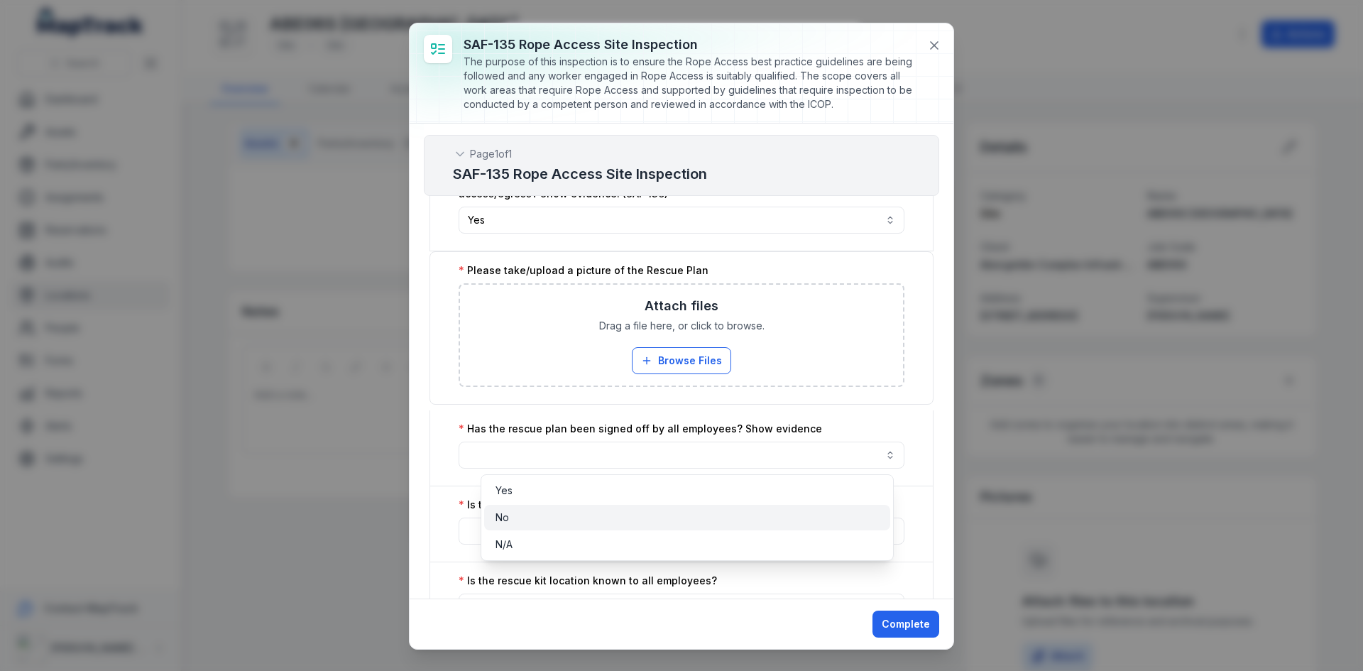
click at [552, 514] on div "No" at bounding box center [687, 517] width 383 height 14
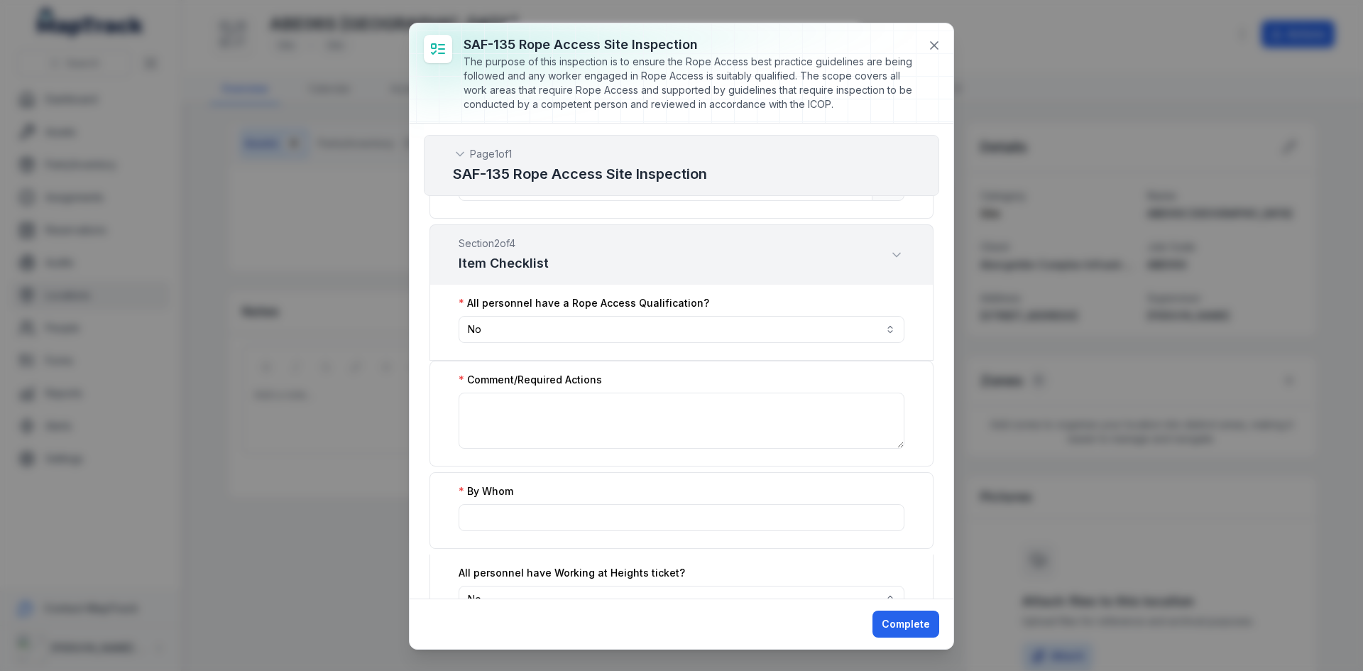
scroll to position [497, 0]
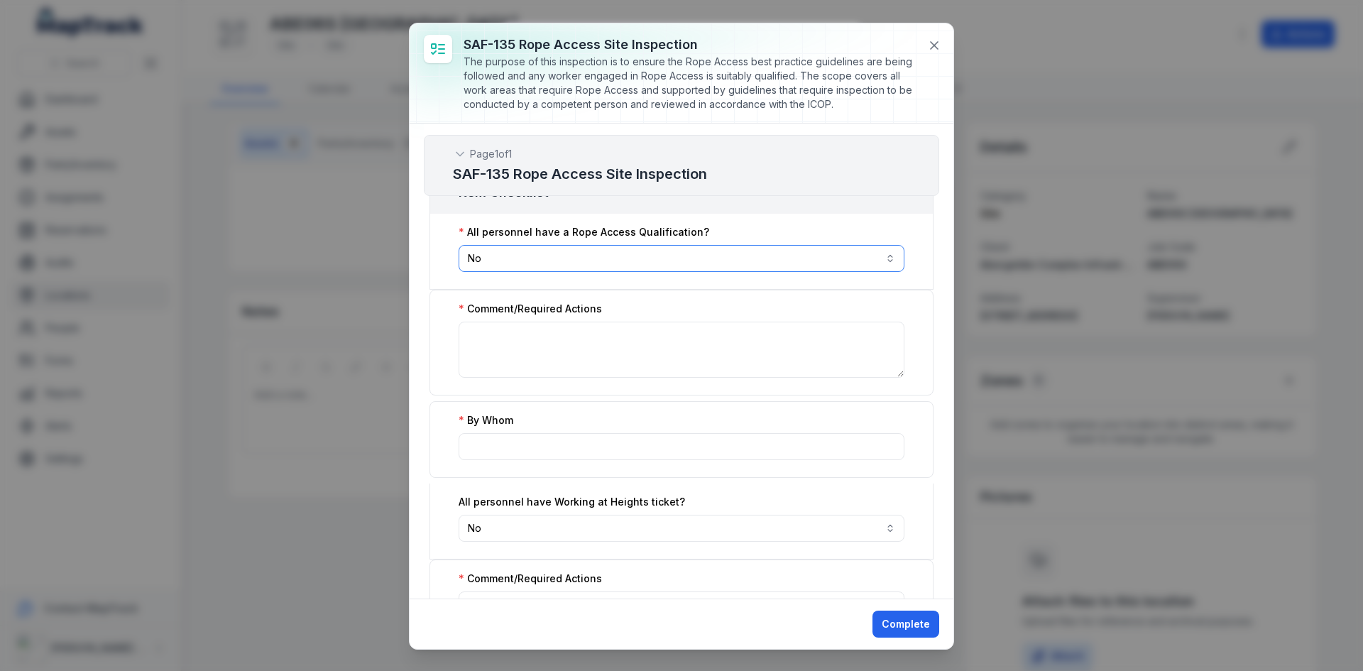
click at [540, 258] on button "No **" at bounding box center [682, 258] width 446 height 27
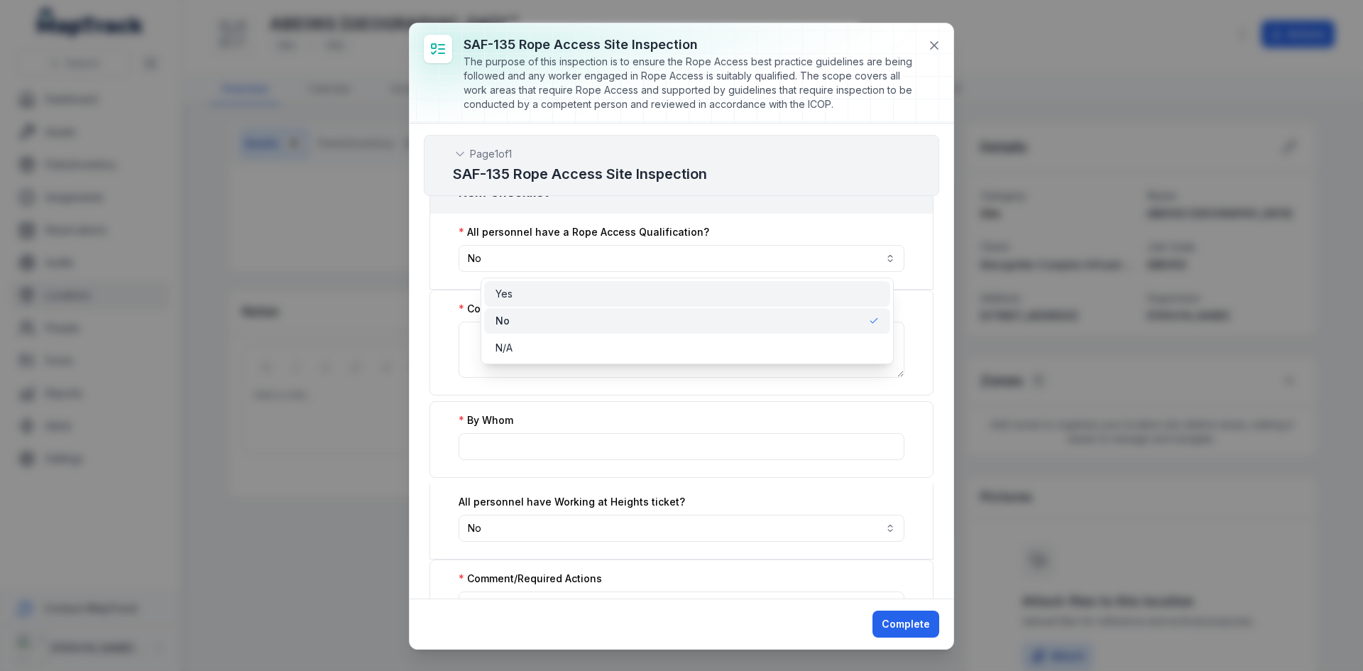
click at [524, 295] on div "Yes" at bounding box center [687, 294] width 383 height 14
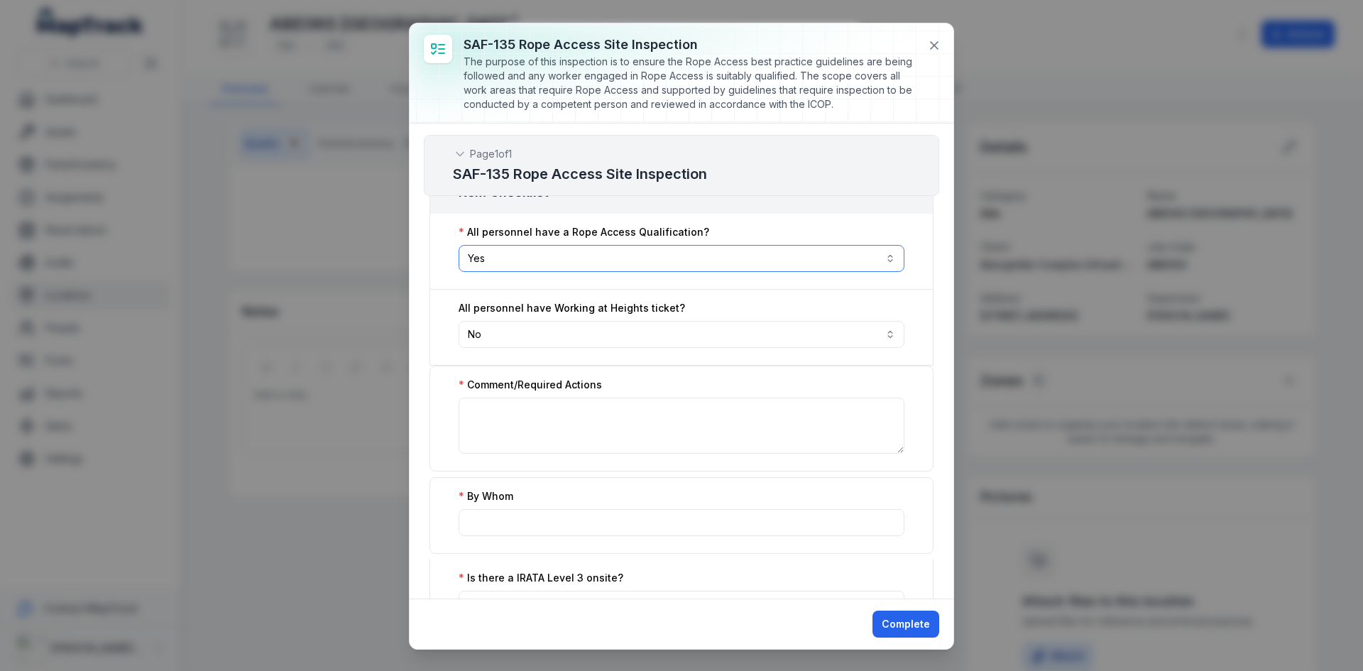
click at [540, 267] on button "Yes ***" at bounding box center [682, 258] width 446 height 27
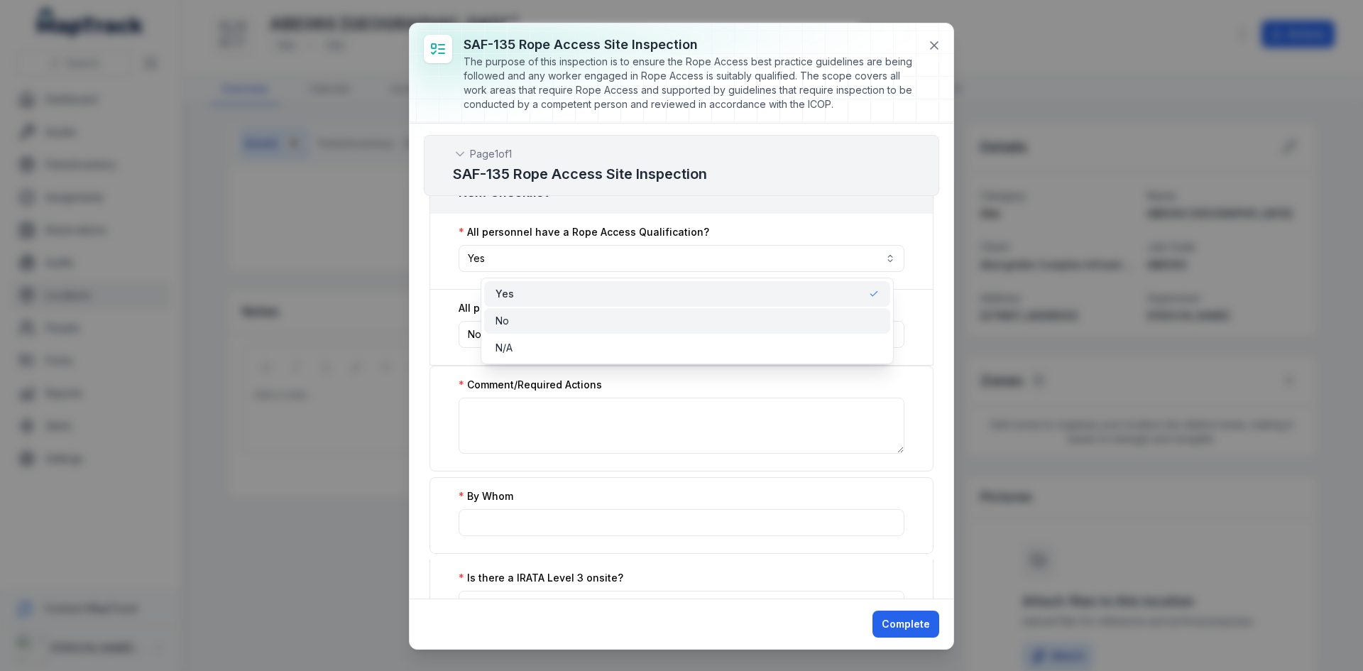
click at [511, 315] on div "No" at bounding box center [687, 321] width 383 height 14
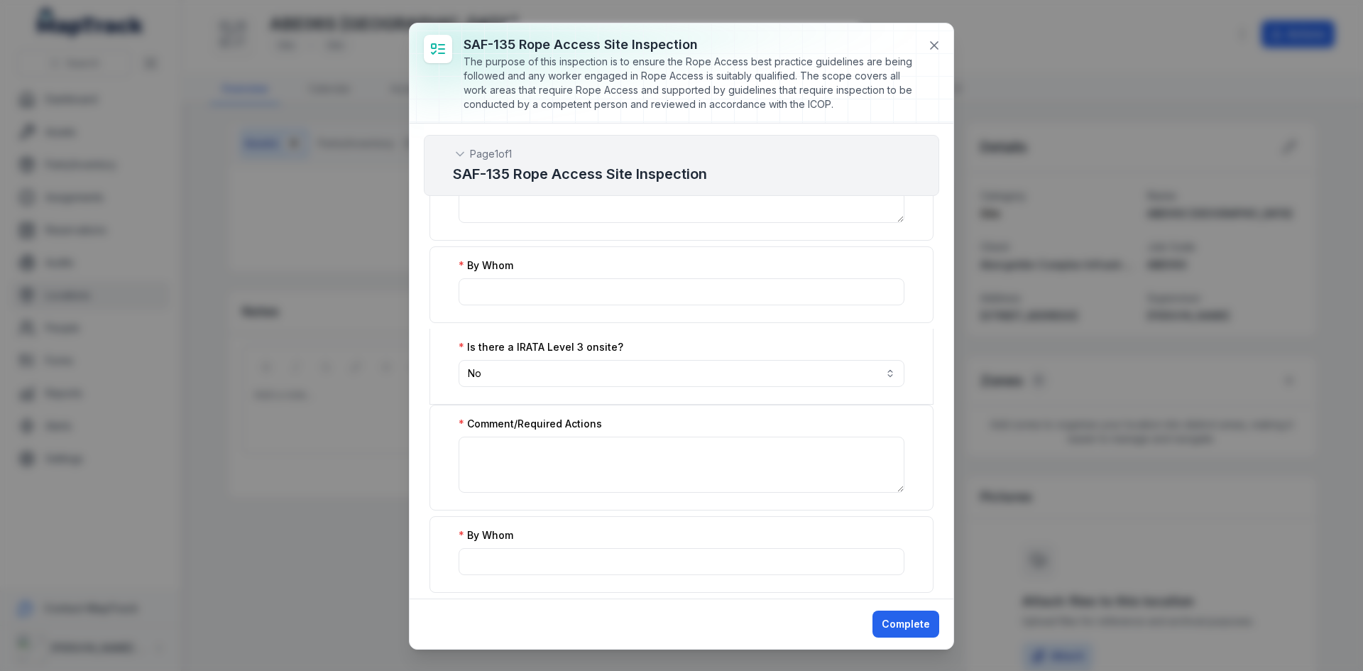
scroll to position [923, 0]
click at [542, 377] on button "No **" at bounding box center [682, 372] width 446 height 27
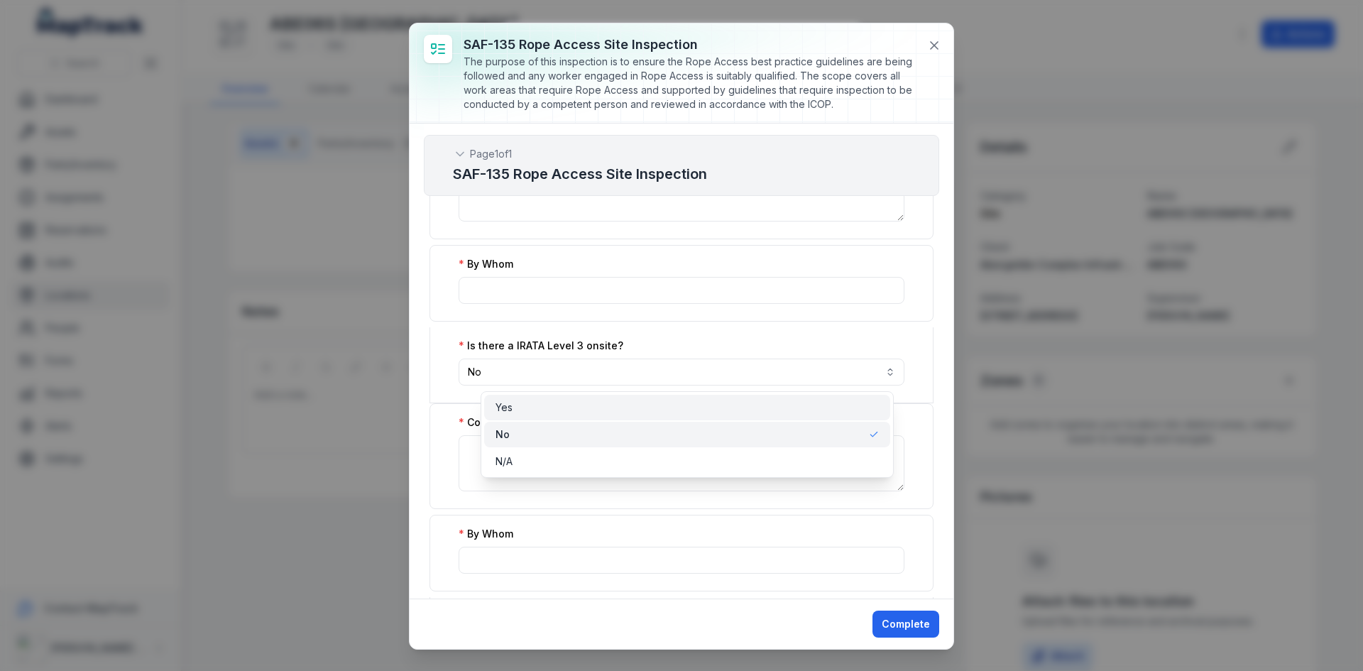
click at [525, 419] on div "Yes" at bounding box center [687, 408] width 406 height 26
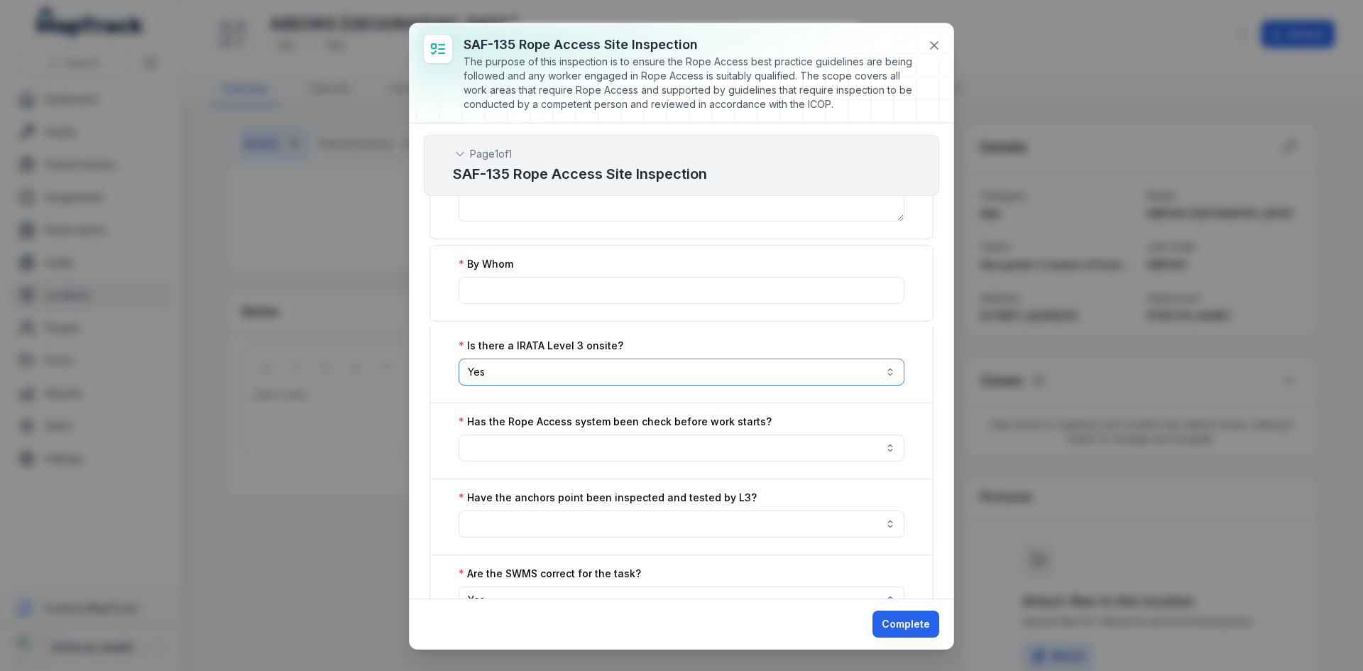
click at [534, 369] on button "Yes ***" at bounding box center [682, 372] width 446 height 27
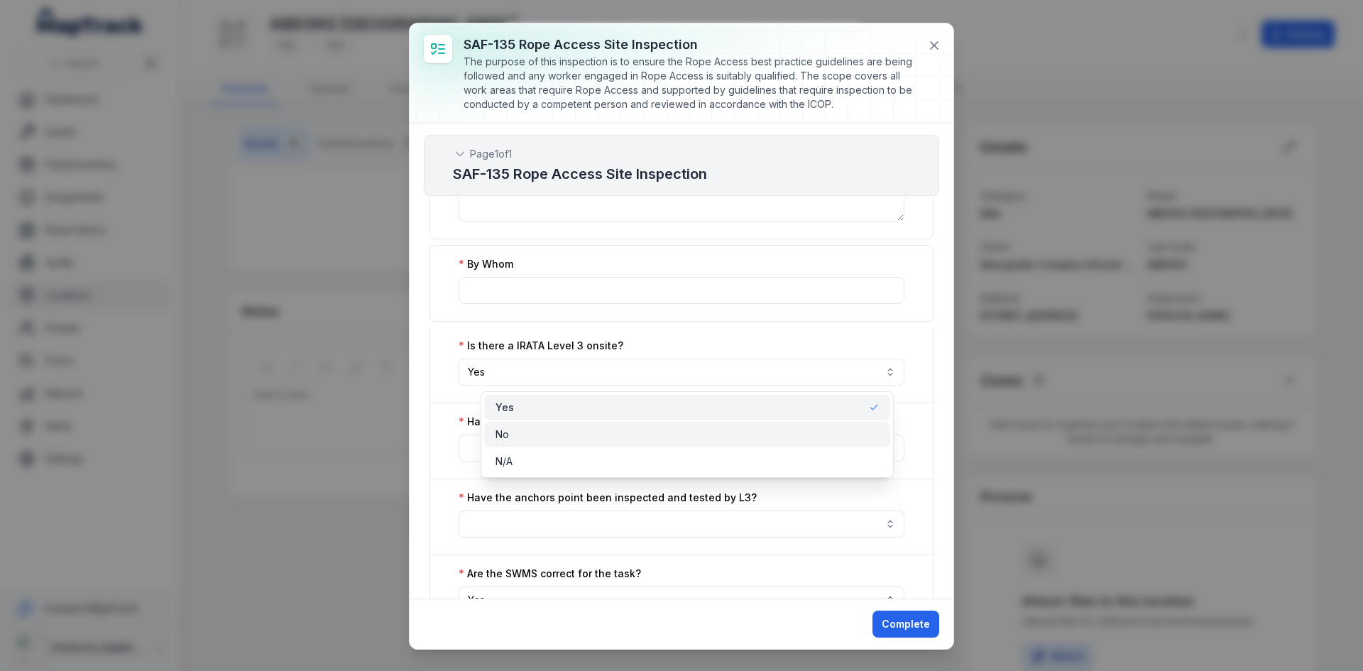
click at [525, 430] on div "No" at bounding box center [687, 434] width 383 height 14
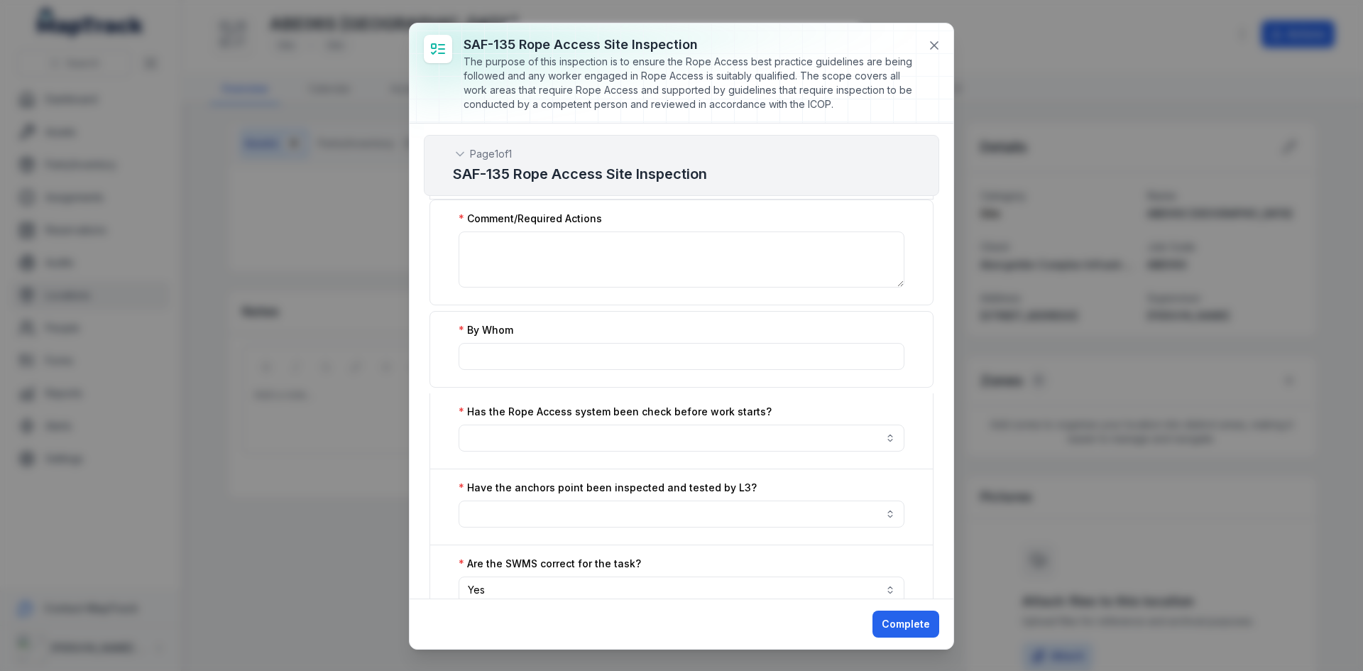
scroll to position [1207, 0]
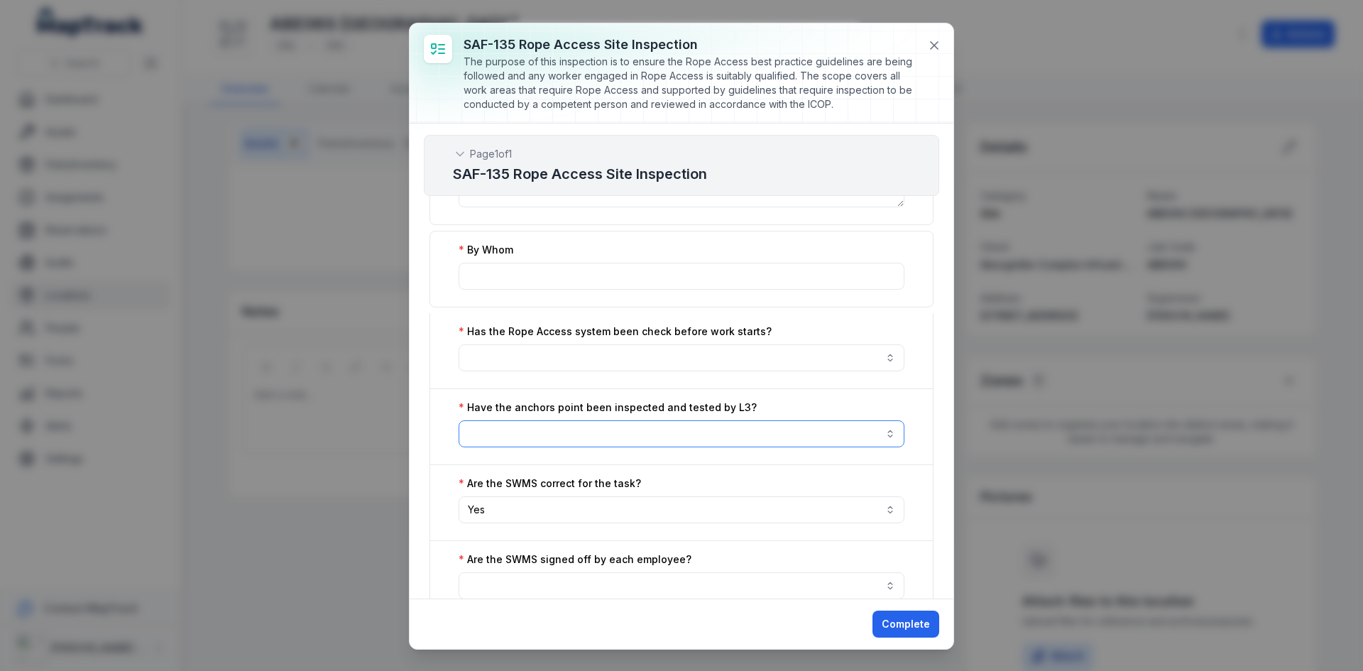
click at [542, 441] on button "button" at bounding box center [682, 433] width 446 height 27
click at [512, 505] on div "No" at bounding box center [687, 496] width 406 height 26
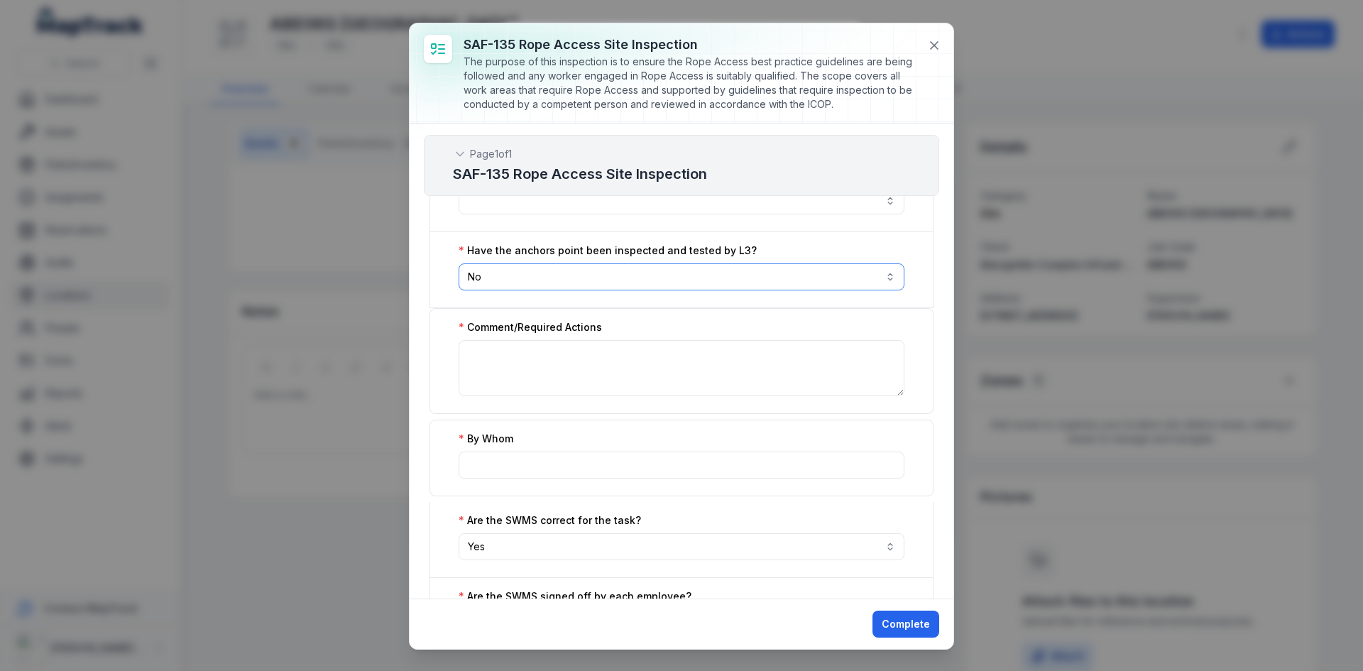
scroll to position [1491, 0]
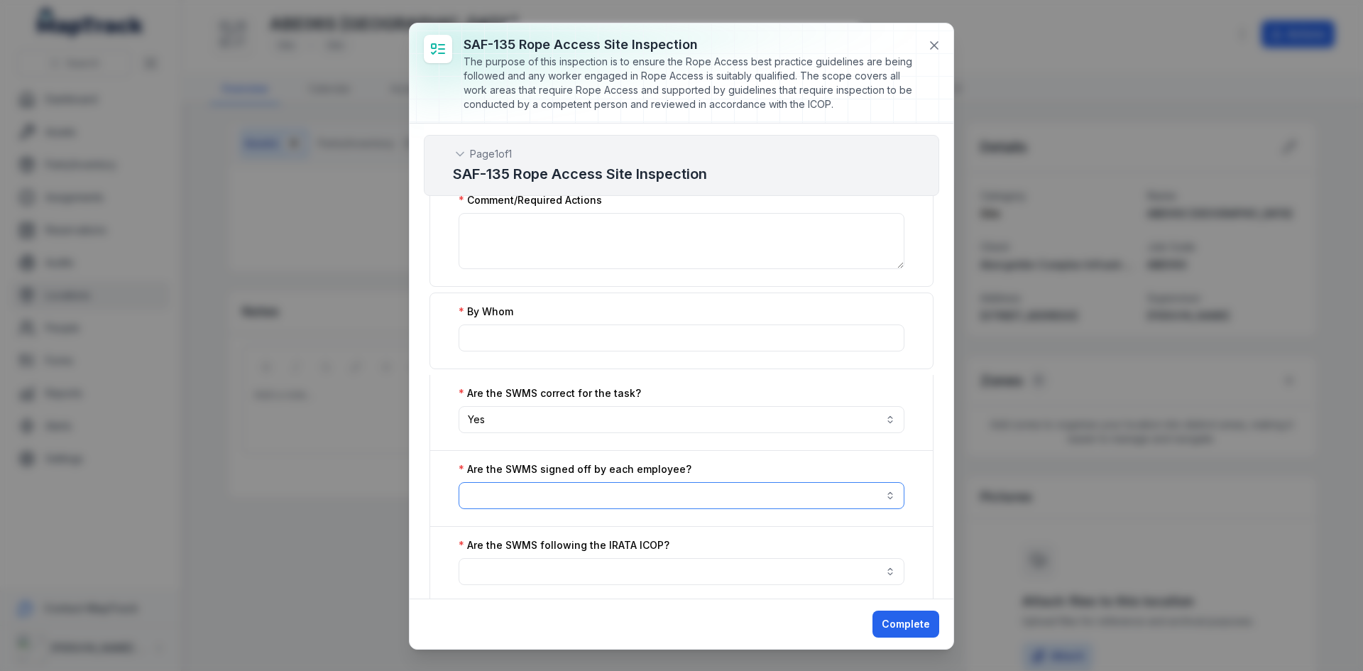
click at [544, 497] on button "button" at bounding box center [682, 495] width 446 height 27
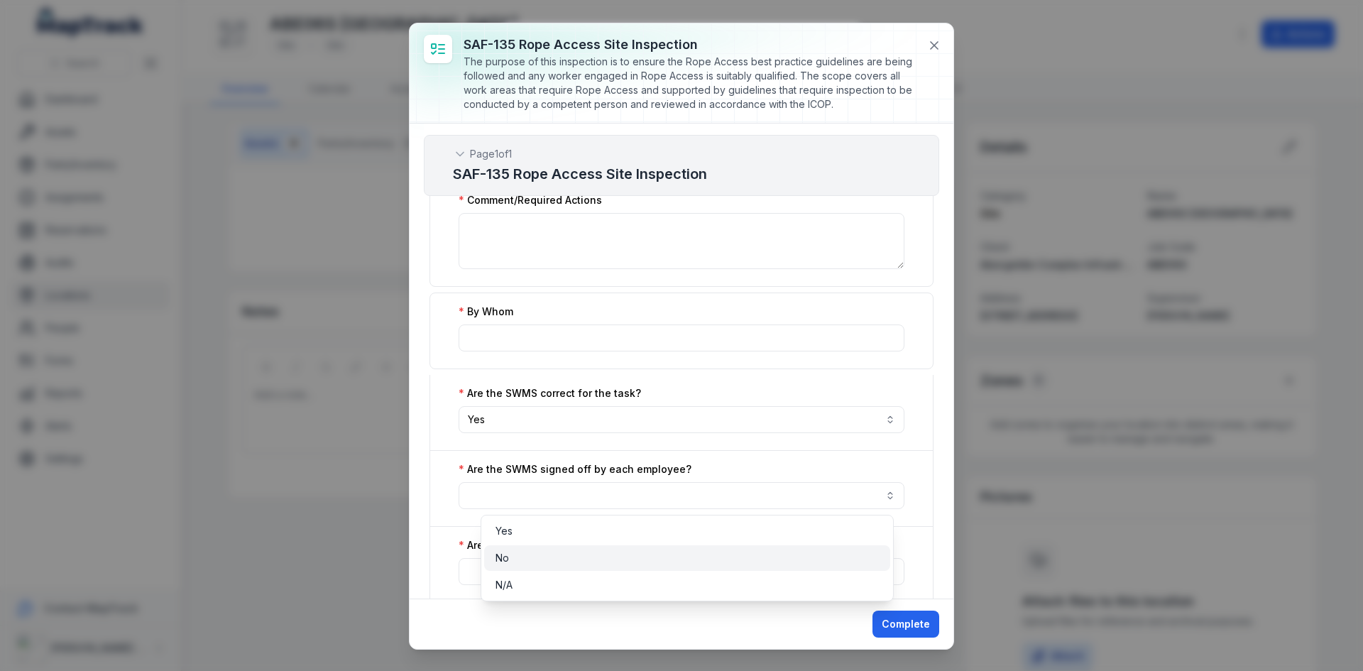
click at [518, 554] on div "No" at bounding box center [687, 558] width 383 height 14
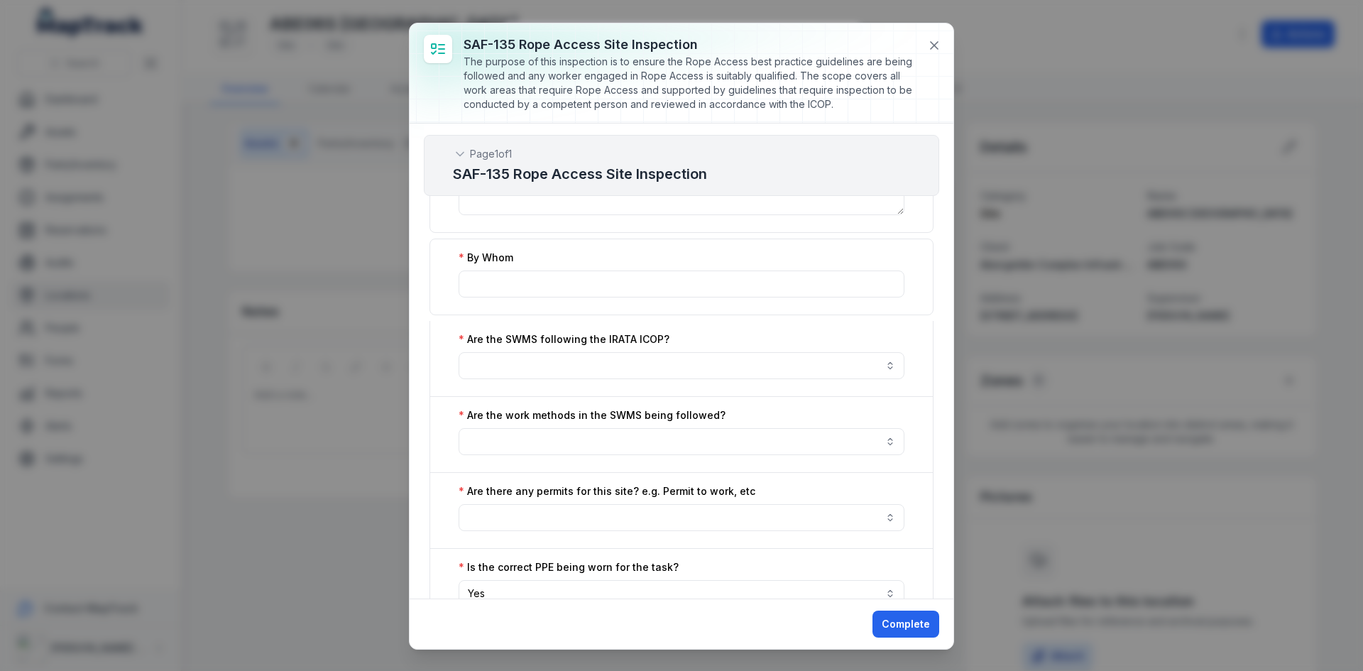
scroll to position [1917, 0]
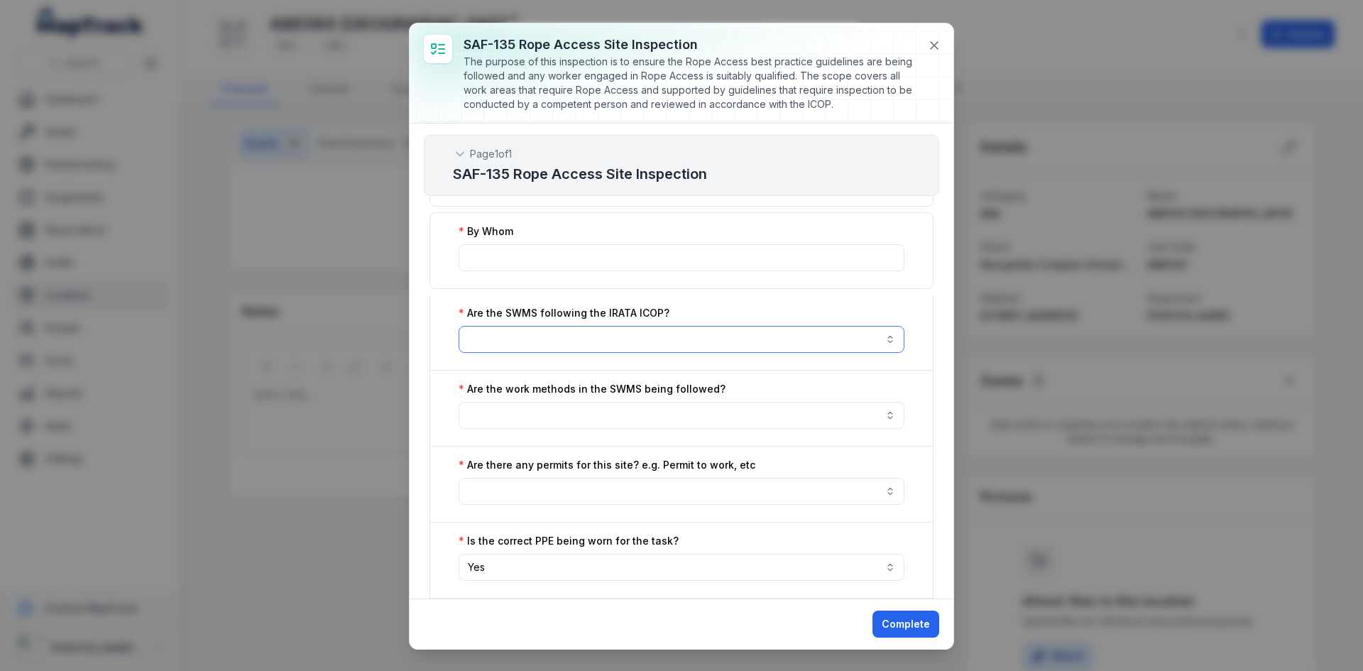
click at [567, 345] on button "button" at bounding box center [682, 339] width 446 height 27
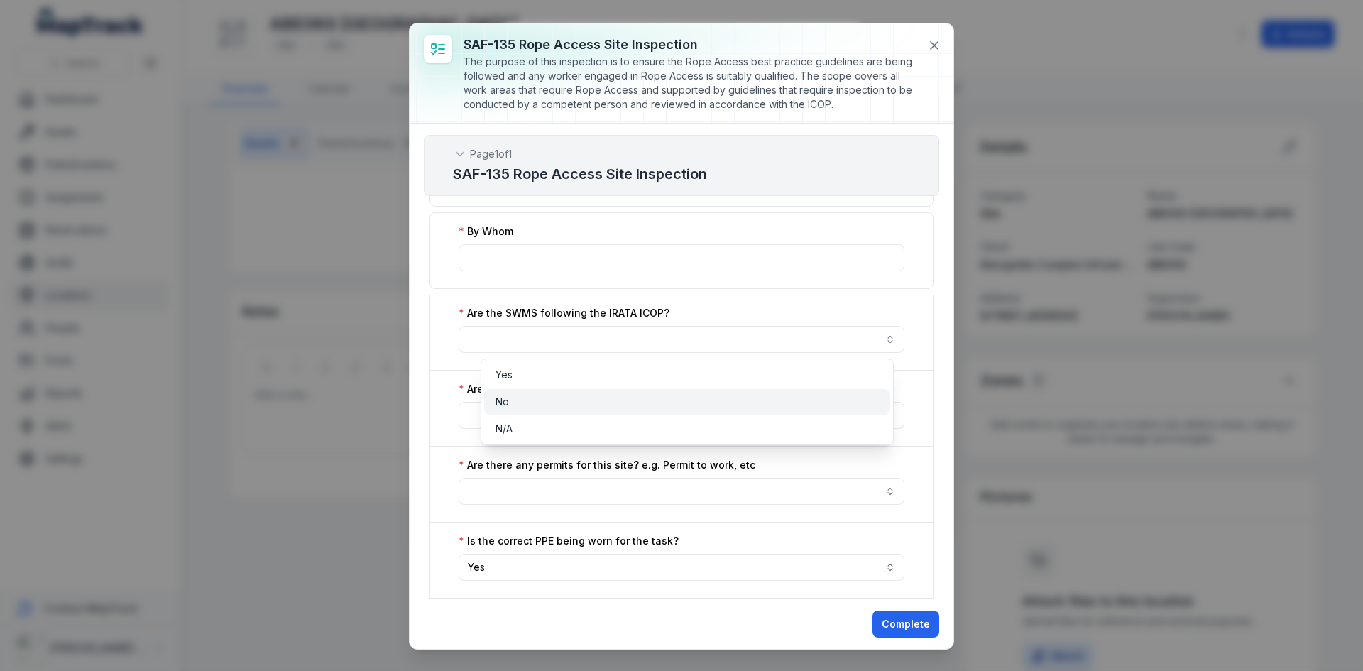
click at [547, 396] on div "No" at bounding box center [687, 402] width 383 height 14
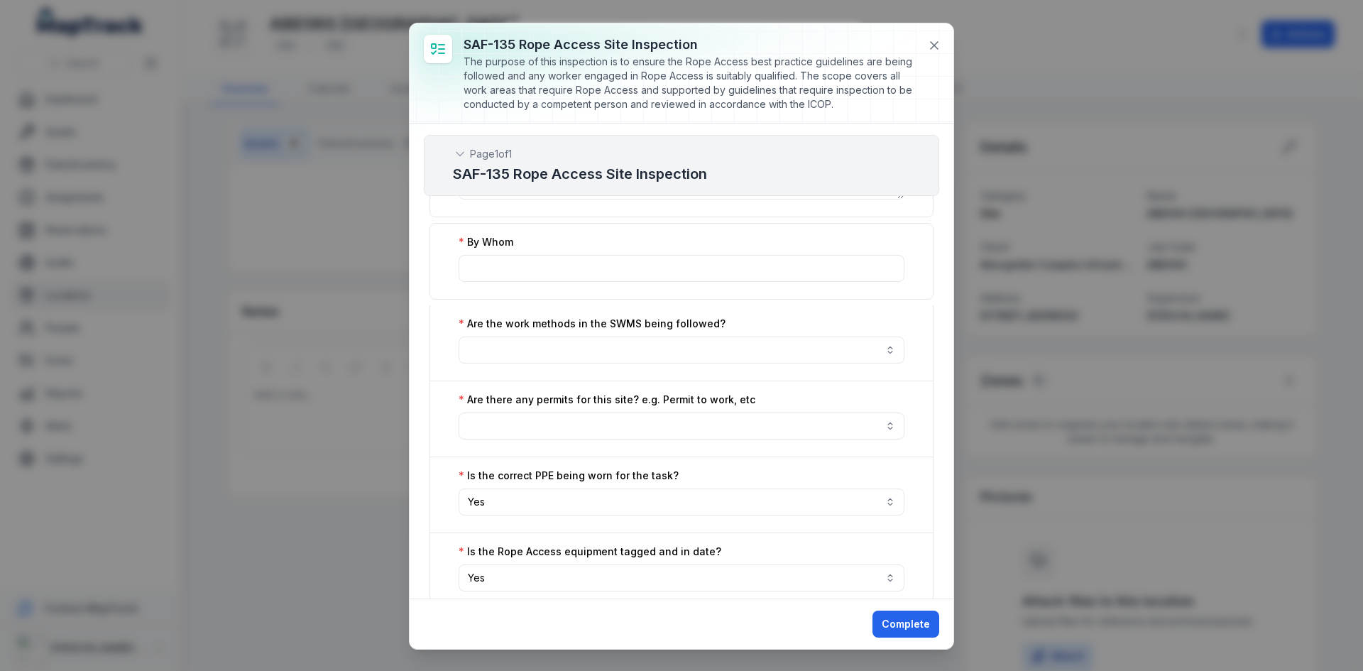
scroll to position [2201, 0]
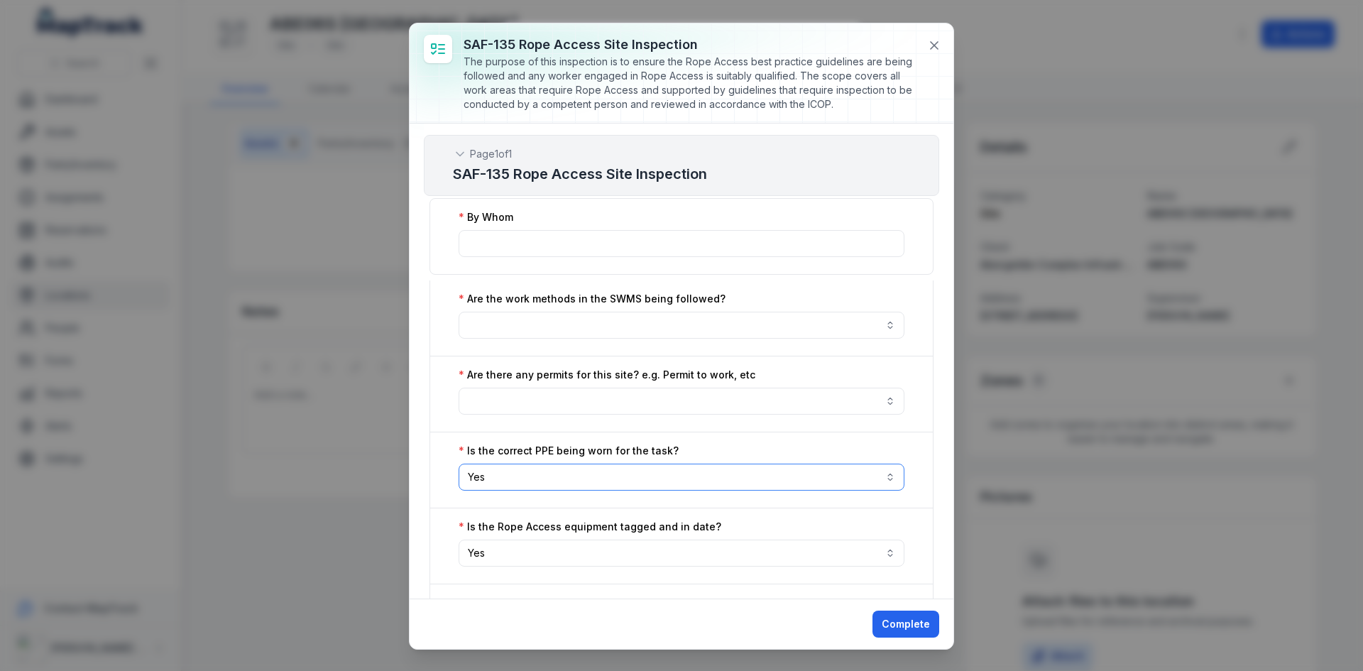
click at [542, 477] on button "Yes ***" at bounding box center [682, 477] width 446 height 27
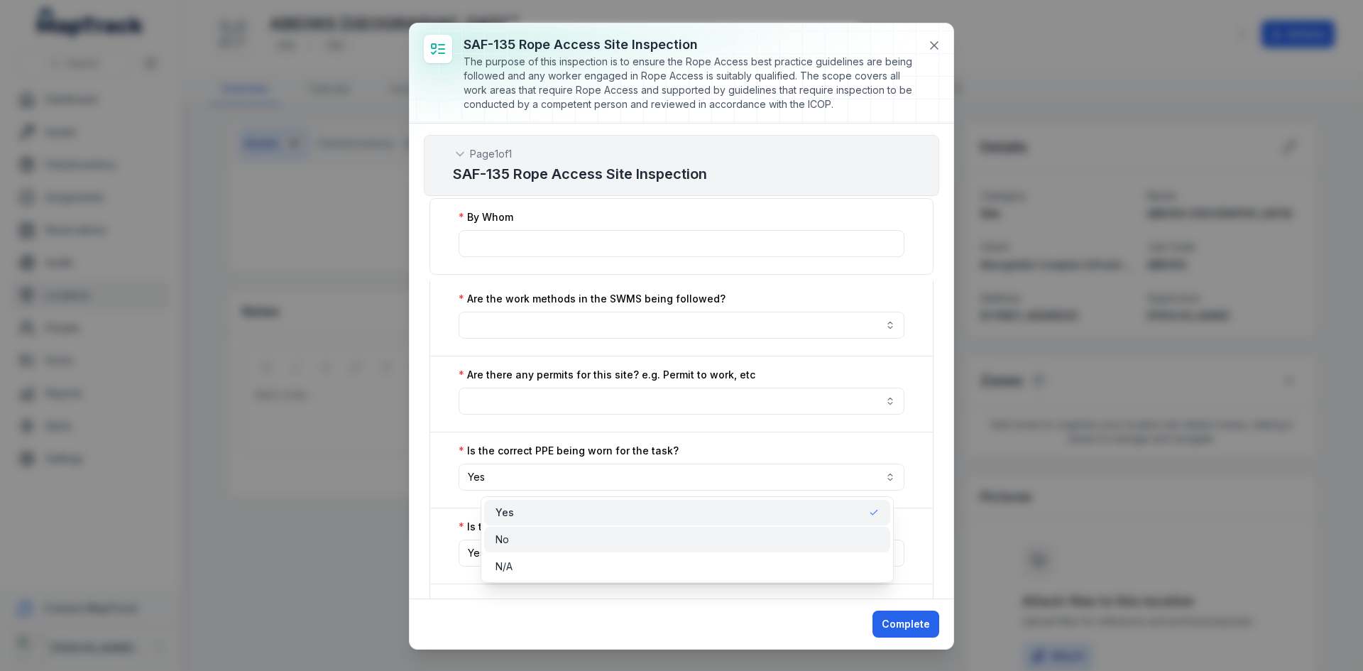
click at [521, 539] on div "No" at bounding box center [687, 539] width 383 height 14
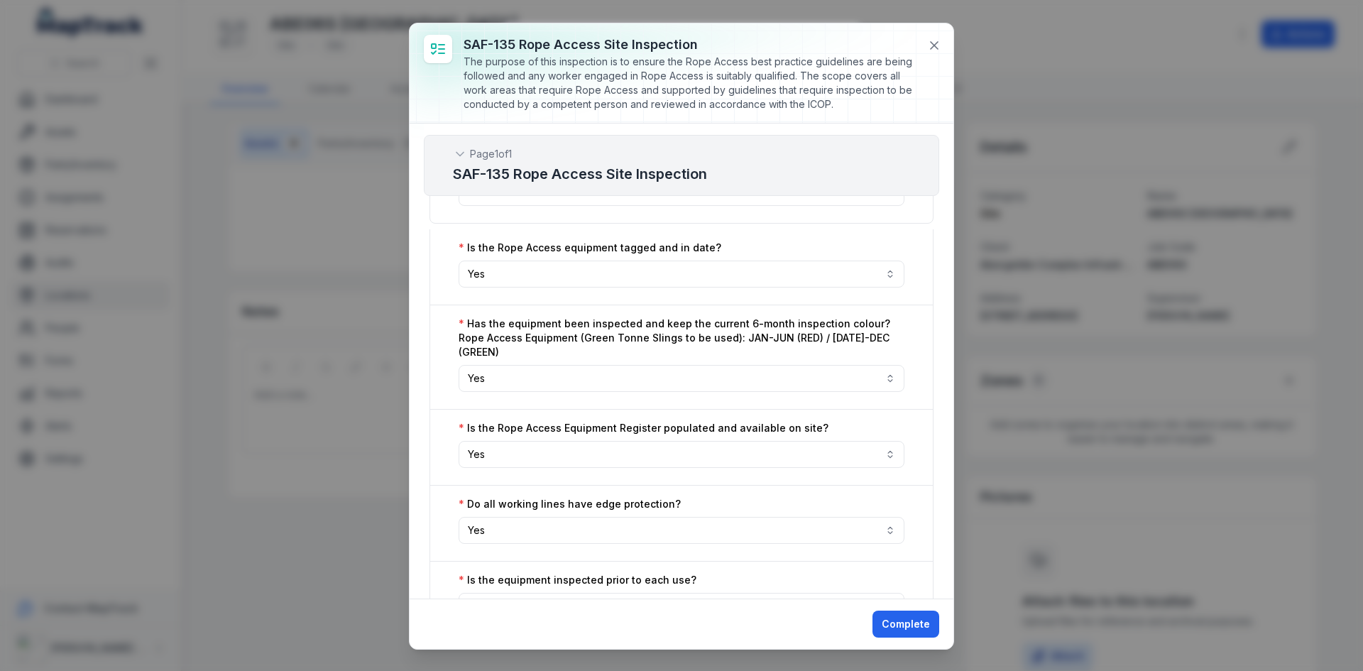
scroll to position [2698, 0]
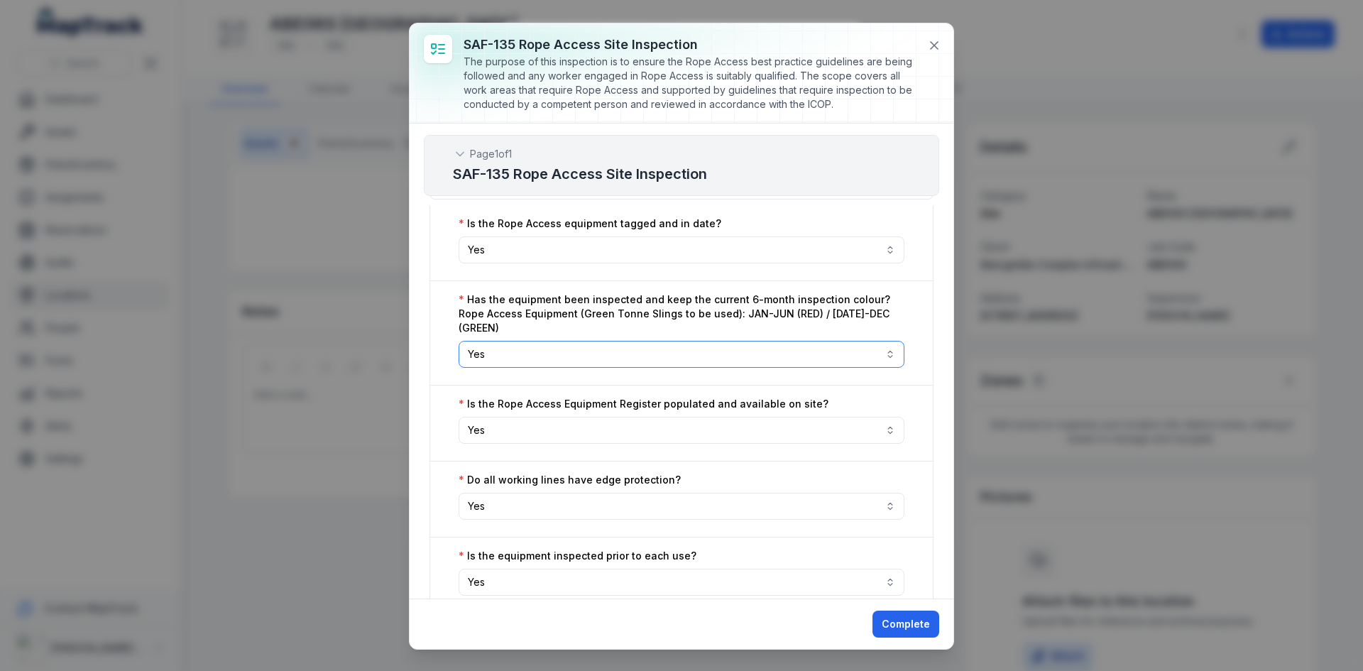
click at [544, 354] on button "Yes ***" at bounding box center [682, 354] width 446 height 27
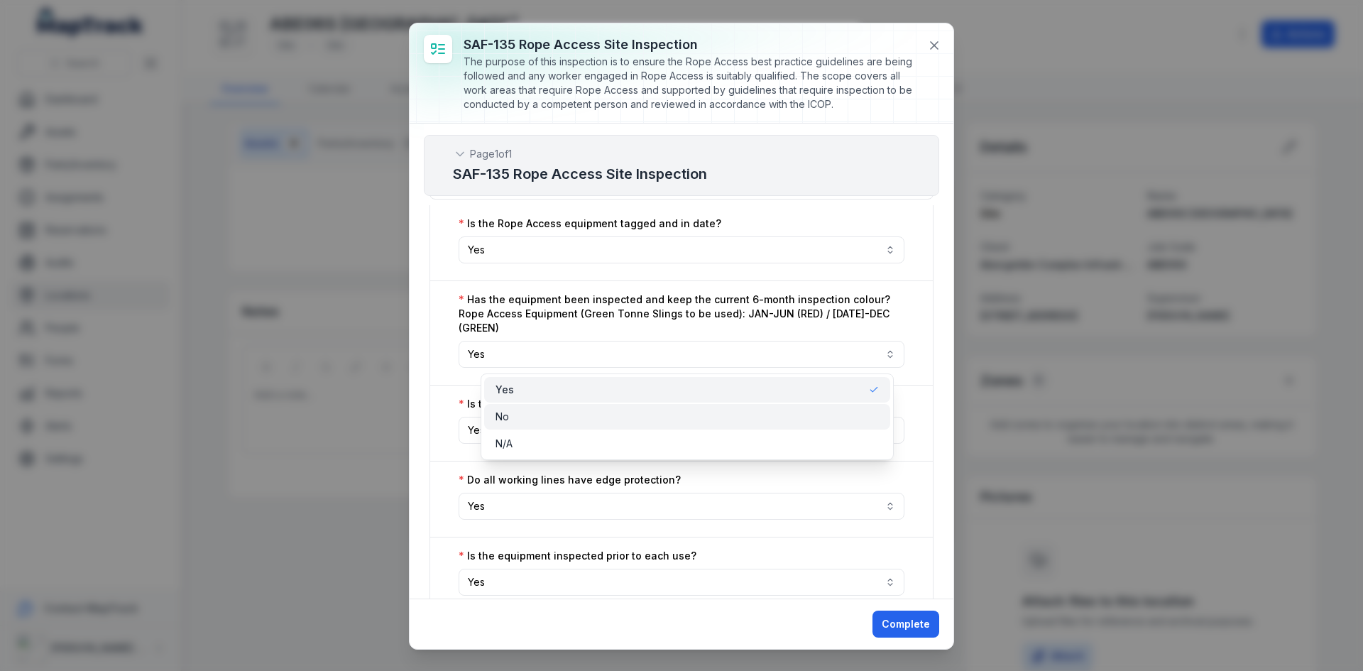
click at [522, 414] on div "No" at bounding box center [687, 417] width 383 height 14
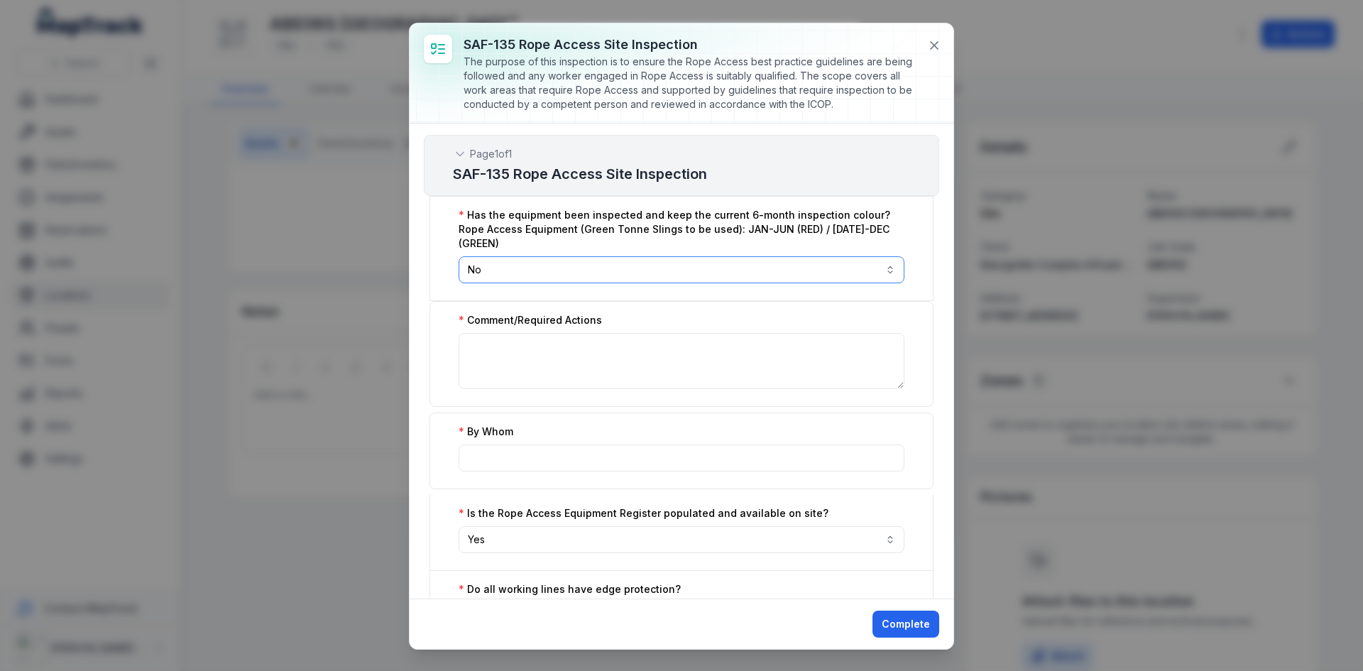
scroll to position [2911, 0]
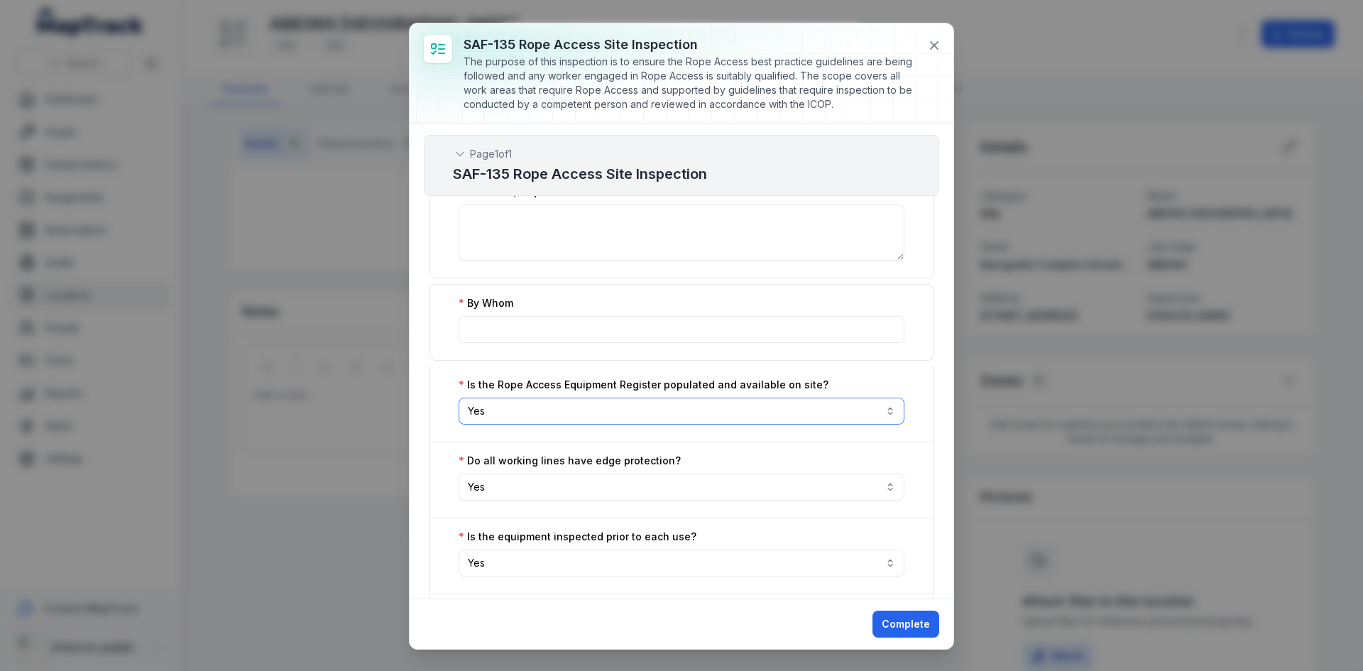
click at [537, 401] on button "Yes ***" at bounding box center [682, 411] width 446 height 27
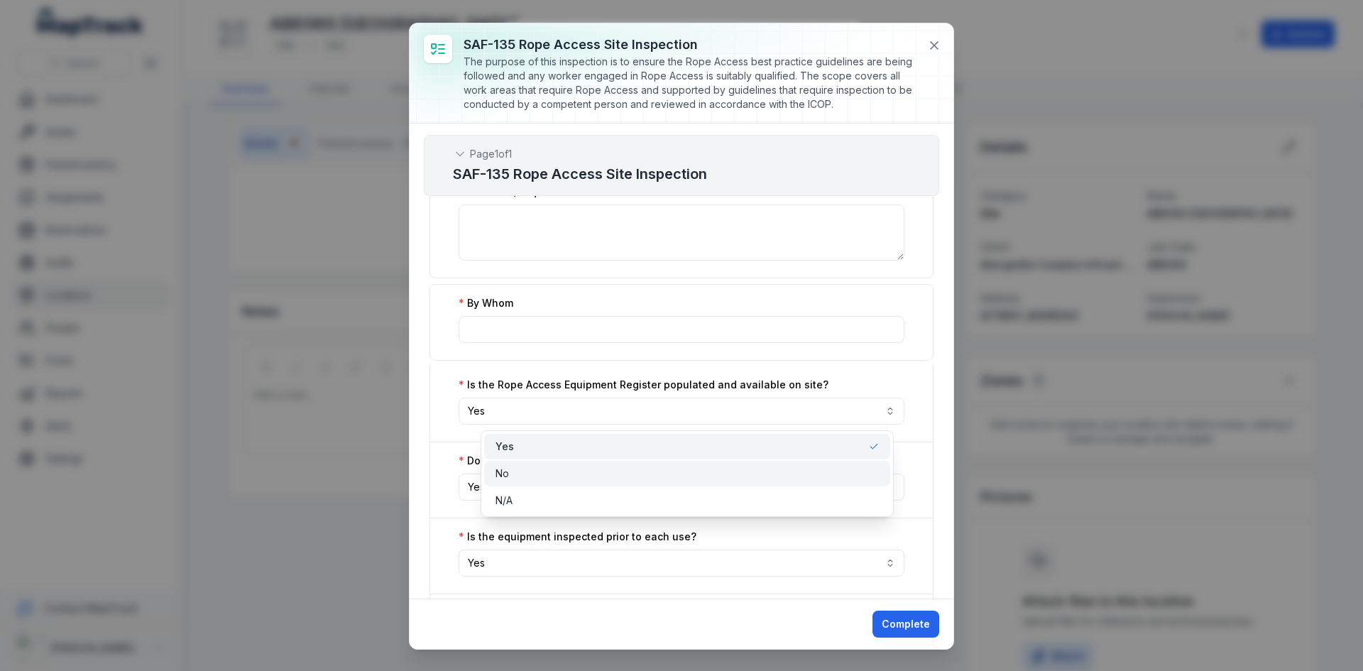
click at [507, 478] on span "No" at bounding box center [502, 473] width 13 height 14
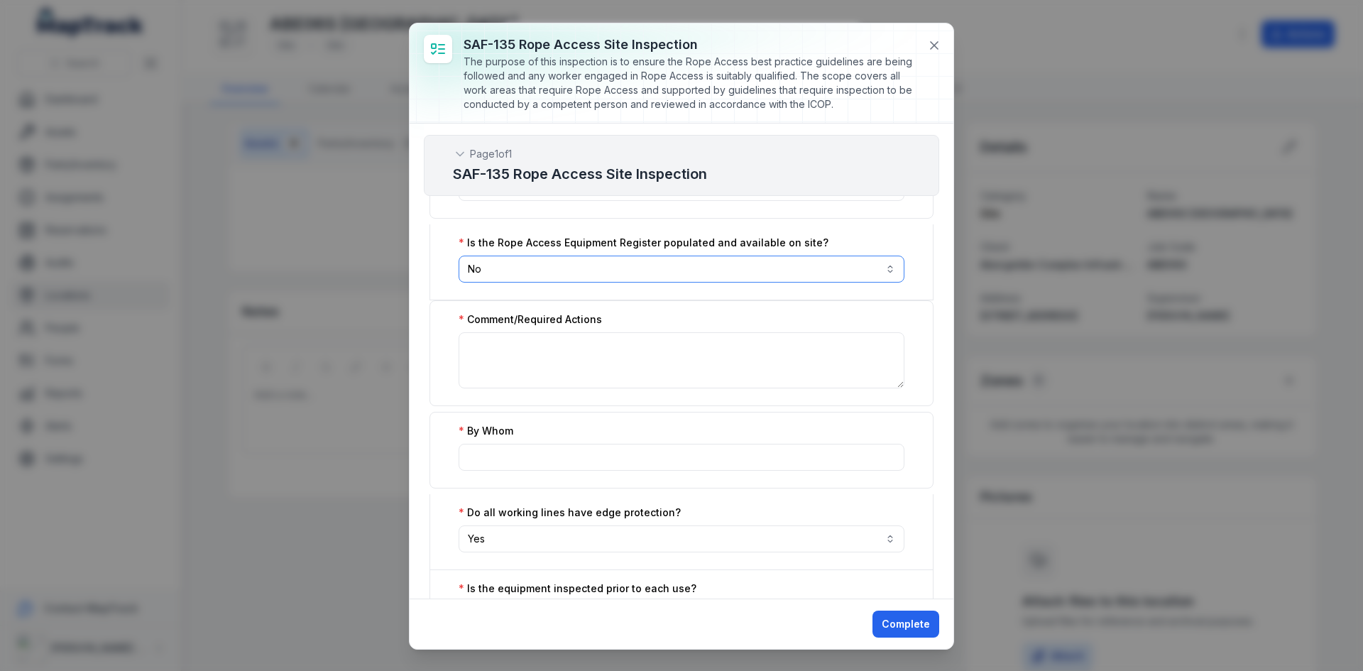
scroll to position [3195, 0]
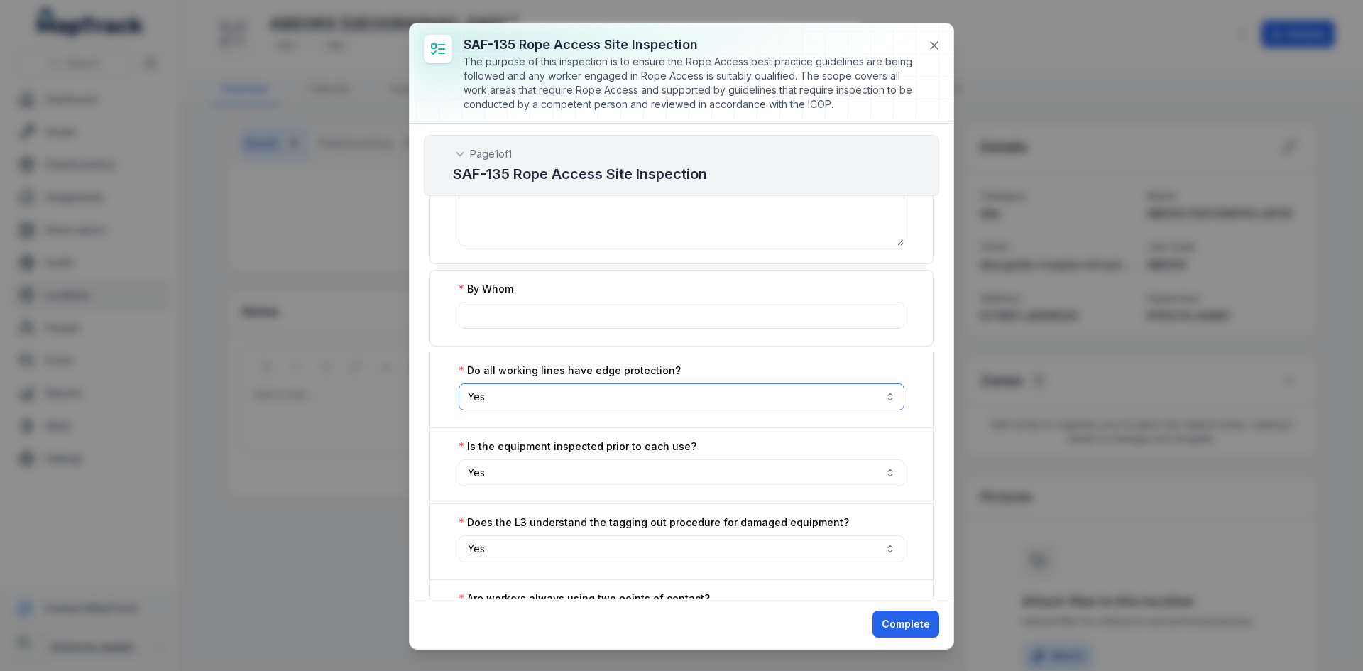
click at [547, 402] on button "Yes ***" at bounding box center [682, 396] width 446 height 27
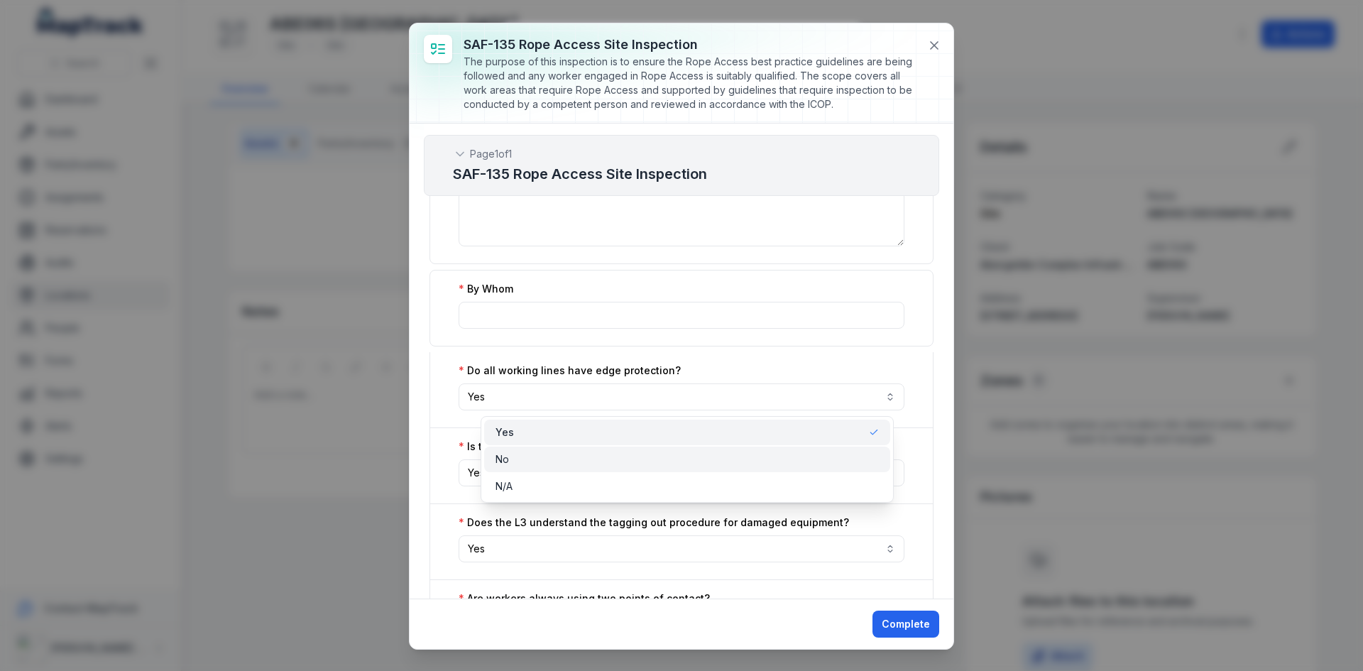
click at [525, 450] on div "No" at bounding box center [687, 460] width 406 height 26
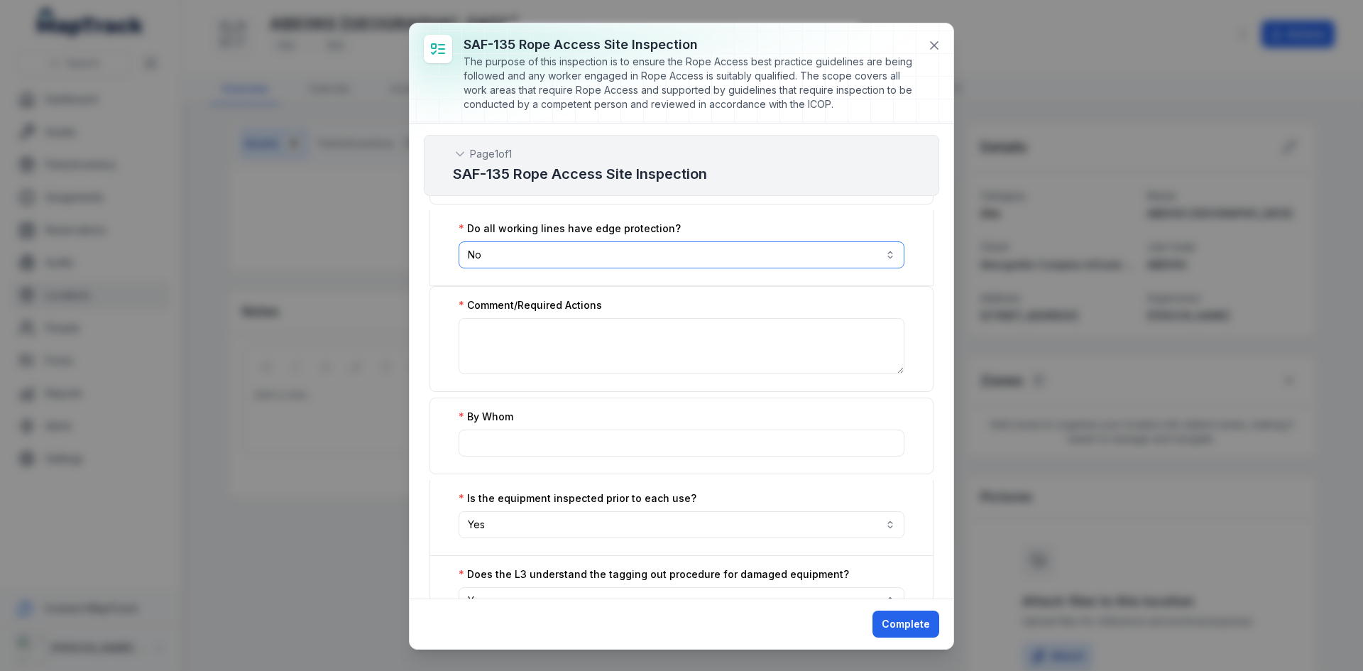
scroll to position [3479, 0]
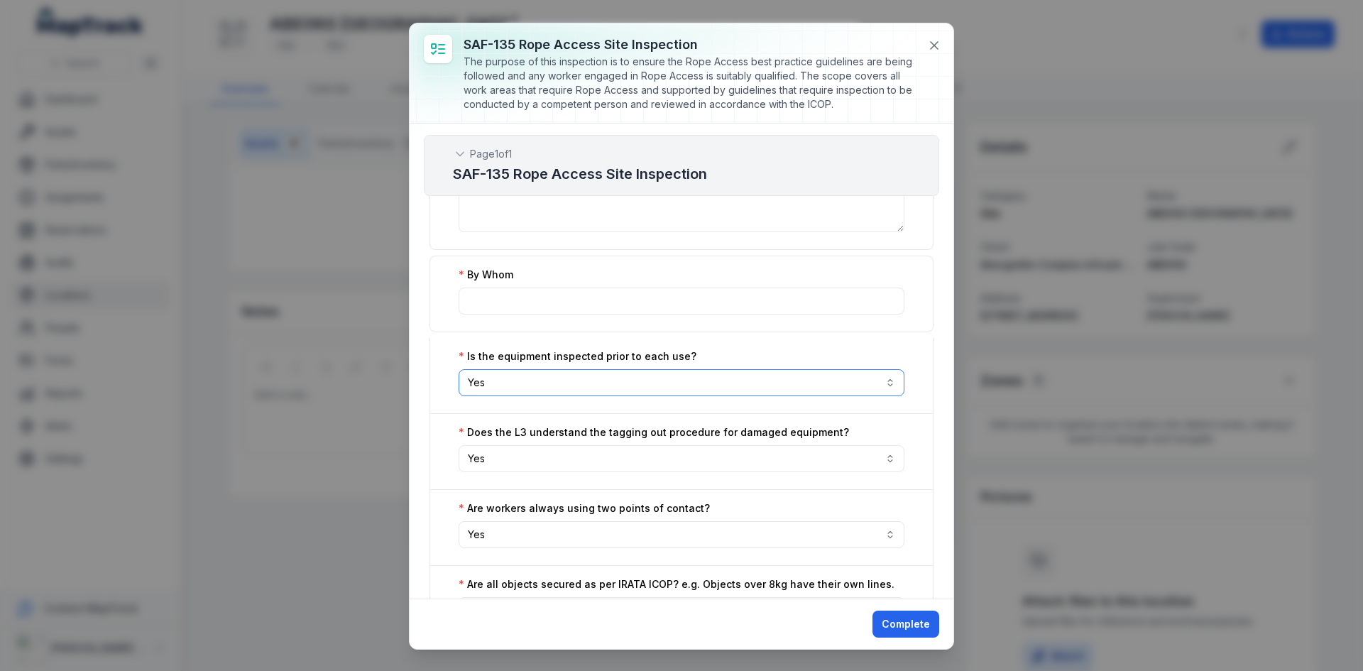
click at [564, 388] on button "Yes ***" at bounding box center [682, 382] width 446 height 27
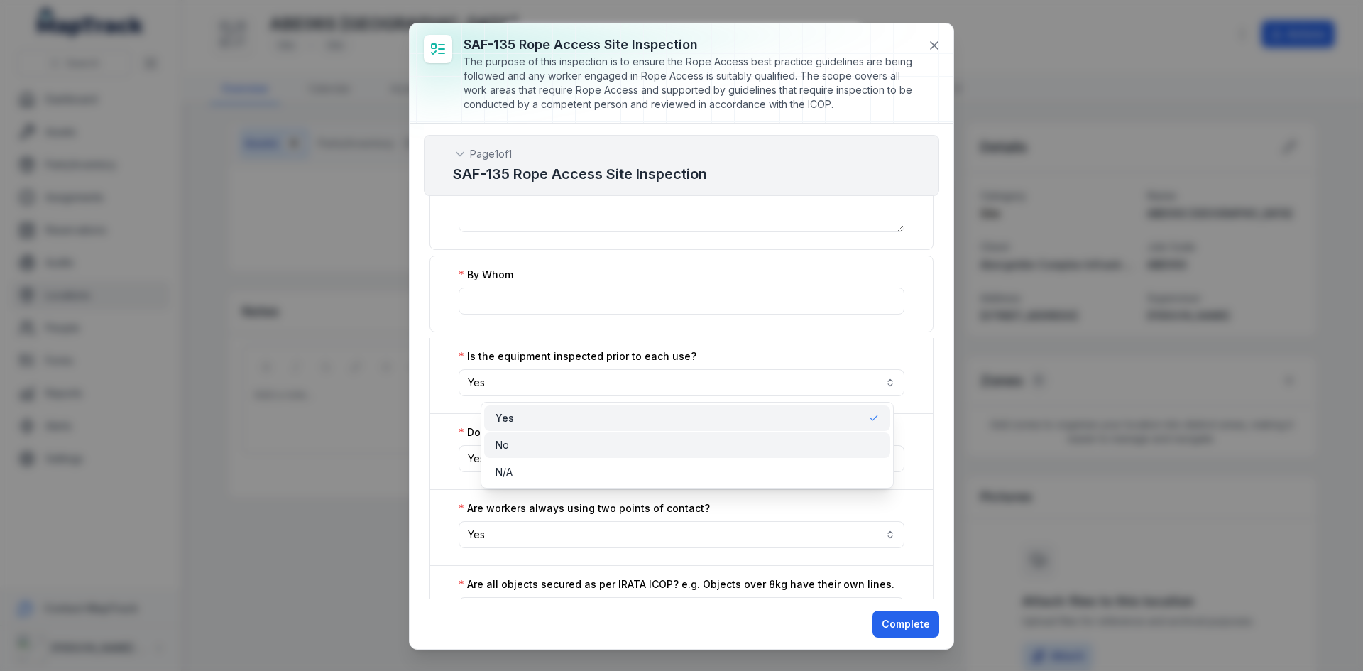
click at [533, 449] on div "No" at bounding box center [687, 445] width 383 height 14
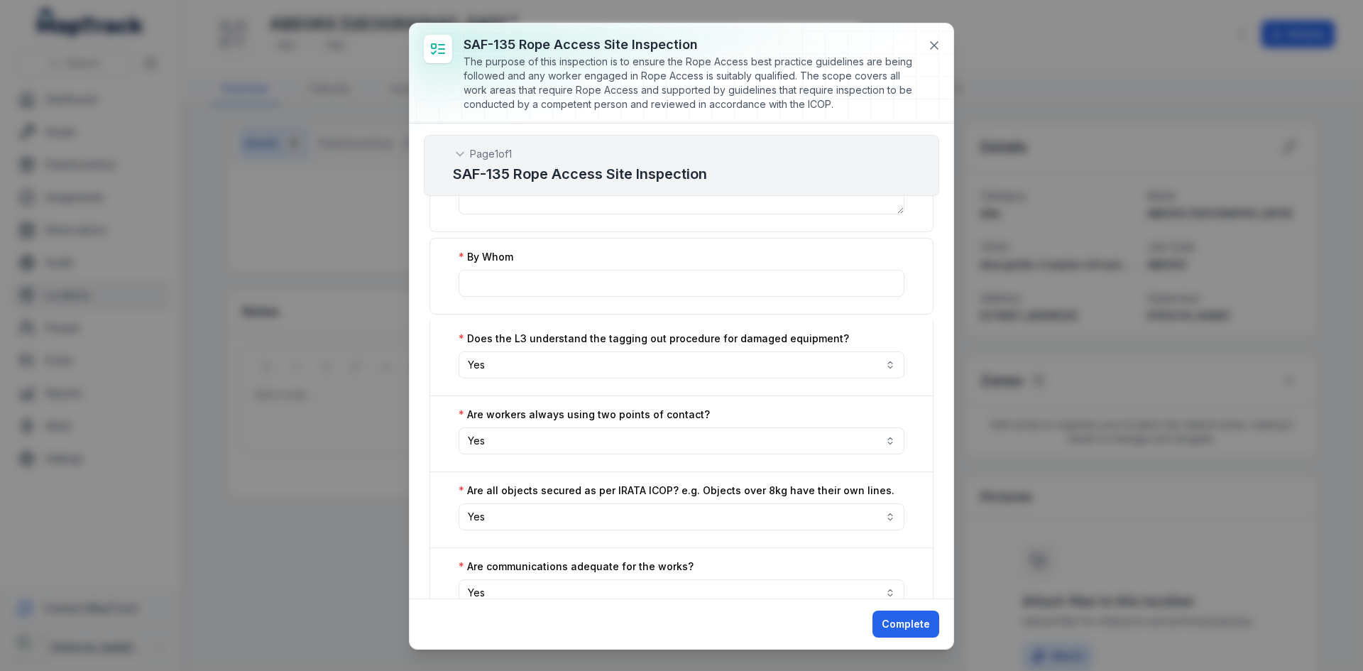
scroll to position [3834, 0]
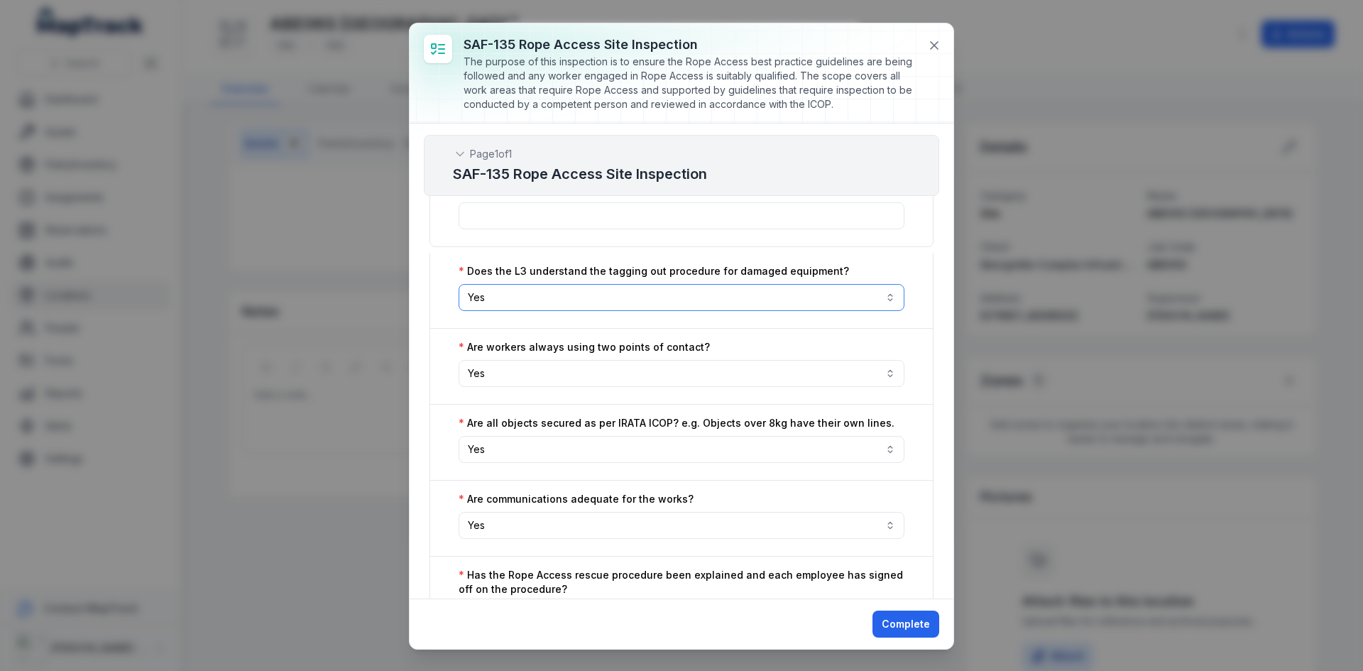
click at [570, 293] on button "Yes ***" at bounding box center [682, 297] width 446 height 27
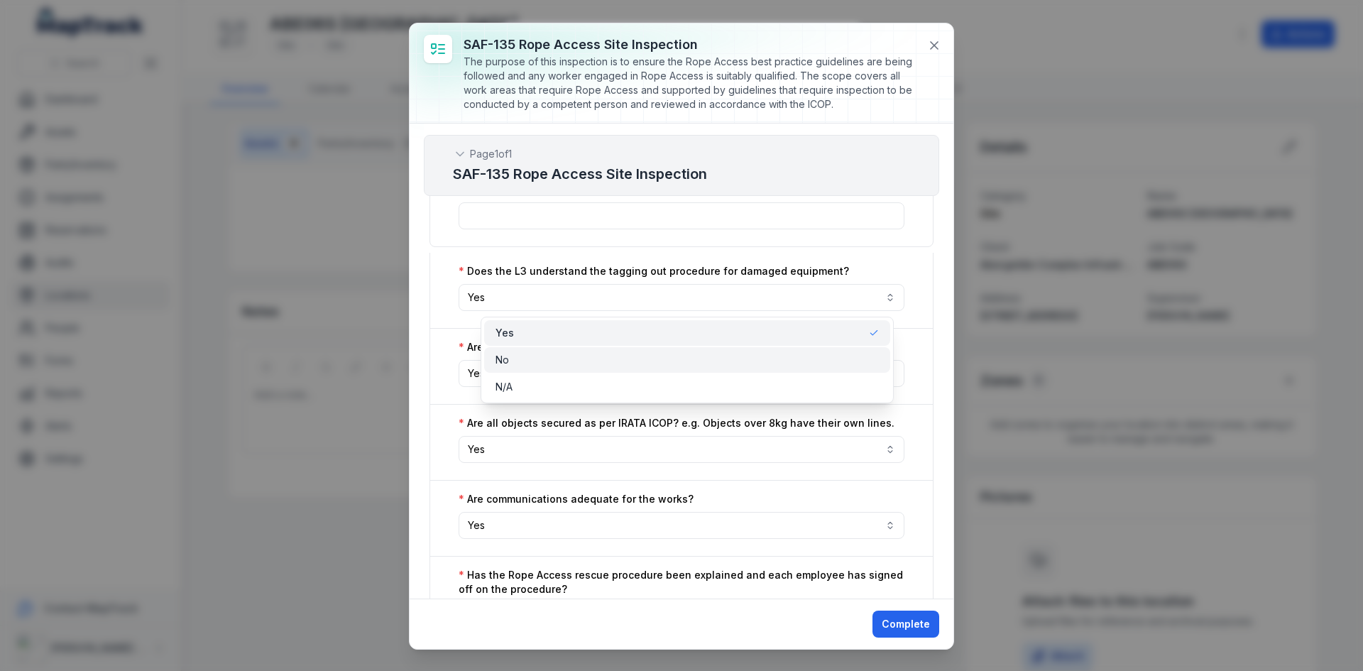
click at [561, 367] on div "No" at bounding box center [687, 360] width 406 height 26
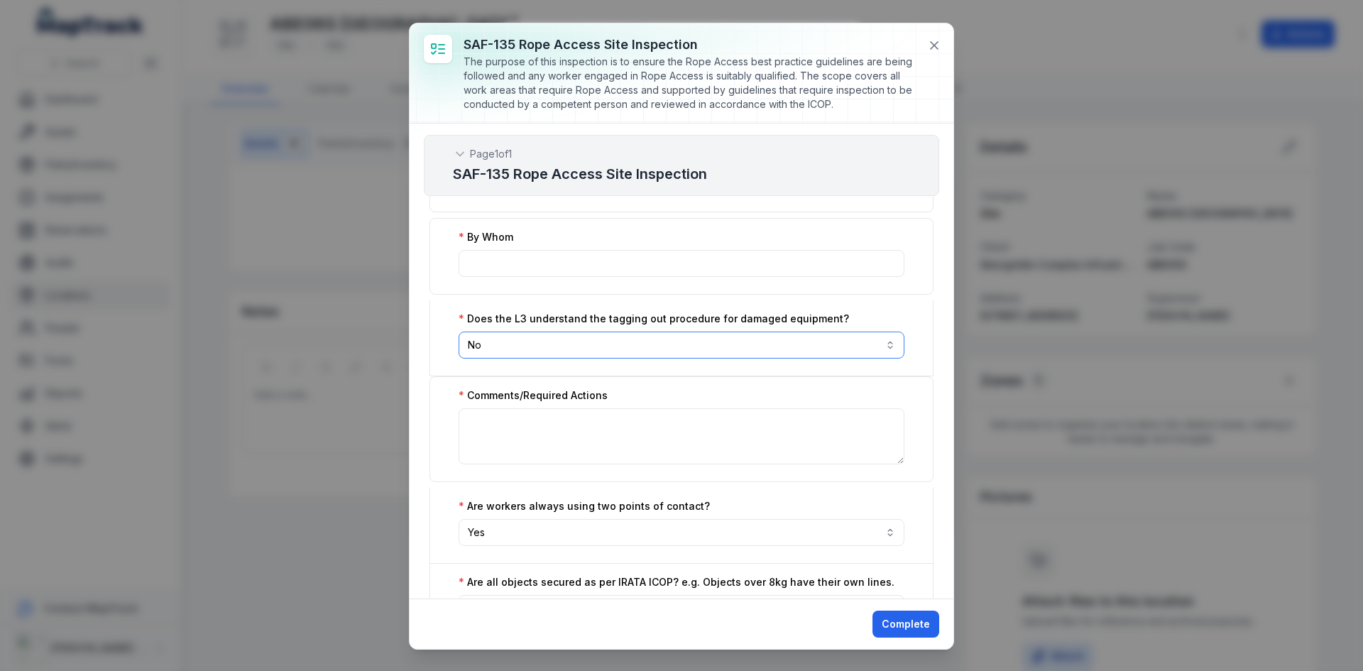
scroll to position [3763, 0]
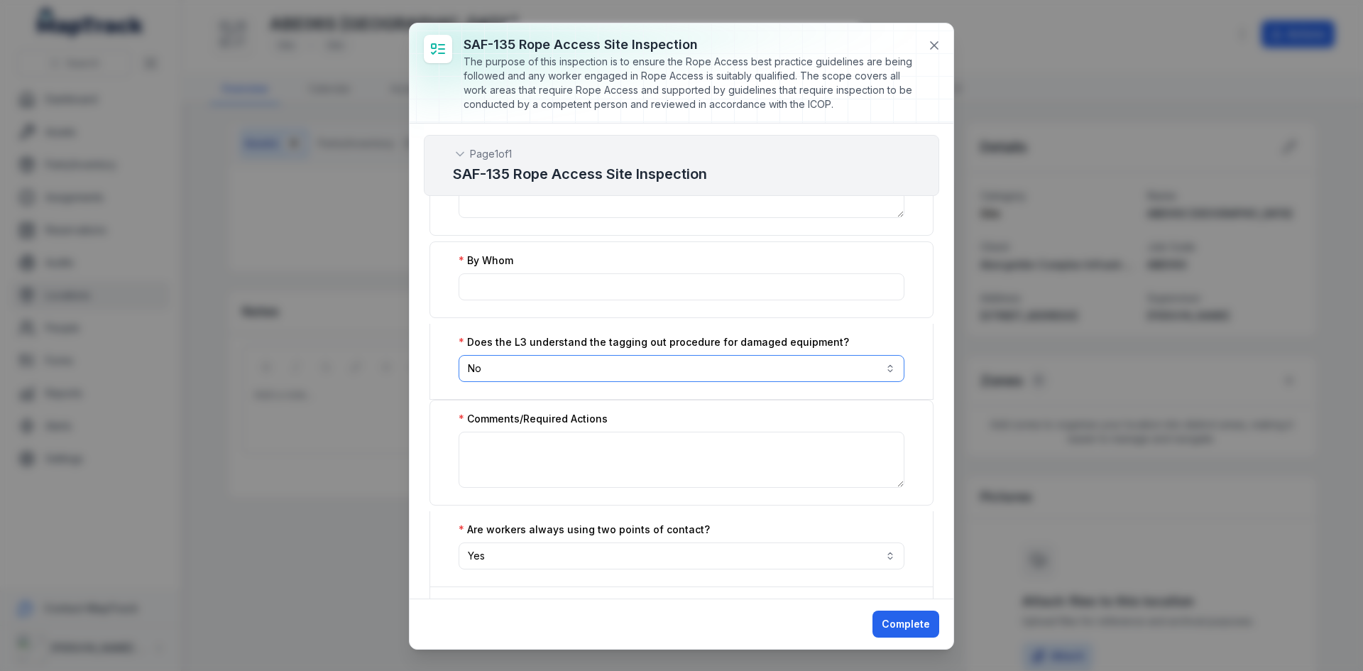
click at [890, 482] on textarea ":ro5:-form-item-label" at bounding box center [682, 460] width 446 height 56
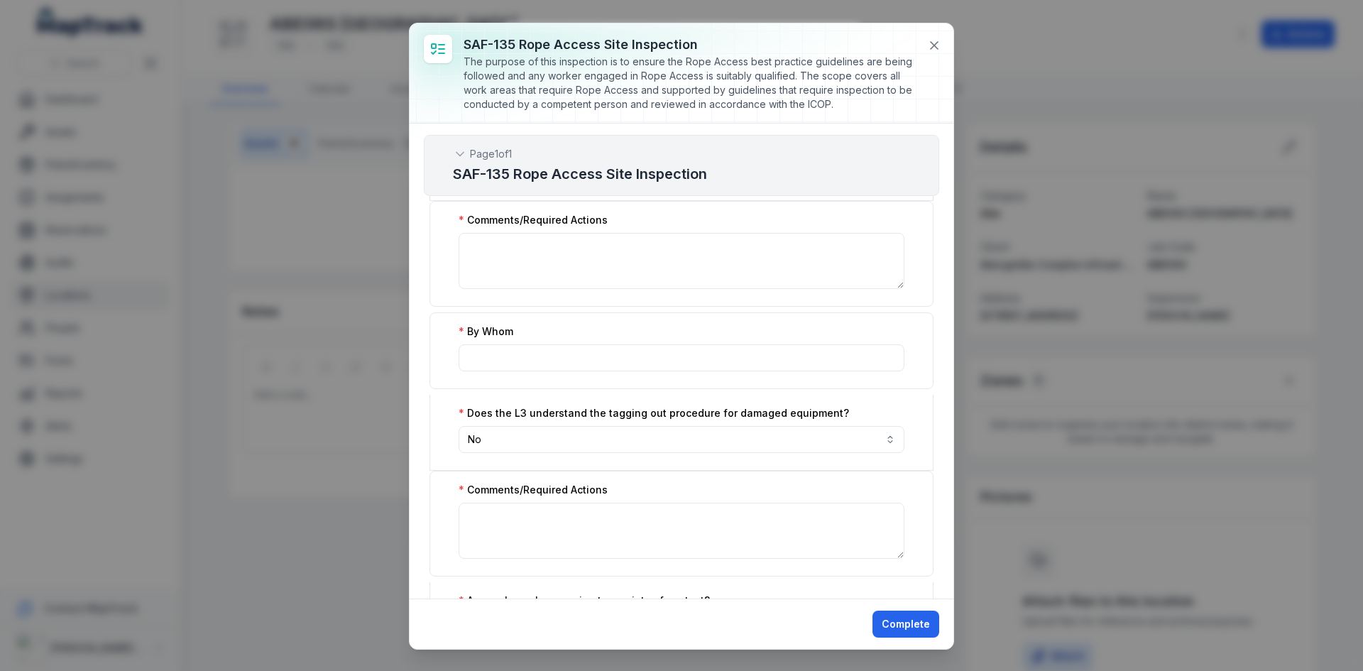
scroll to position [3621, 0]
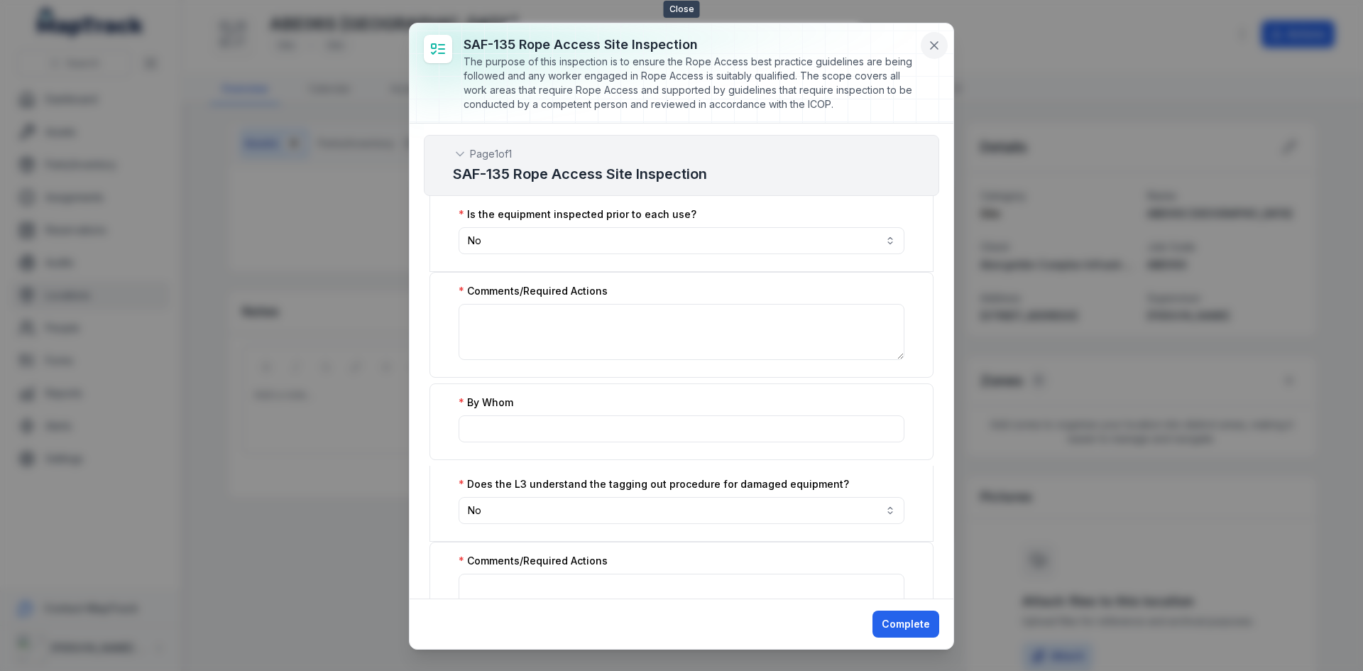
click at [931, 39] on icon at bounding box center [934, 45] width 14 height 14
